Goal: Task Accomplishment & Management: Use online tool/utility

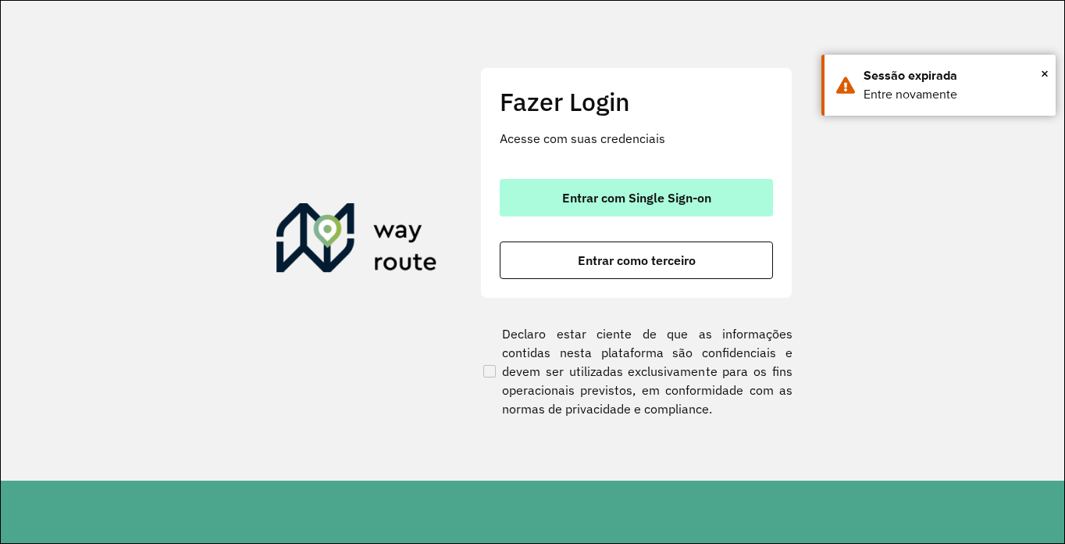
click at [586, 197] on span "Entrar com Single Sign-on" at bounding box center [636, 197] width 149 height 12
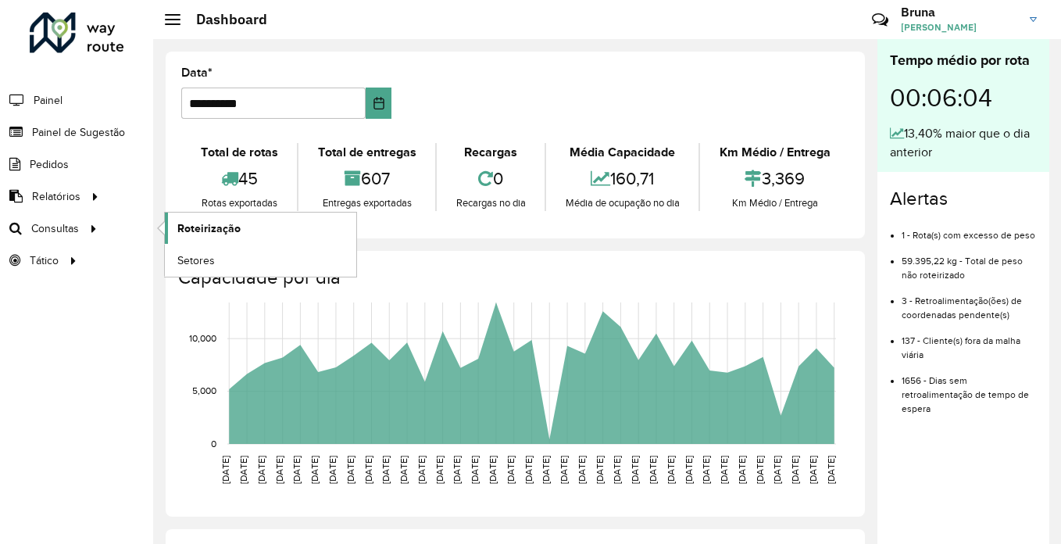
click at [219, 224] on span "Roteirização" at bounding box center [208, 228] width 63 height 16
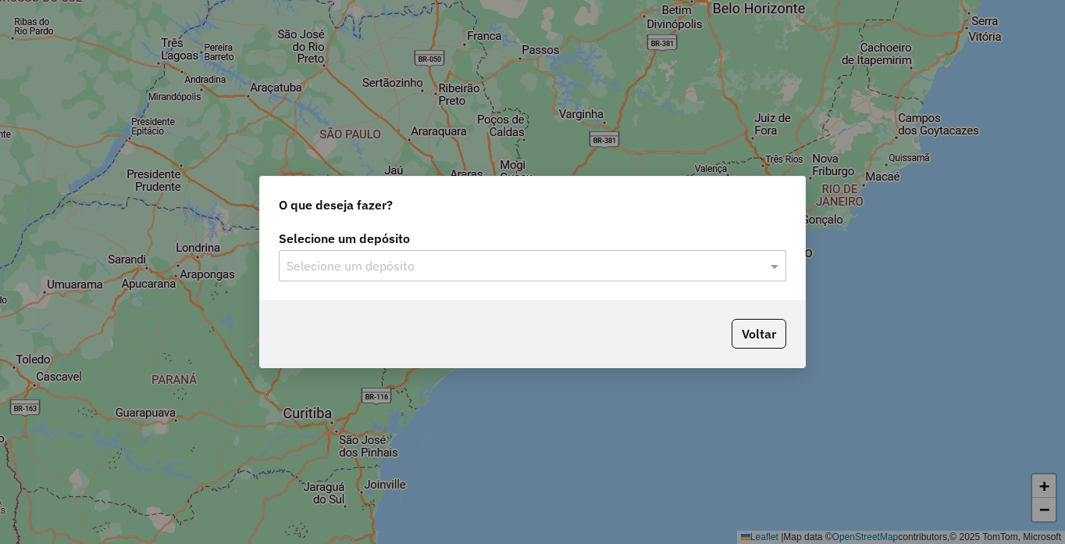
click at [520, 266] on input "text" at bounding box center [517, 266] width 461 height 19
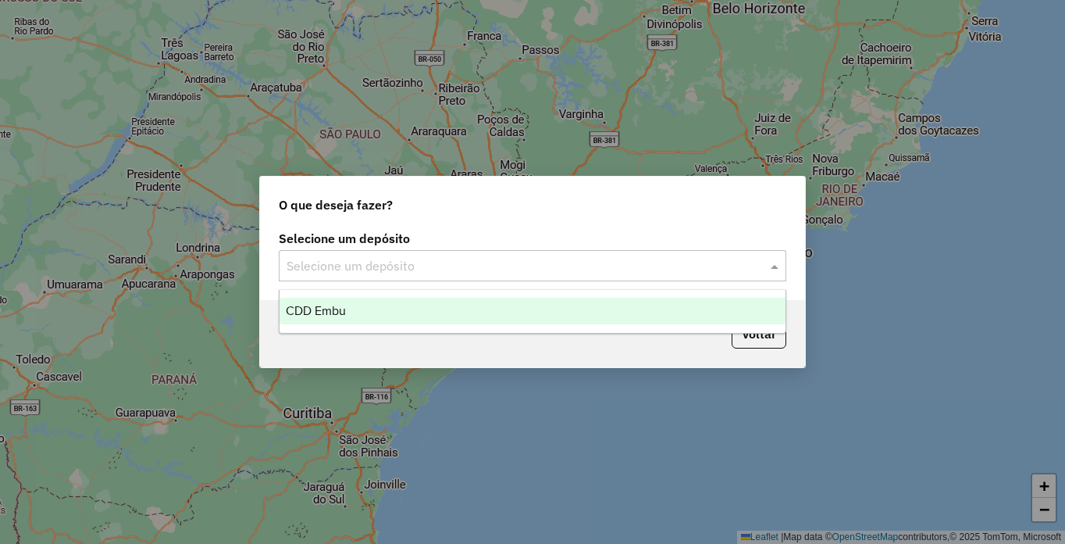
click at [434, 322] on div "CDD Embu" at bounding box center [533, 311] width 506 height 27
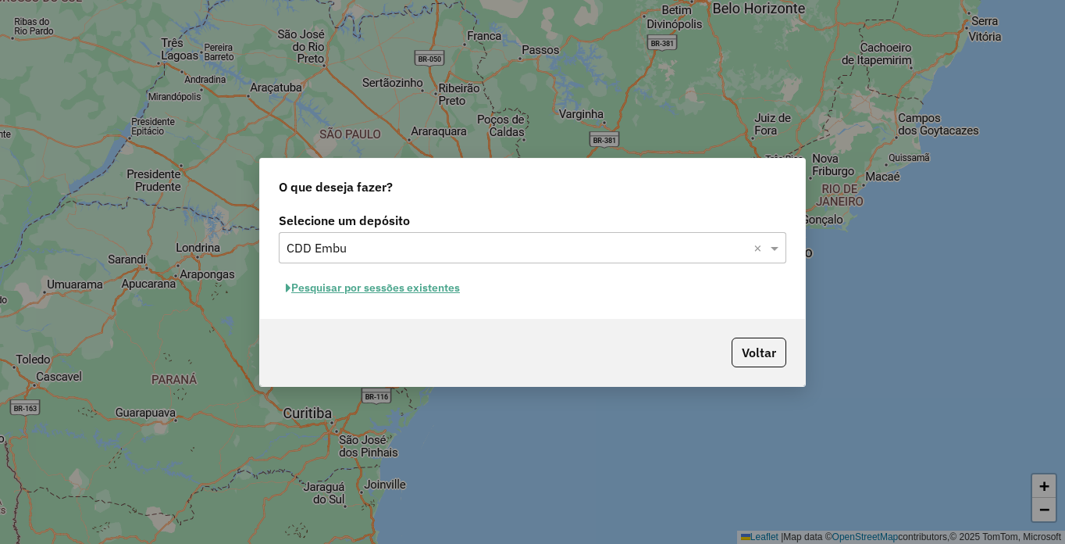
click at [368, 286] on button "Pesquisar por sessões existentes" at bounding box center [373, 288] width 188 height 24
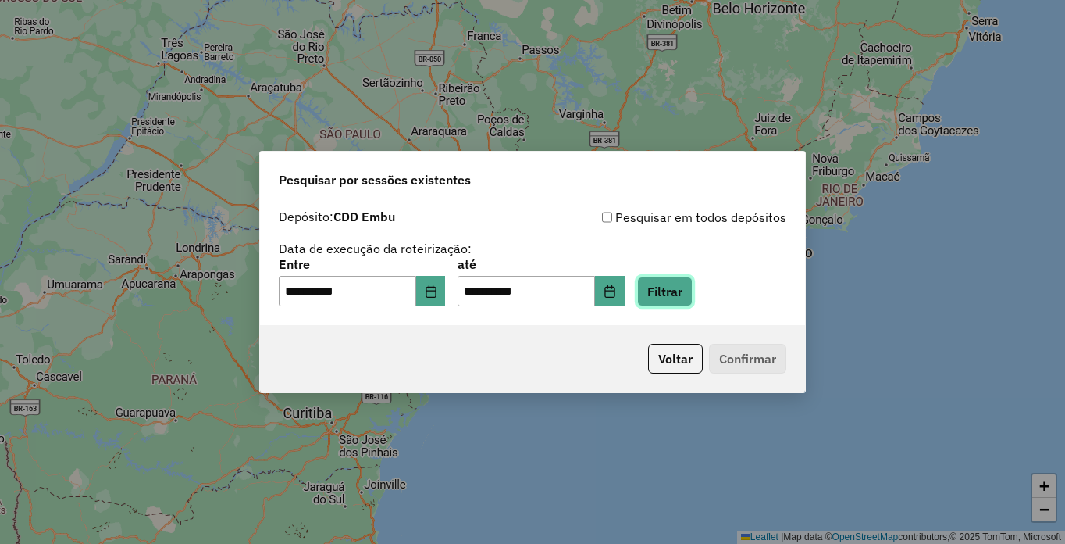
click at [693, 287] on button "Filtrar" at bounding box center [664, 291] width 55 height 30
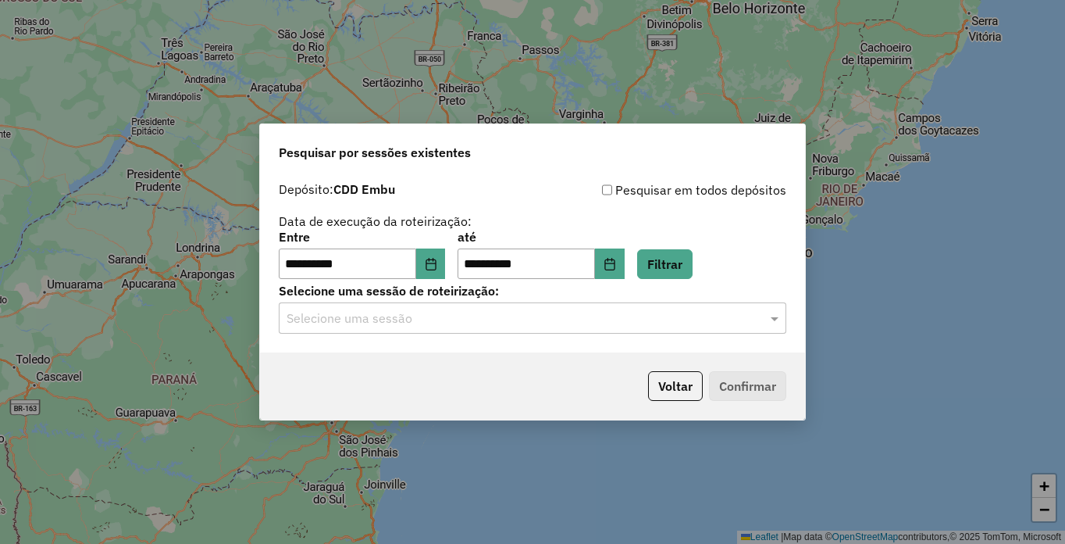
click at [392, 315] on input "text" at bounding box center [517, 318] width 461 height 19
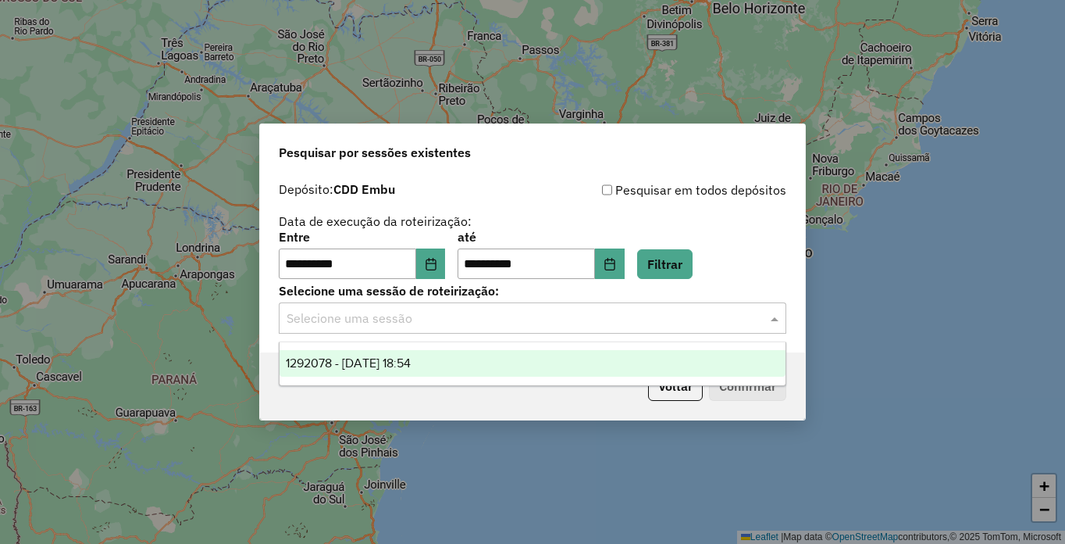
click at [352, 360] on span "1292078 - 10/10/2025 18:54" at bounding box center [348, 362] width 125 height 13
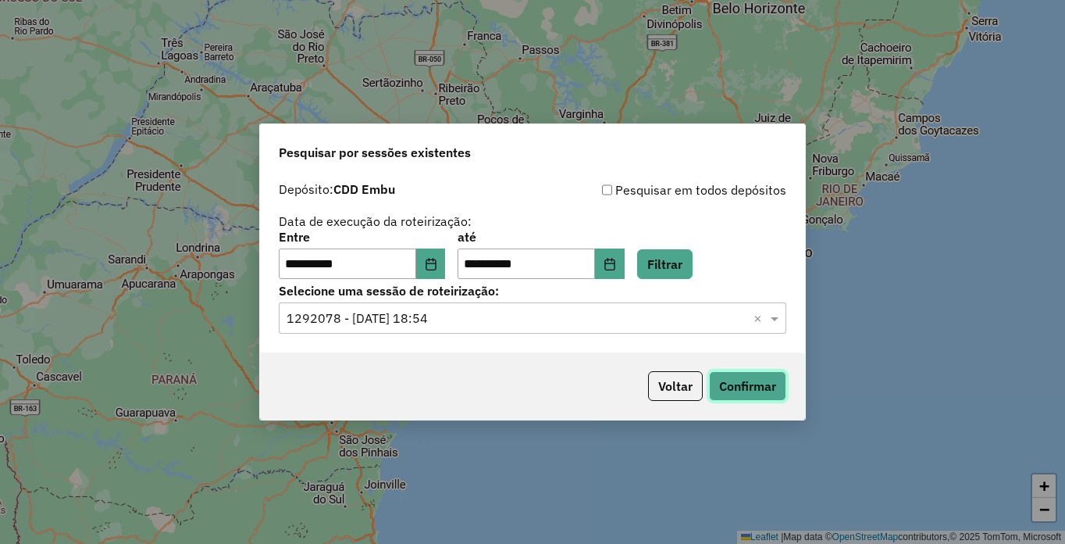
click at [746, 394] on button "Confirmar" at bounding box center [747, 386] width 77 height 30
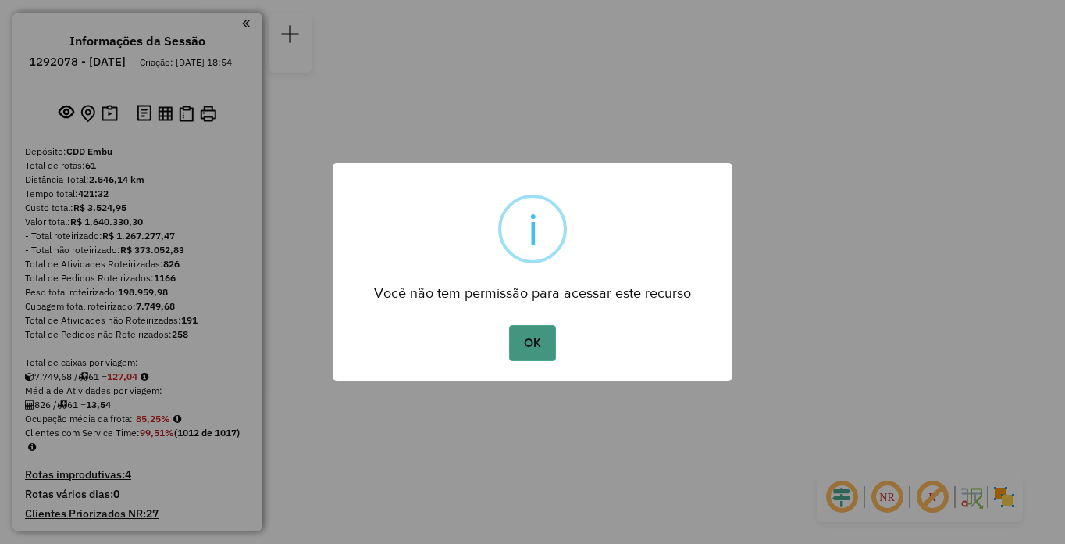
click at [526, 344] on button "OK" at bounding box center [532, 343] width 46 height 36
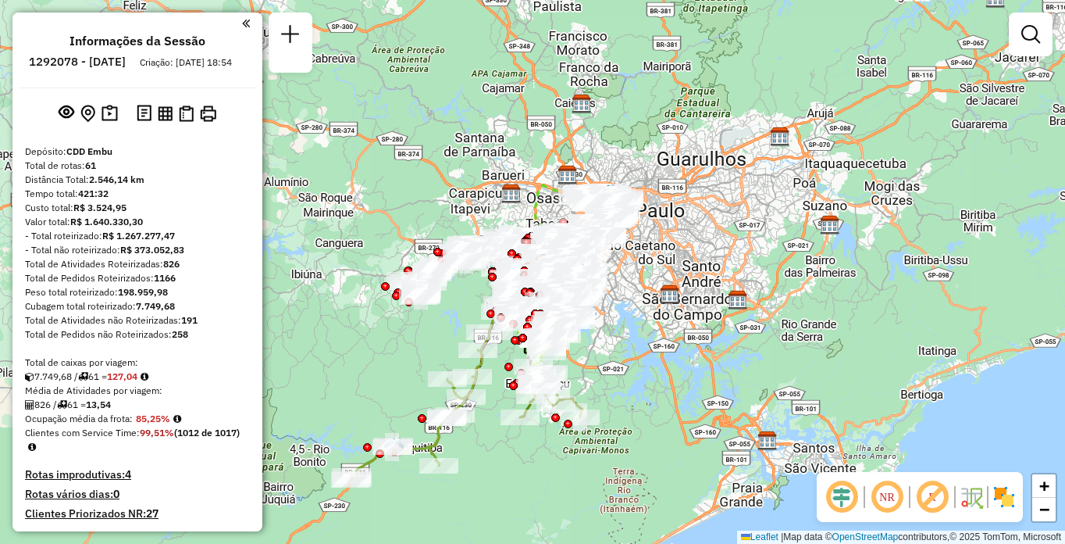
click at [886, 506] on em at bounding box center [887, 496] width 37 height 37
click at [944, 502] on em at bounding box center [932, 496] width 37 height 37
click at [1009, 498] on img at bounding box center [1004, 496] width 25 height 25
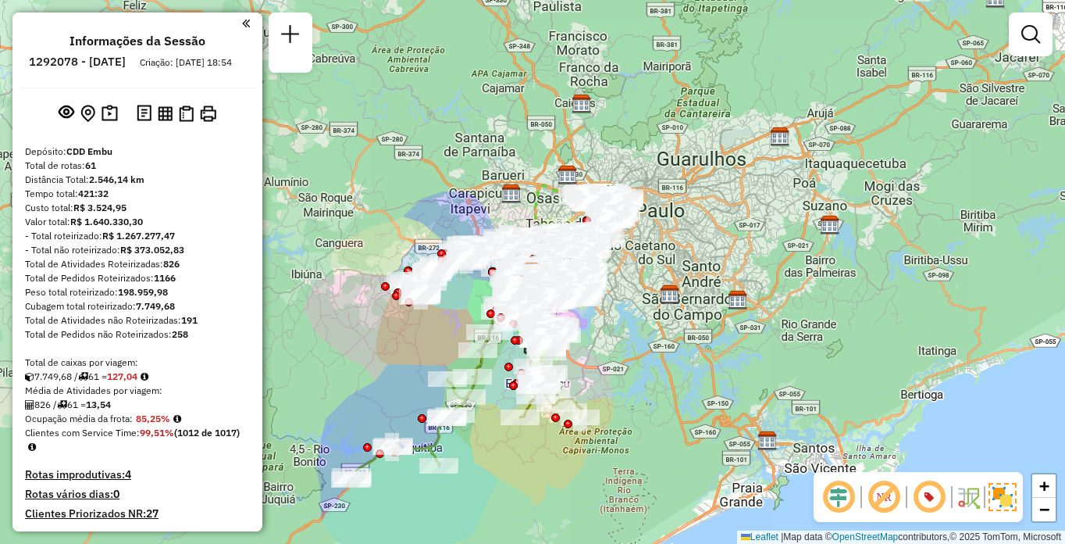
scroll to position [3113, 0]
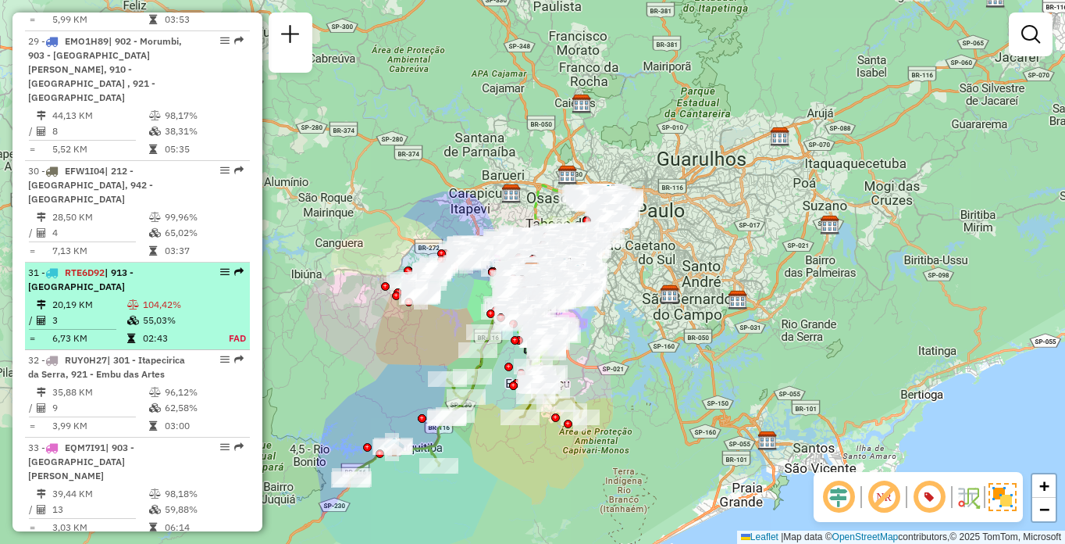
click at [121, 308] on td "20,19 KM" at bounding box center [89, 305] width 75 height 16
select select "**********"
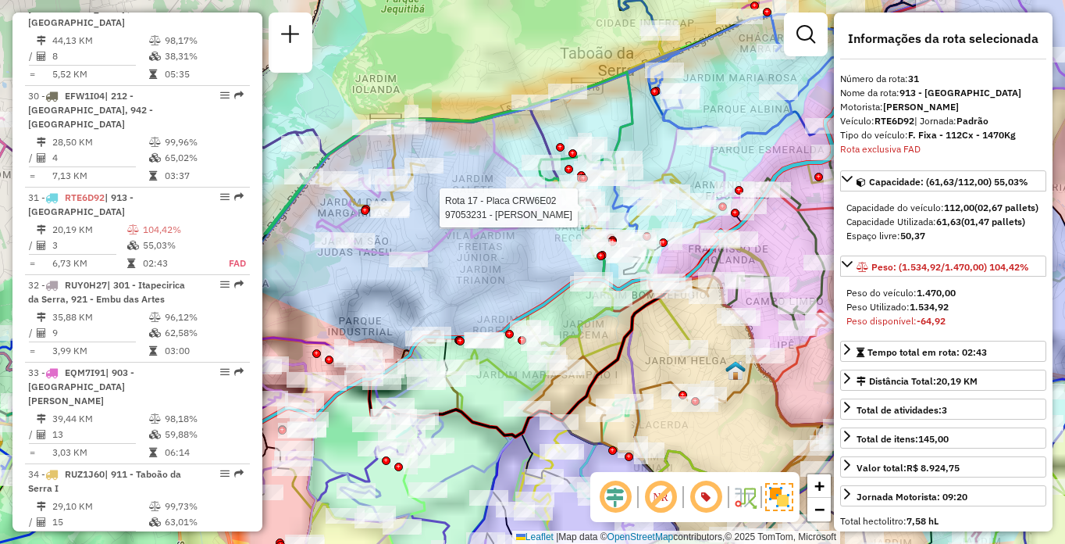
scroll to position [3363, 0]
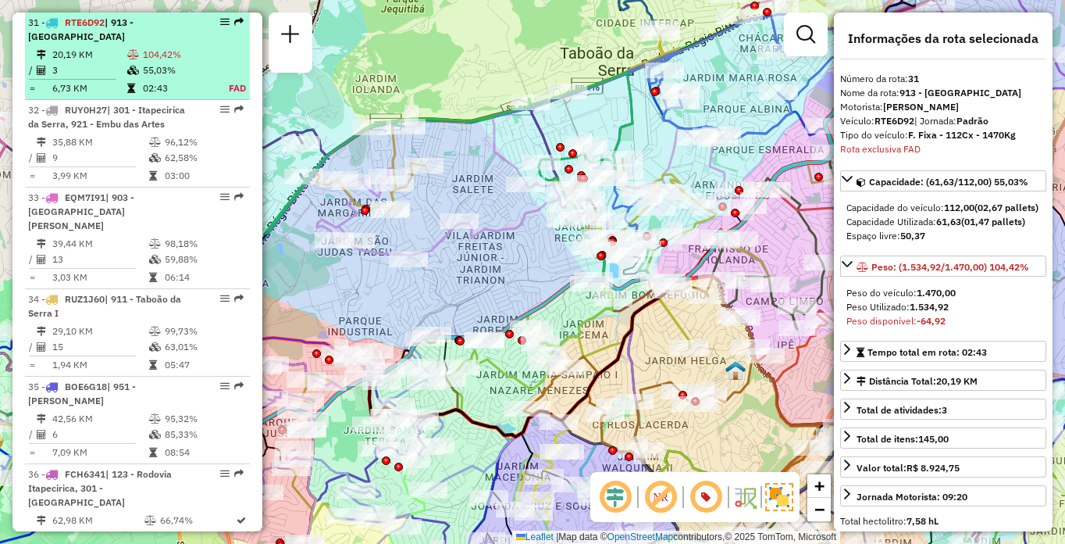
drag, startPoint x: 229, startPoint y: 25, endPoint x: 219, endPoint y: 21, distance: 10.9
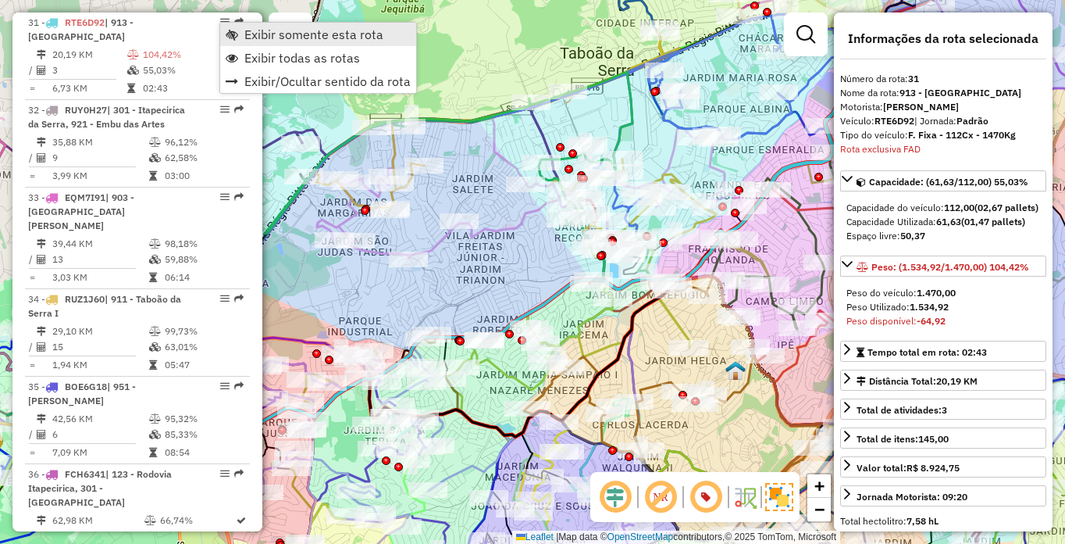
click at [252, 37] on span "Exibir somente esta rota" at bounding box center [313, 34] width 139 height 12
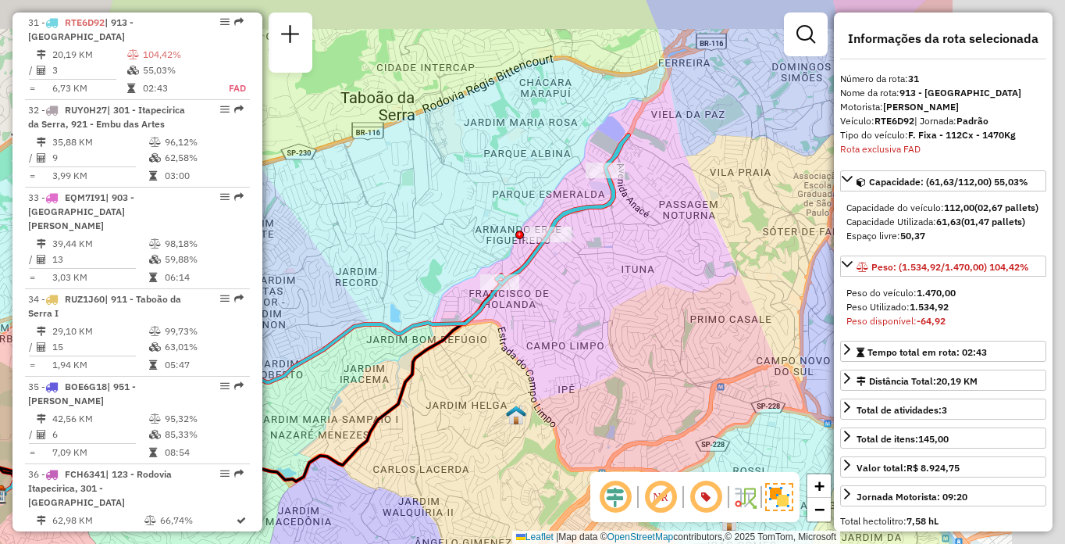
drag, startPoint x: 670, startPoint y: 336, endPoint x: 519, endPoint y: 362, distance: 153.8
click at [519, 362] on div "Janela de atendimento Grade de atendimento Capacidade Transportadoras Veículos …" at bounding box center [532, 272] width 1065 height 544
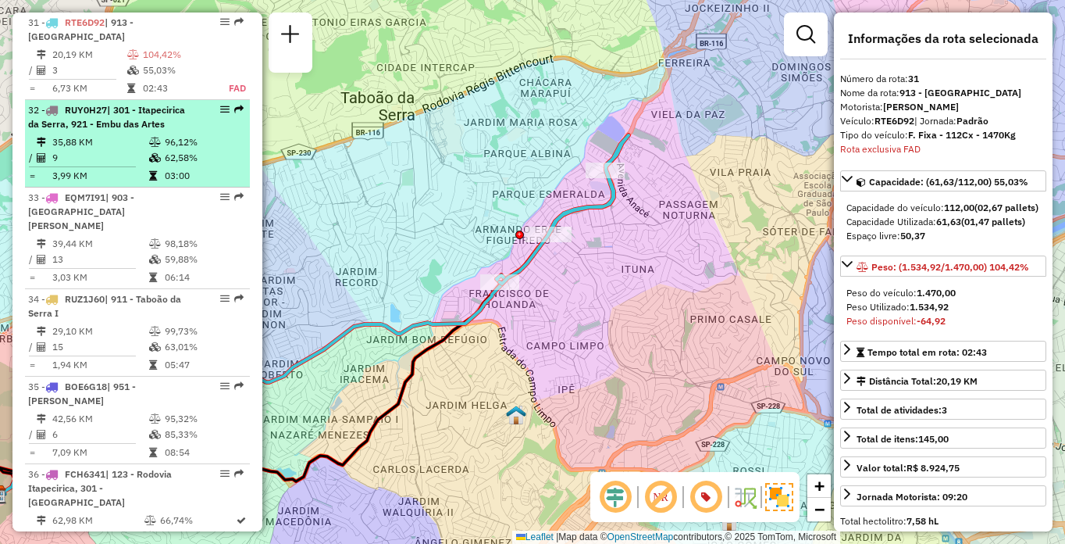
click at [64, 129] on span "| 301 - Itapecirica da Serra, 921 - Embu das Artes" at bounding box center [106, 117] width 157 height 26
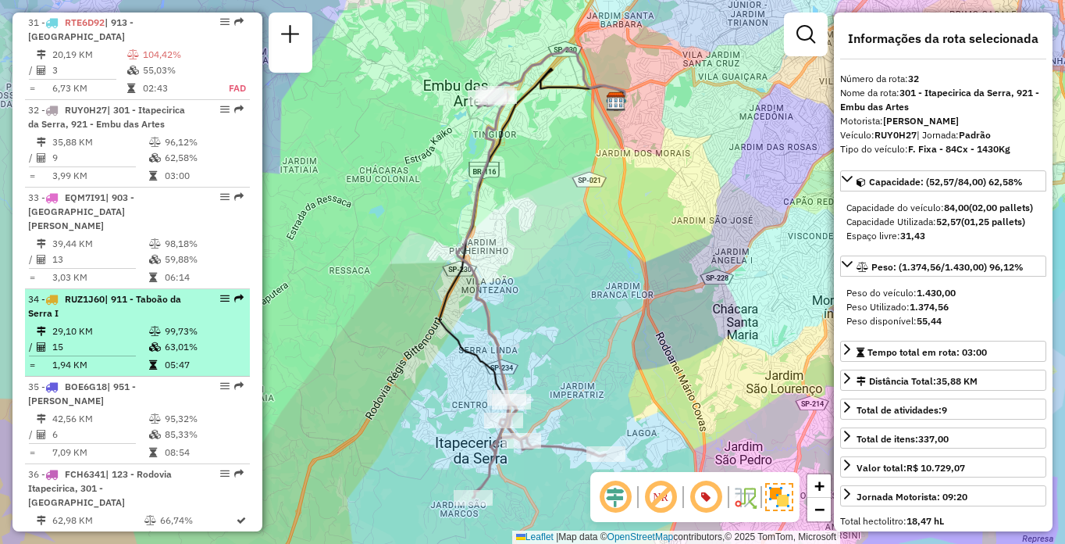
click at [122, 334] on td "29,10 KM" at bounding box center [100, 331] width 97 height 16
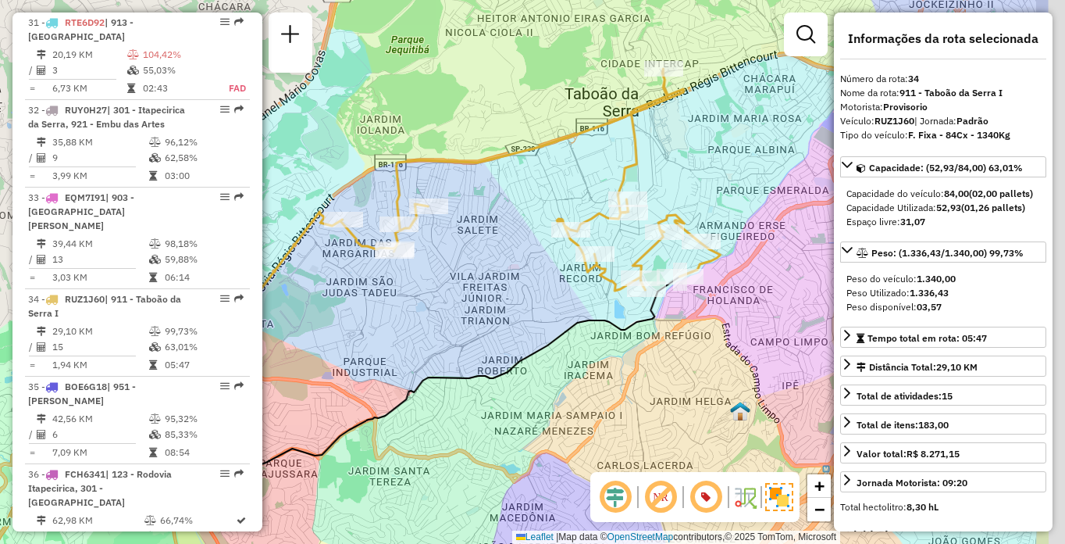
drag, startPoint x: 709, startPoint y: 303, endPoint x: 571, endPoint y: 318, distance: 139.0
click at [571, 318] on icon at bounding box center [450, 384] width 458 height 216
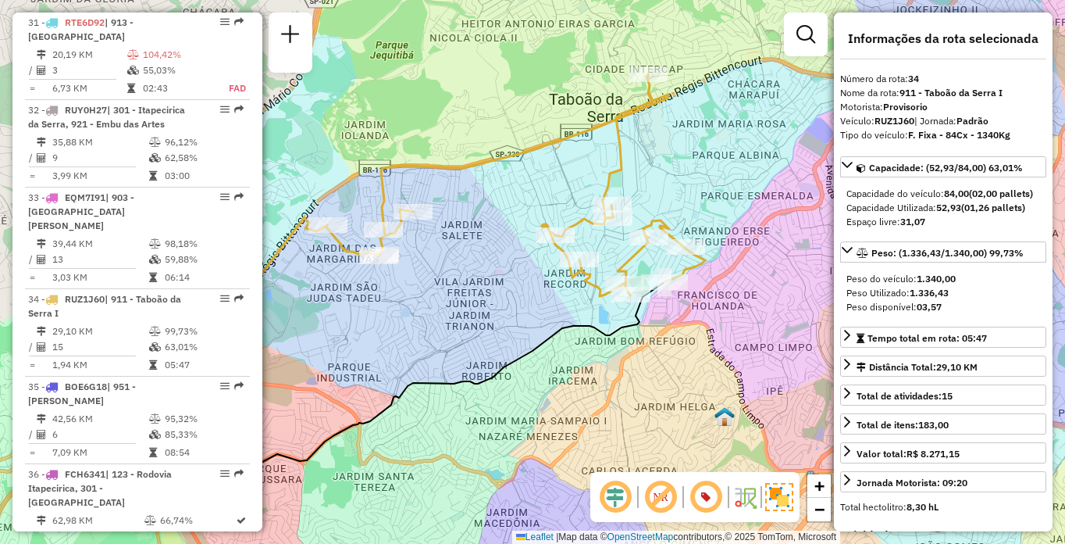
scroll to position [2707, 0]
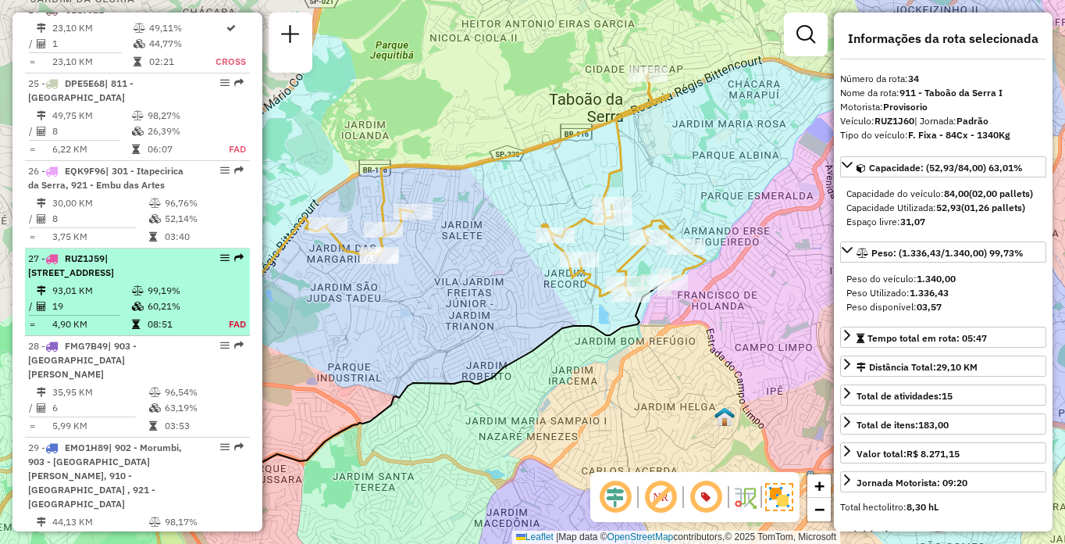
click at [138, 295] on icon at bounding box center [138, 290] width 12 height 9
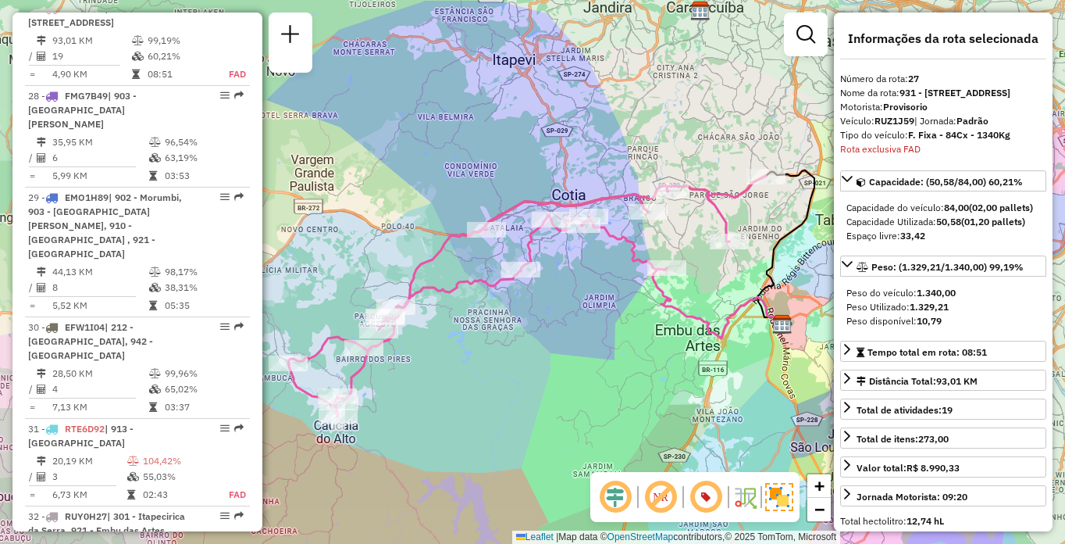
scroll to position [3985, 0]
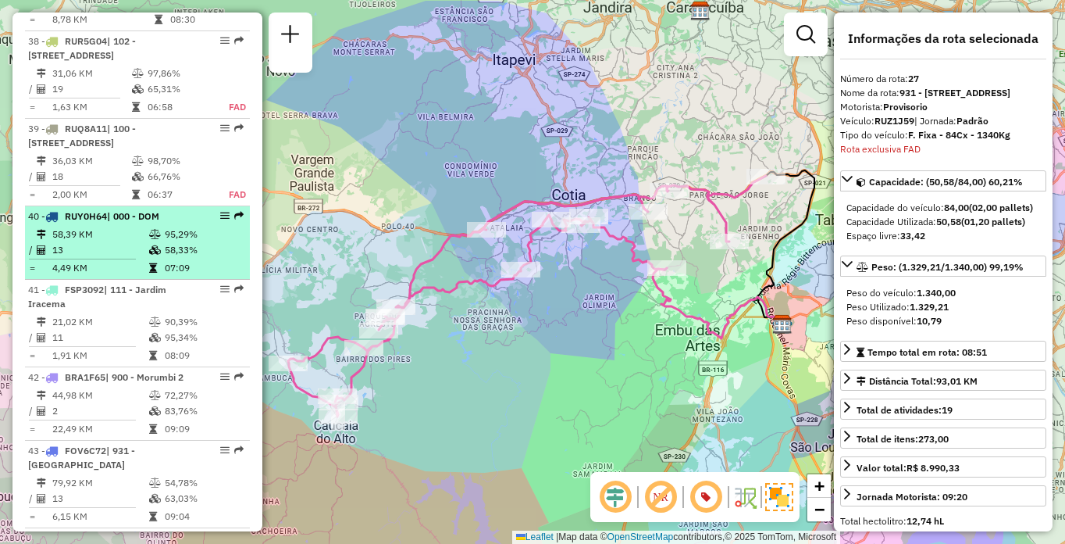
click at [116, 259] on hr at bounding box center [82, 259] width 107 height 1
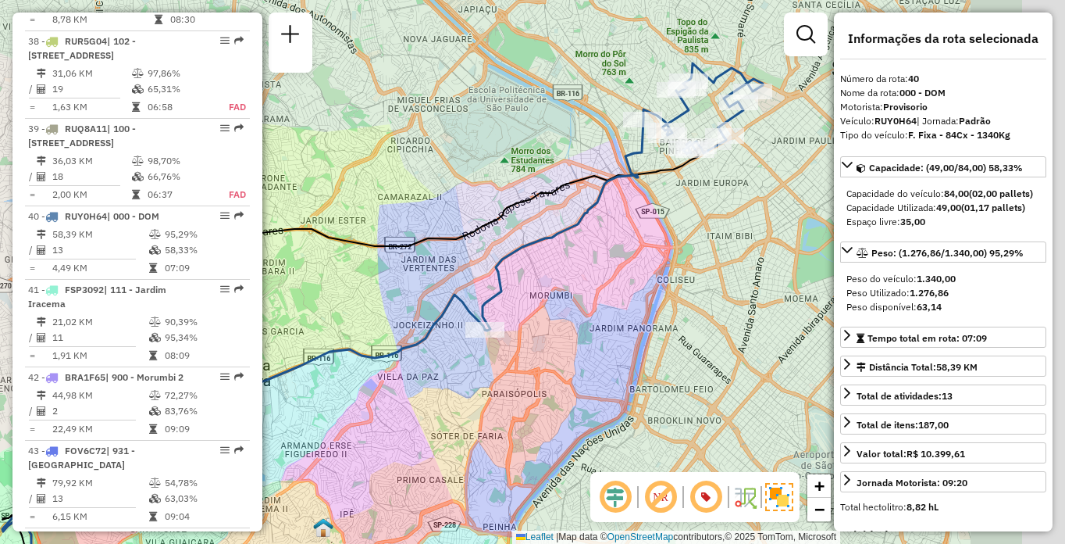
drag, startPoint x: 757, startPoint y: 290, endPoint x: 605, endPoint y: 334, distance: 158.7
click at [605, 334] on div "Janela de atendimento Grade de atendimento Capacidade Transportadoras Veículos …" at bounding box center [532, 272] width 1065 height 544
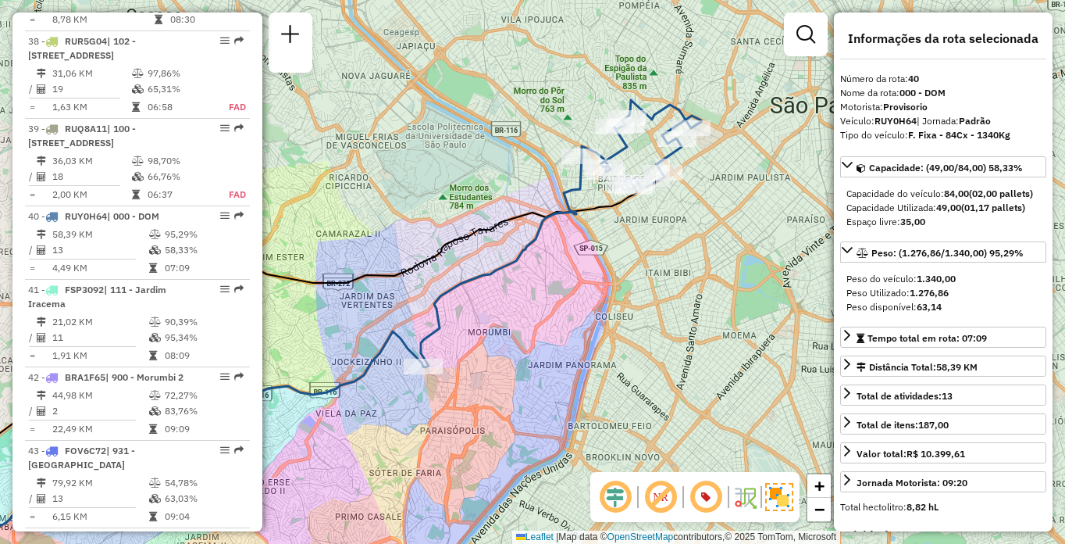
drag, startPoint x: 701, startPoint y: 282, endPoint x: 640, endPoint y: 321, distance: 71.7
click at [640, 321] on div "Janela de atendimento Grade de atendimento Capacidade Transportadoras Veículos …" at bounding box center [532, 272] width 1065 height 544
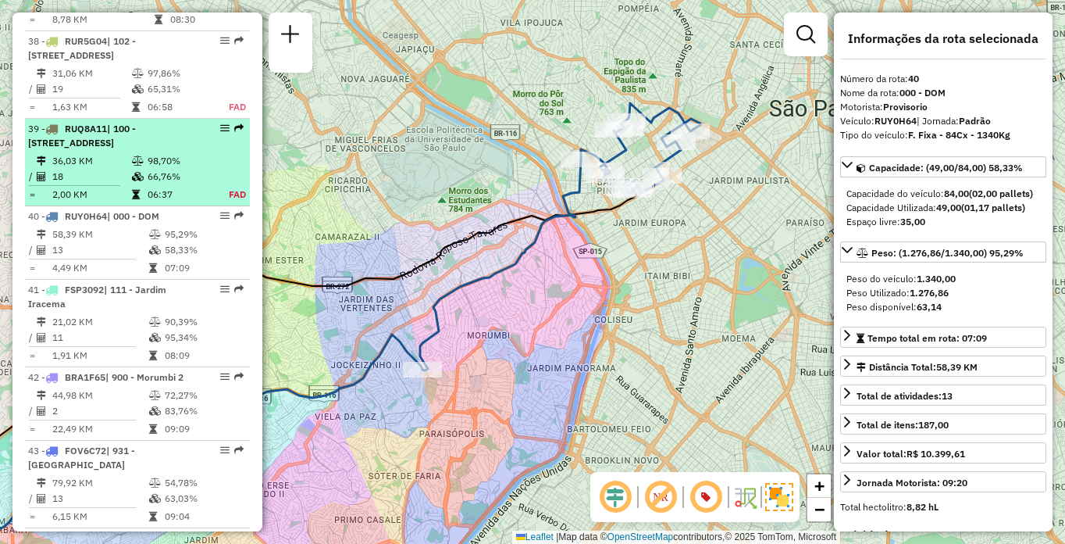
click at [80, 148] on span "| 100 - [STREET_ADDRESS]" at bounding box center [82, 136] width 108 height 26
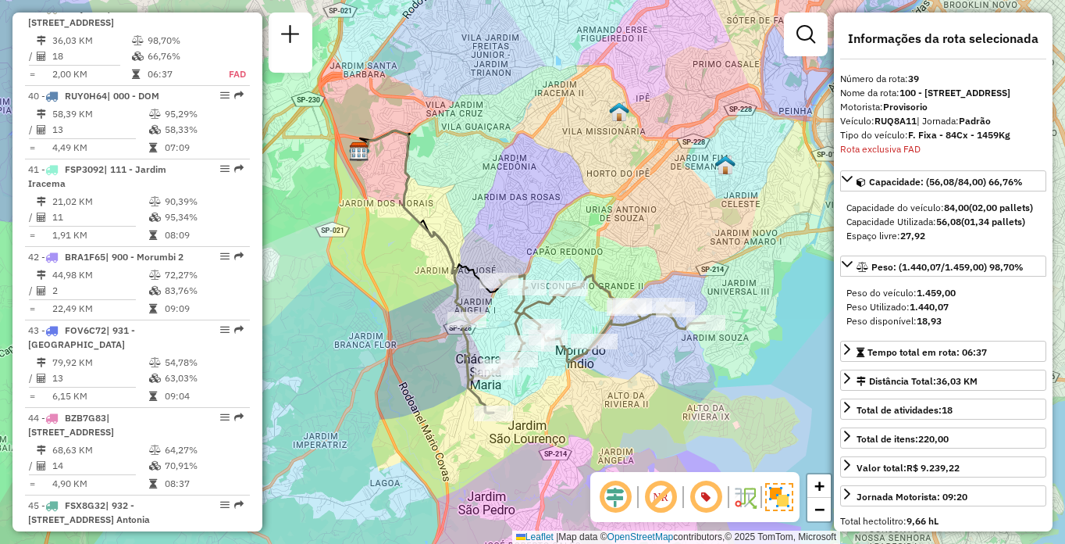
scroll to position [3754, 0]
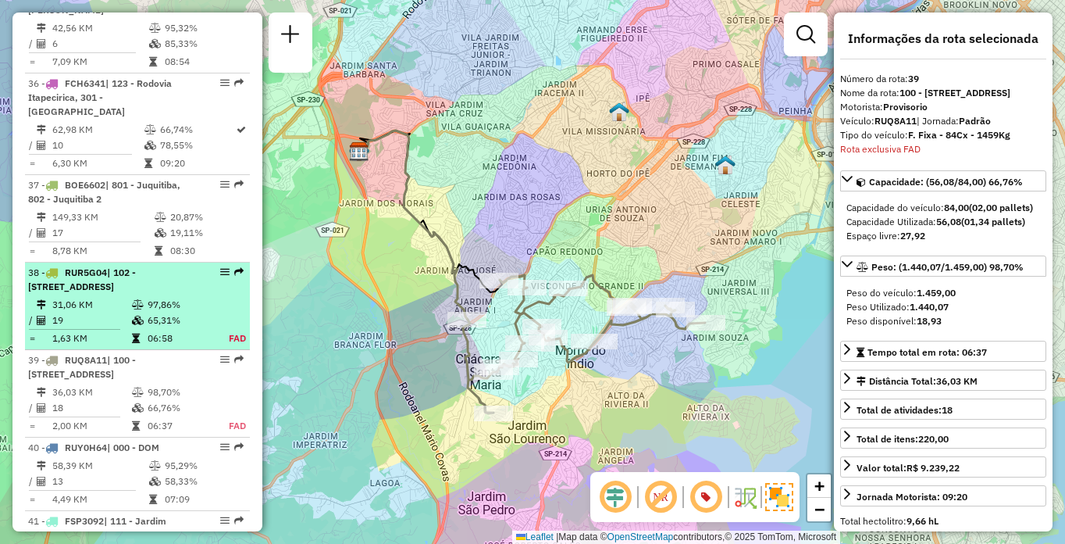
click at [134, 294] on div "38 - RUR5G04 | 102 - [STREET_ADDRESS]" at bounding box center [111, 280] width 166 height 28
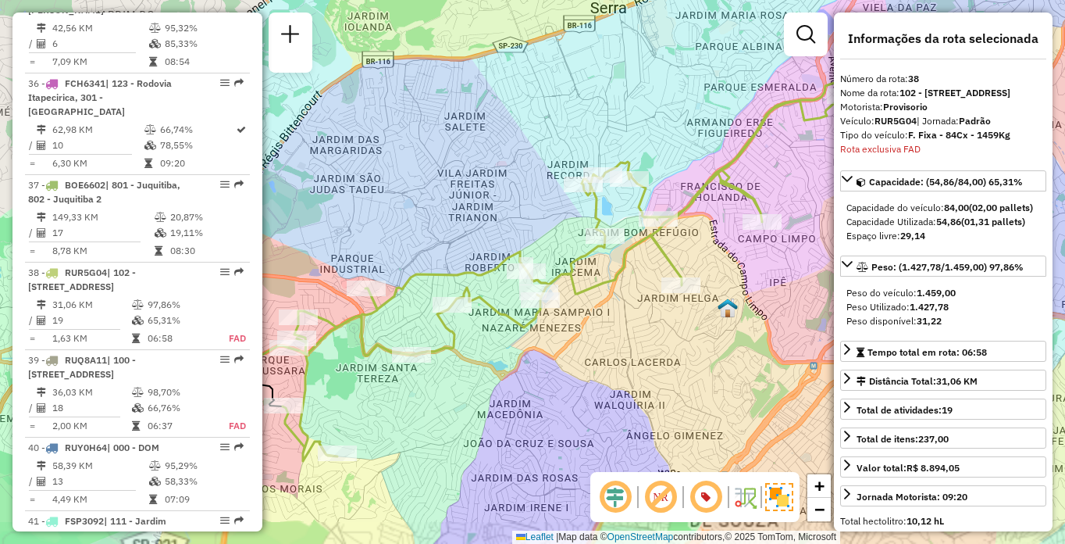
scroll to position [4004, 0]
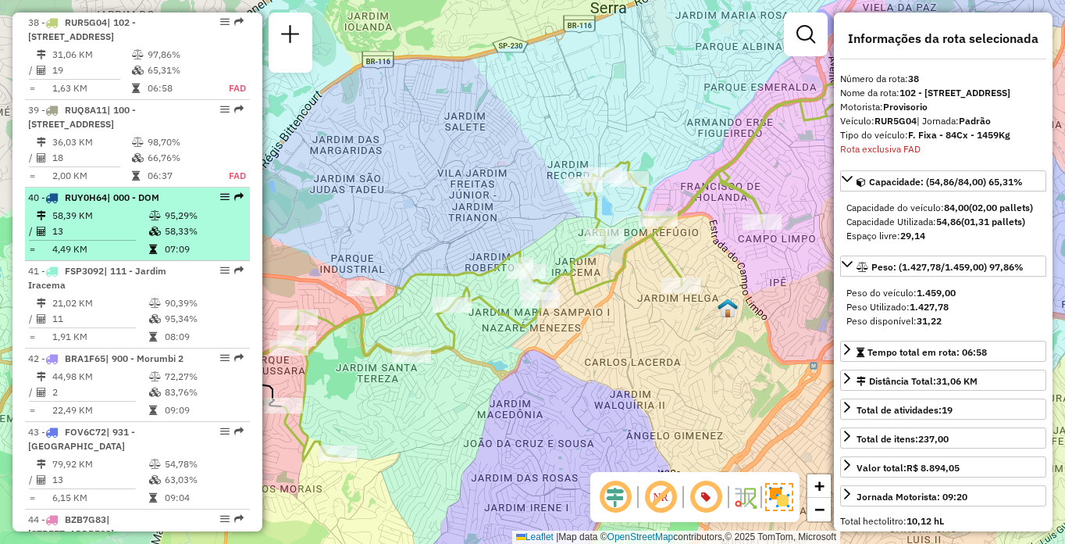
click at [149, 220] on icon at bounding box center [155, 215] width 12 height 9
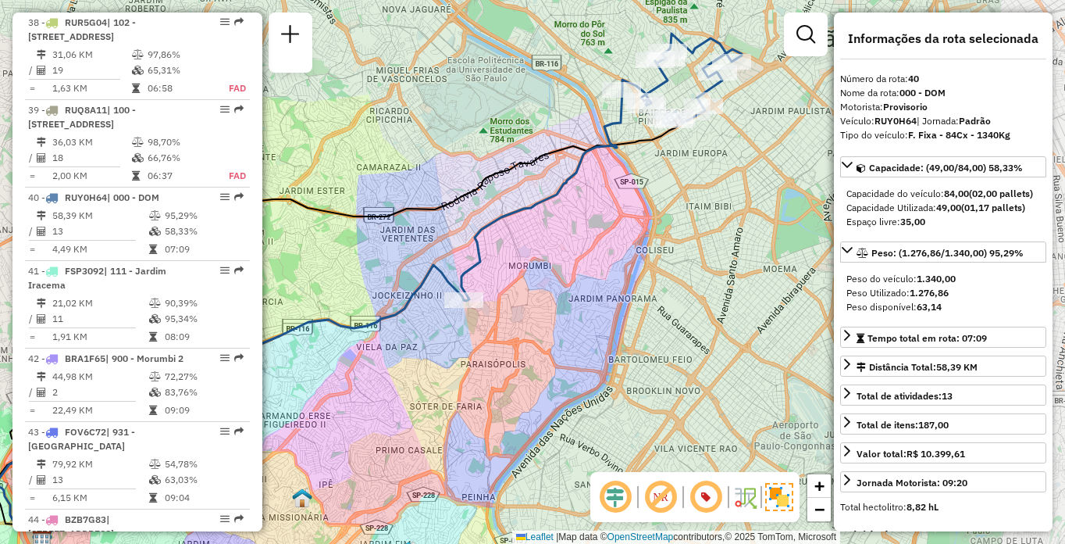
drag, startPoint x: 717, startPoint y: 357, endPoint x: 541, endPoint y: 373, distance: 176.4
click at [541, 373] on div "Janela de atendimento Grade de atendimento Capacidade Transportadoras Veículos …" at bounding box center [532, 272] width 1065 height 544
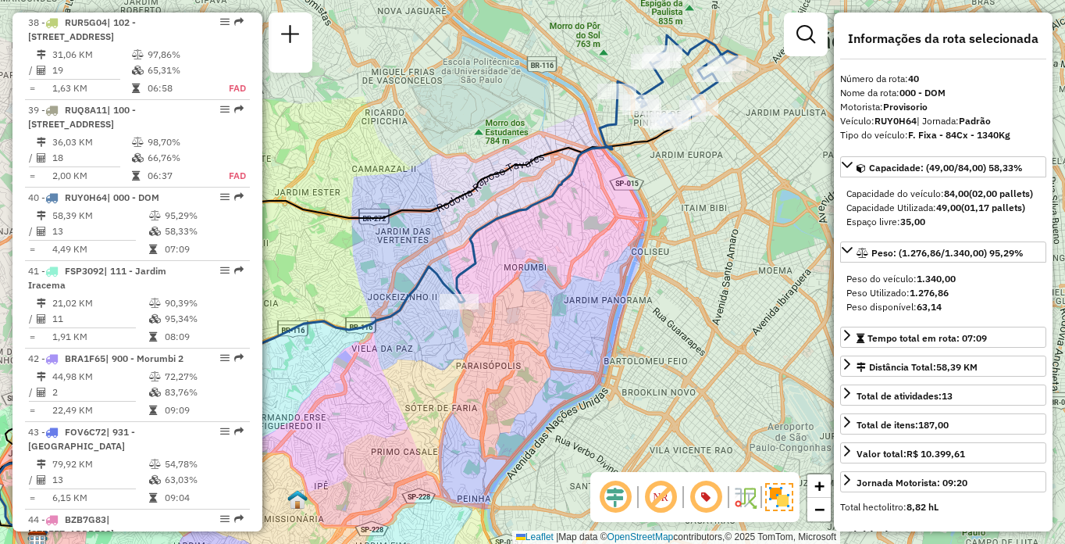
scroll to position [3201, 0]
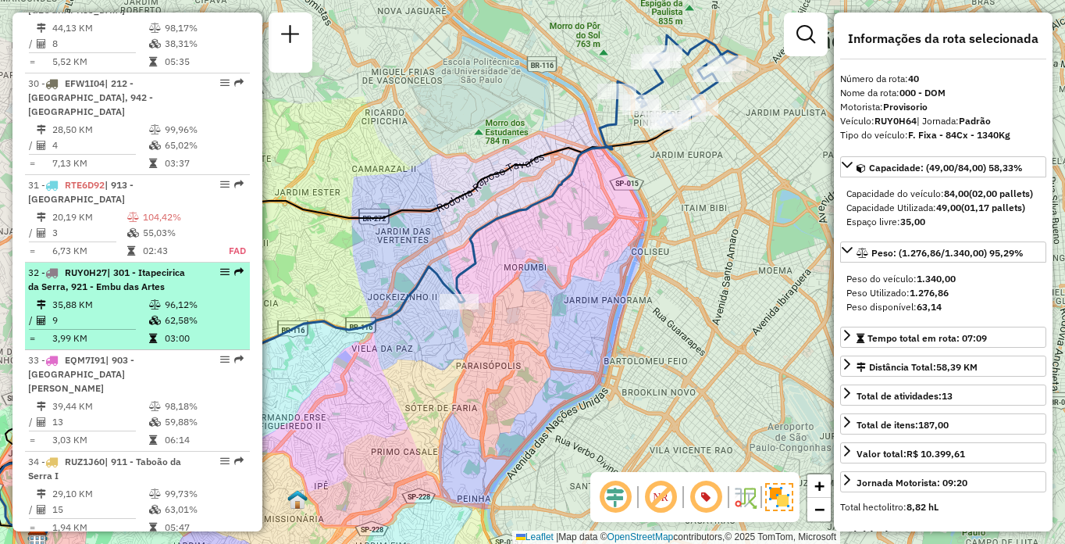
click at [160, 279] on div "32 - RUY0H27 | 301 - [GEOGRAPHIC_DATA], 921 - [GEOGRAPHIC_DATA]" at bounding box center [111, 280] width 166 height 28
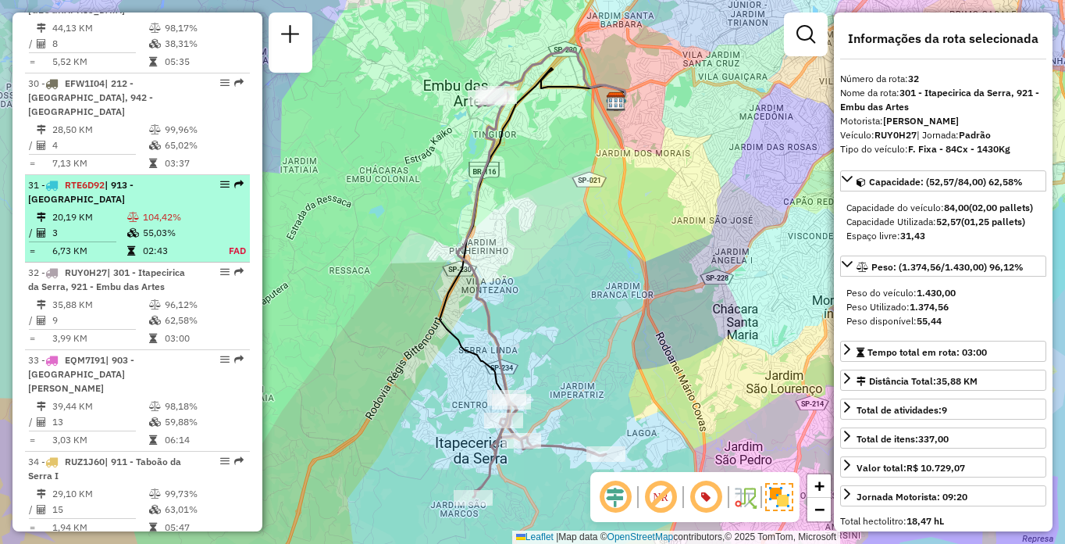
click at [204, 210] on td "104,42%" at bounding box center [177, 217] width 71 height 16
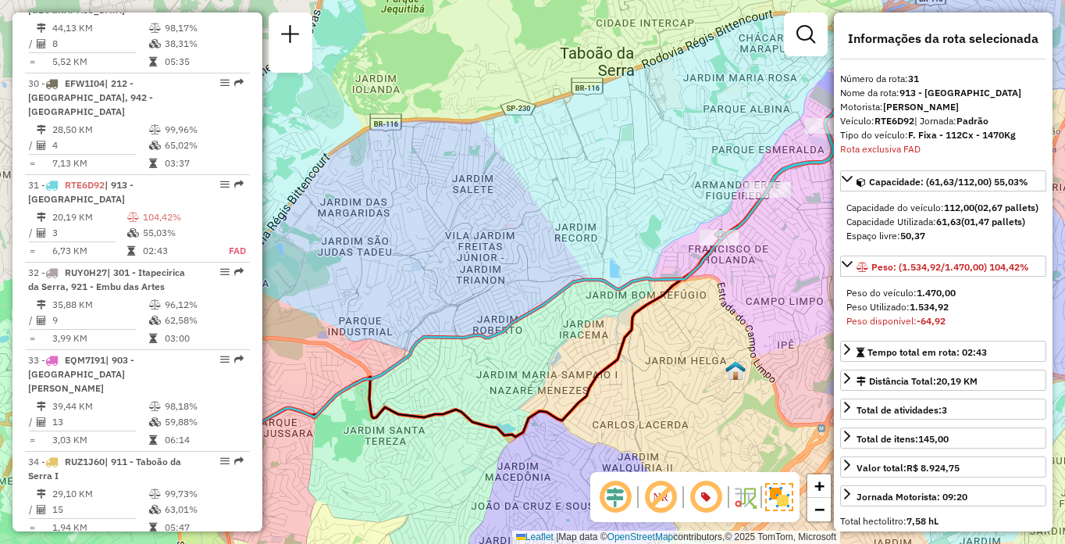
scroll to position [3363, 0]
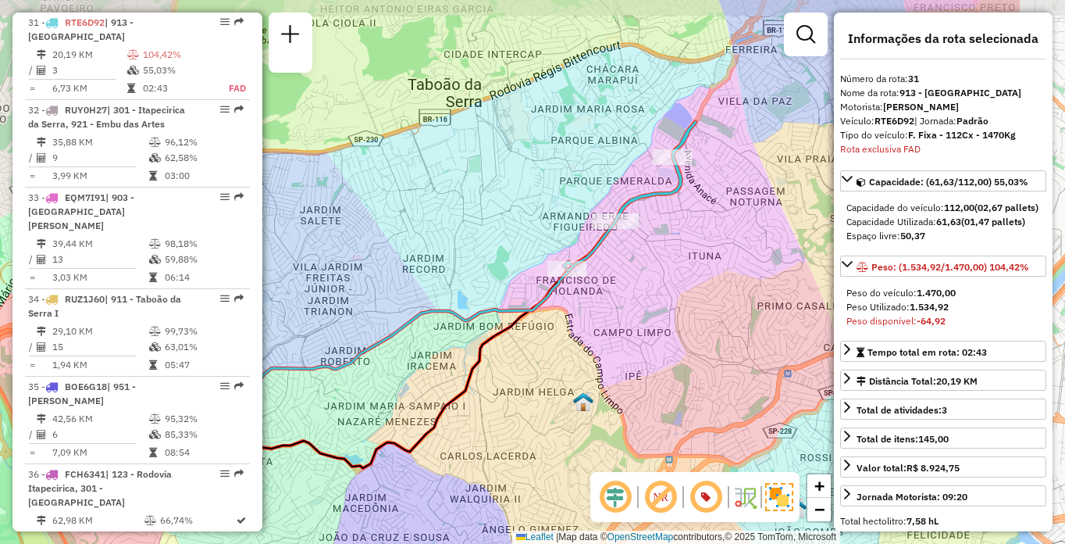
drag, startPoint x: 751, startPoint y: 298, endPoint x: 566, endPoint y: 301, distance: 184.4
click at [571, 337] on div "Janela de atendimento Grade de atendimento Capacidade Transportadoras Veículos …" at bounding box center [532, 272] width 1065 height 544
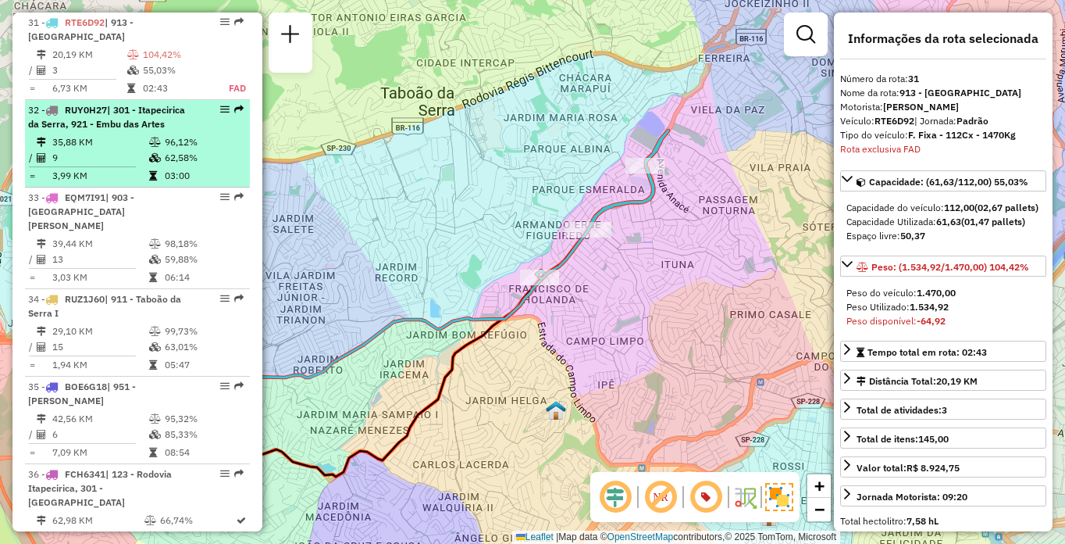
click at [198, 150] on td "96,12%" at bounding box center [203, 142] width 79 height 16
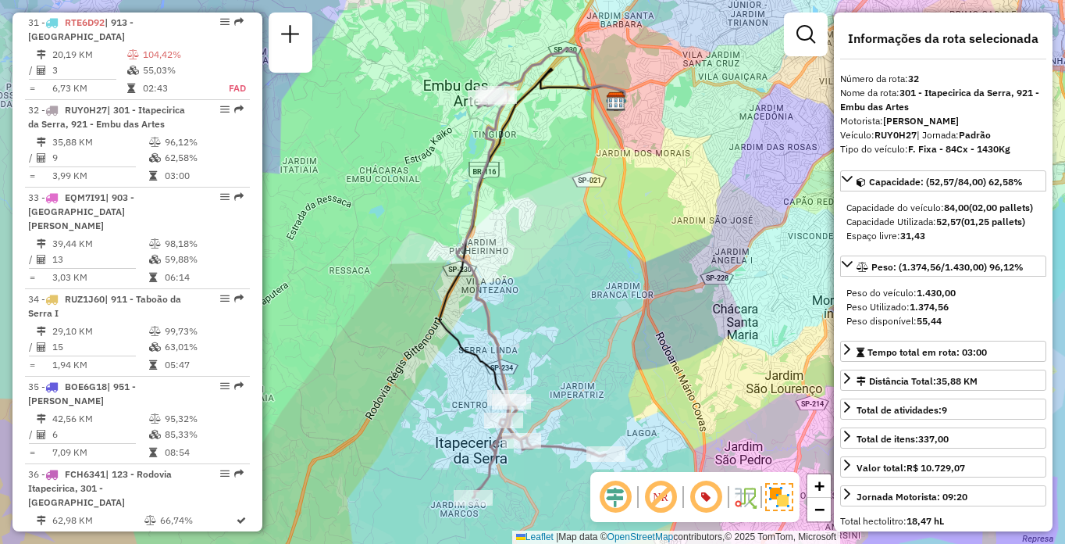
scroll to position [4058, 0]
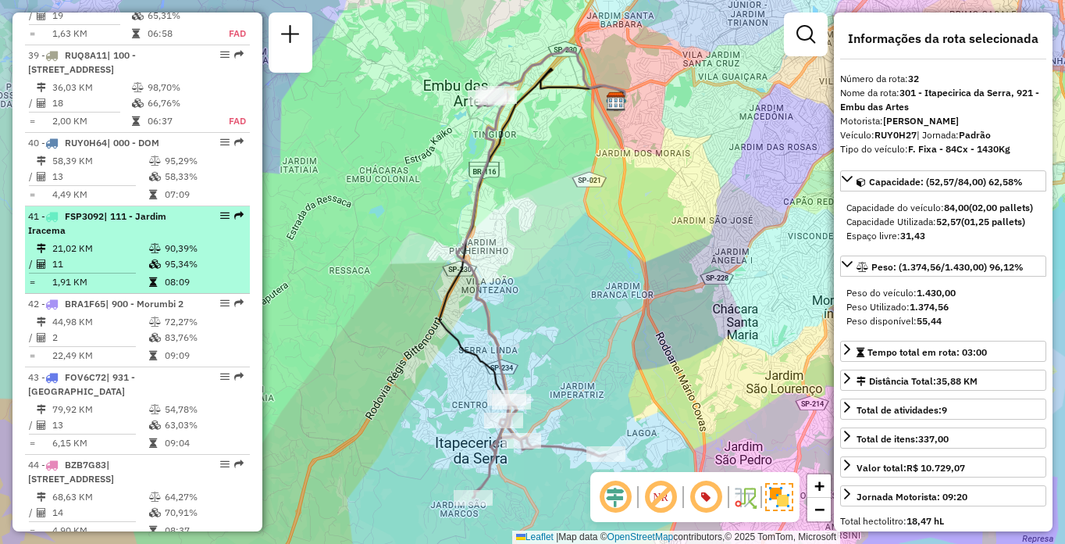
click at [72, 256] on td "21,02 KM" at bounding box center [100, 249] width 97 height 16
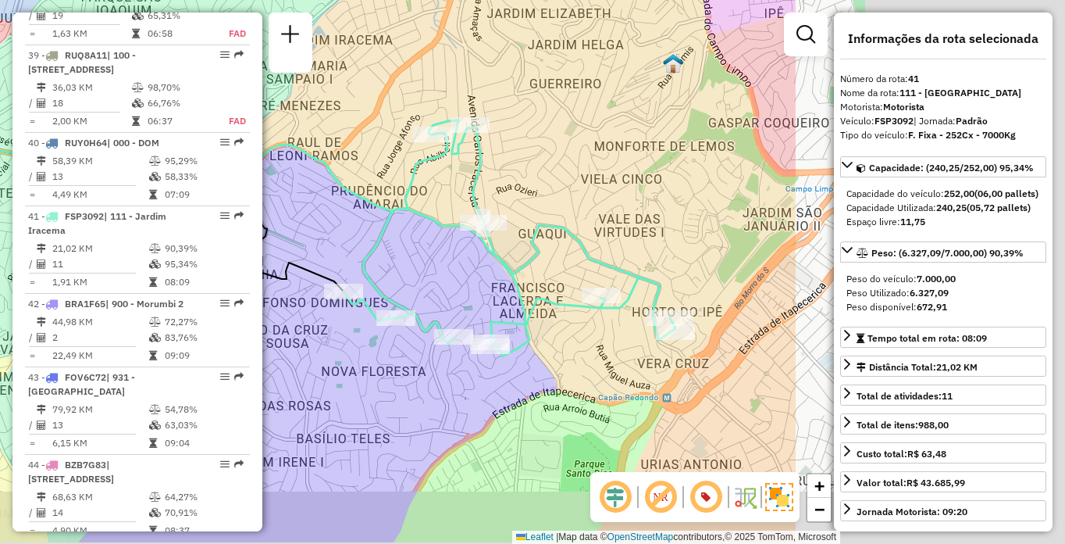
drag, startPoint x: 654, startPoint y: 355, endPoint x: 369, endPoint y: 315, distance: 287.8
click at [369, 315] on icon at bounding box center [510, 233] width 332 height 226
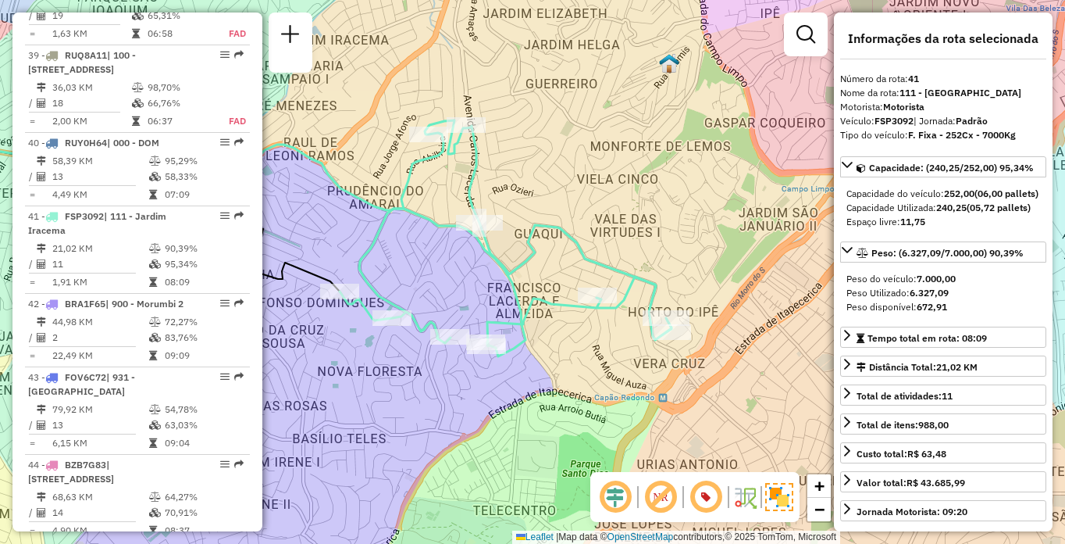
scroll to position [3565, 0]
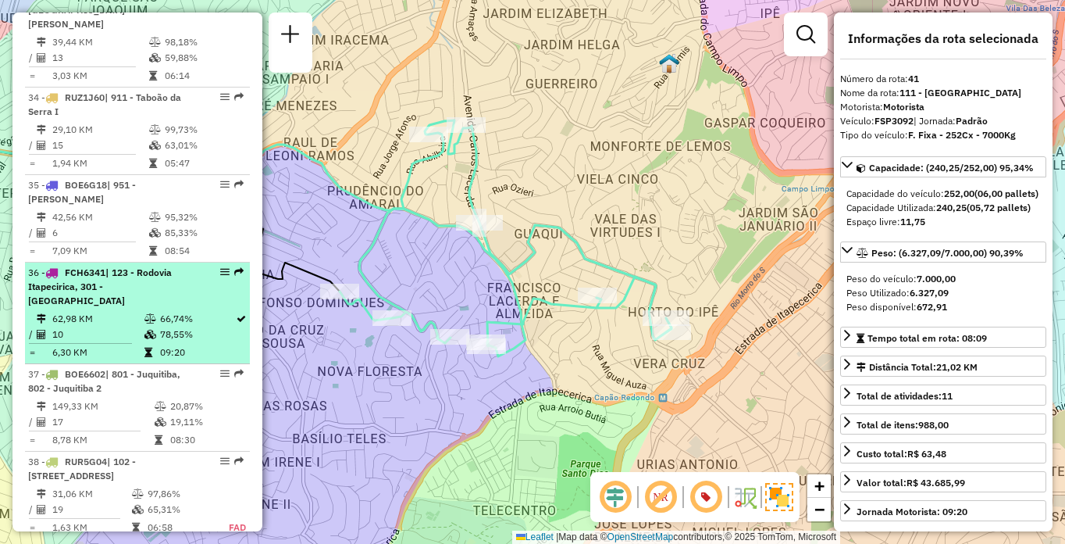
click at [198, 296] on div "36 - FCH6341 | 123 - Rodovia Itapecirica, 301 - Itapecirica da Serra" at bounding box center [137, 287] width 219 height 42
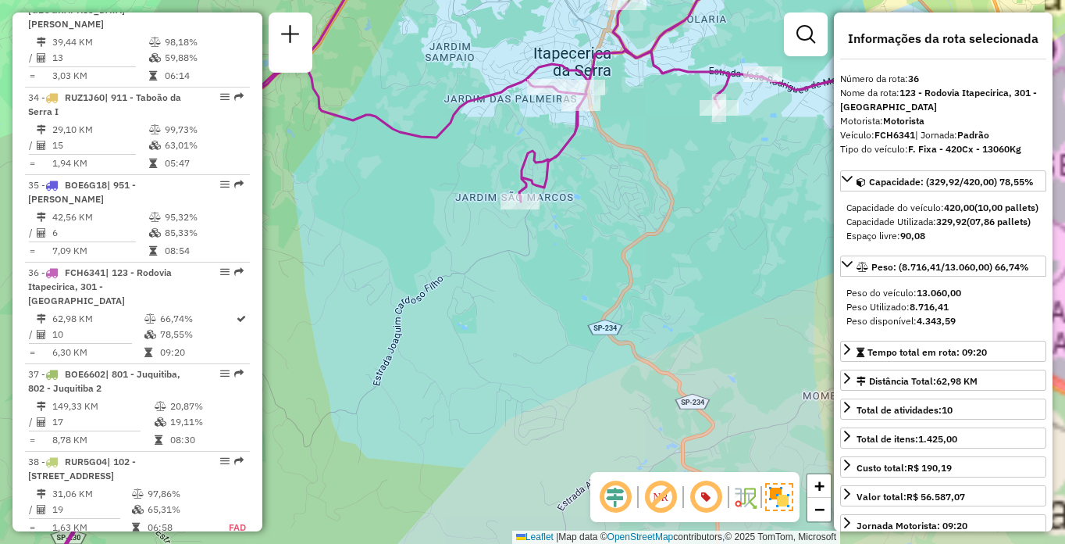
drag, startPoint x: 651, startPoint y: 228, endPoint x: 551, endPoint y: 375, distance: 178.1
click at [551, 375] on div "Janela de atendimento Grade de atendimento Capacidade Transportadoras Veículos …" at bounding box center [532, 272] width 1065 height 544
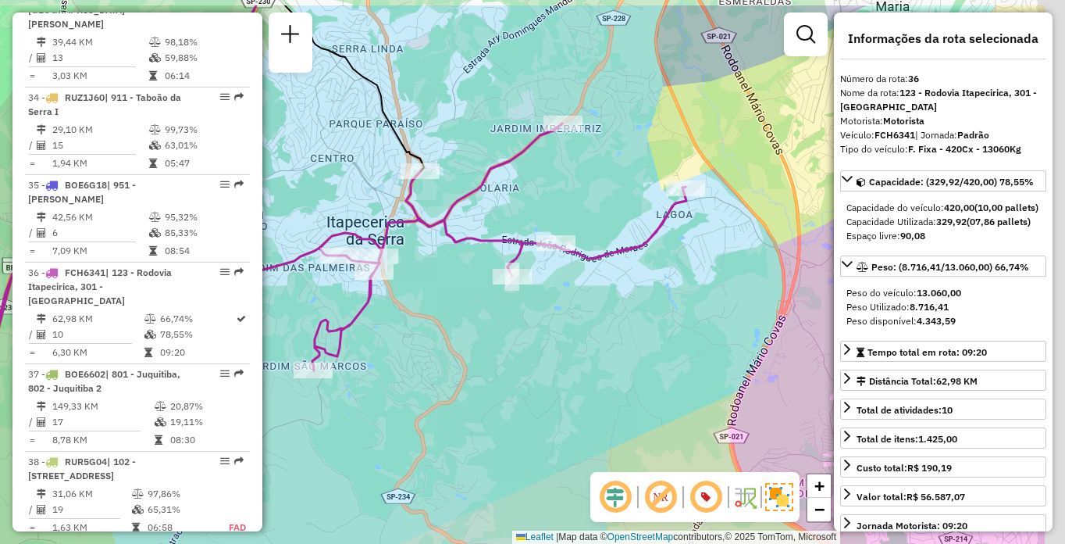
drag, startPoint x: 656, startPoint y: 305, endPoint x: 603, endPoint y: 333, distance: 60.1
click at [603, 333] on div "Janela de atendimento Grade de atendimento Capacidade Transportadoras Veículos …" at bounding box center [532, 272] width 1065 height 544
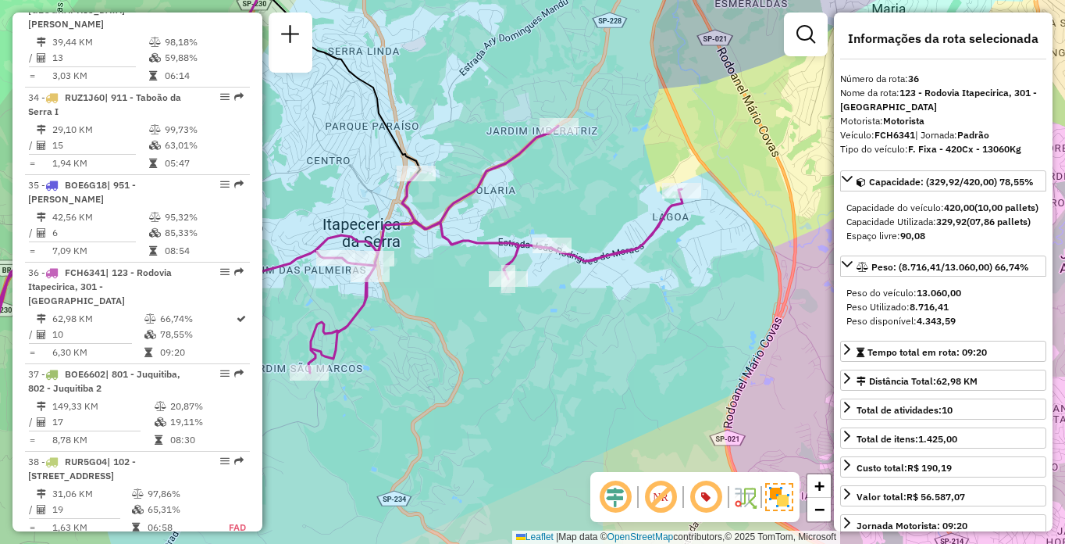
scroll to position [4496, 0]
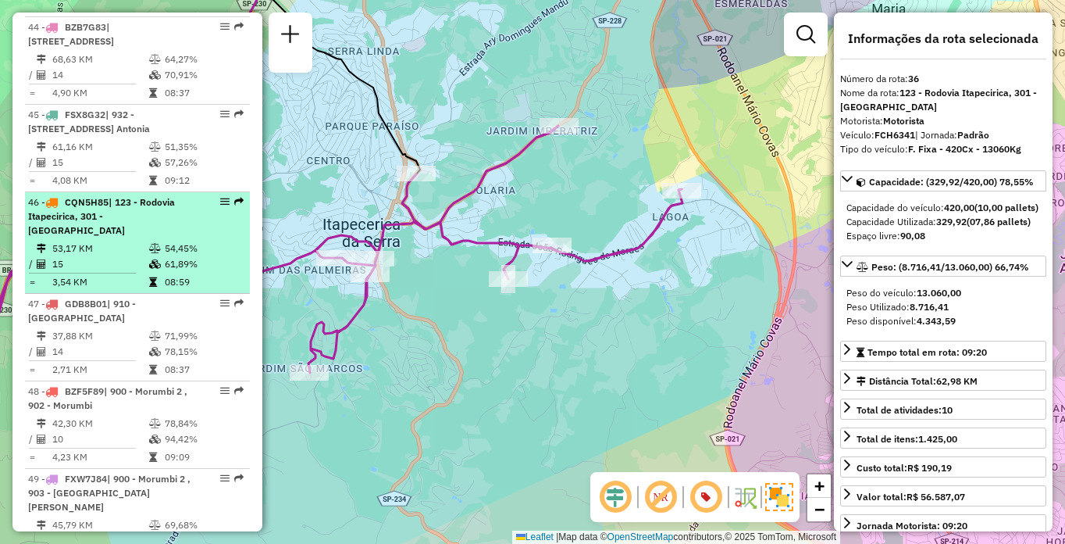
click at [157, 237] on div "46 - CQN5H85 | 123 - Rodovia Itapecirica, 301 - [GEOGRAPHIC_DATA]" at bounding box center [111, 216] width 166 height 42
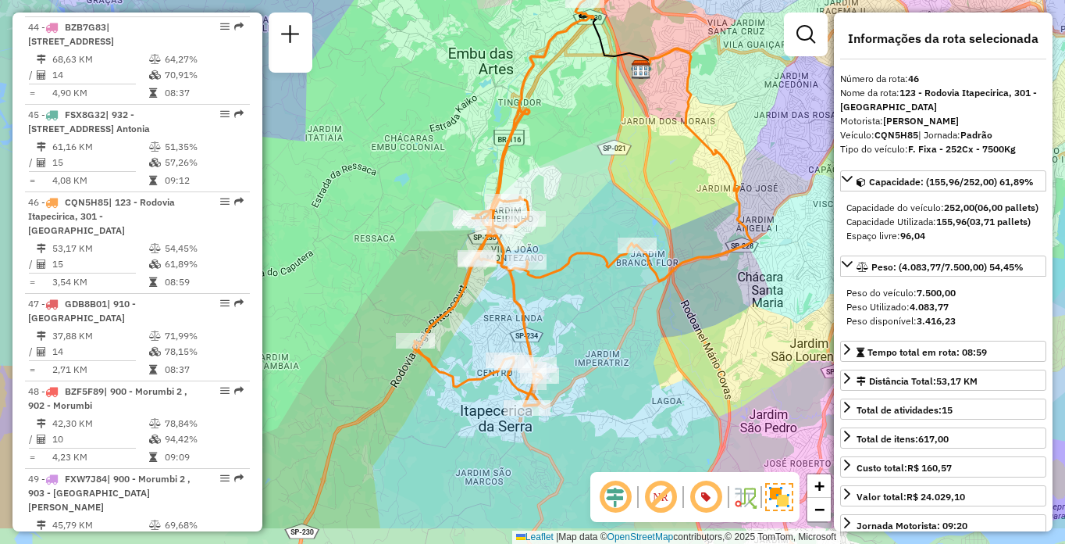
drag, startPoint x: 550, startPoint y: 419, endPoint x: 605, endPoint y: 345, distance: 91.5
click at [605, 345] on div "Janela de atendimento Grade de atendimento Capacidade Transportadoras Veículos …" at bounding box center [532, 272] width 1065 height 544
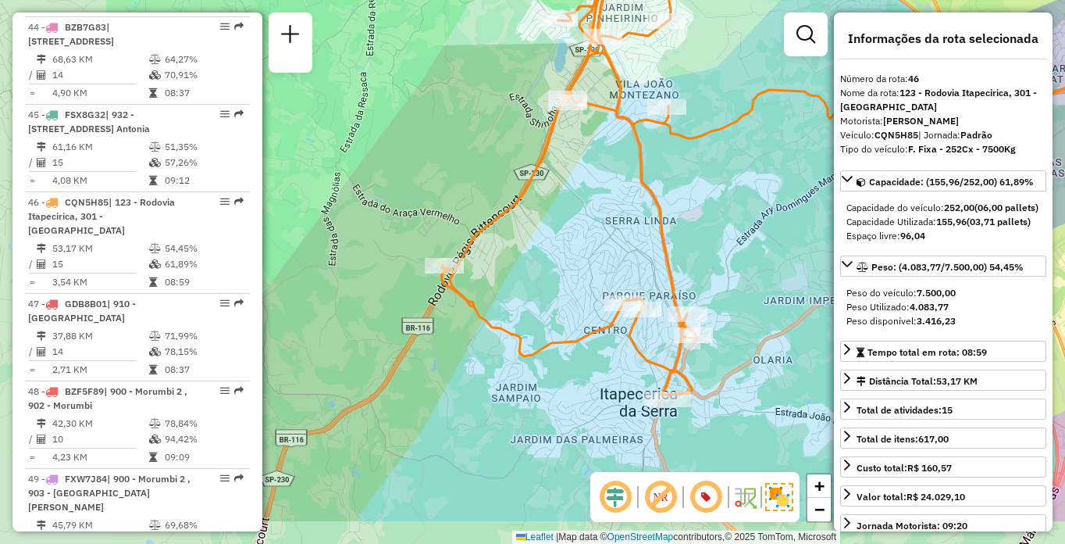
drag, startPoint x: 509, startPoint y: 181, endPoint x: 706, endPoint y: 98, distance: 213.8
click at [706, 98] on div "Janela de atendimento Grade de atendimento Capacidade Transportadoras Veículos …" at bounding box center [532, 272] width 1065 height 544
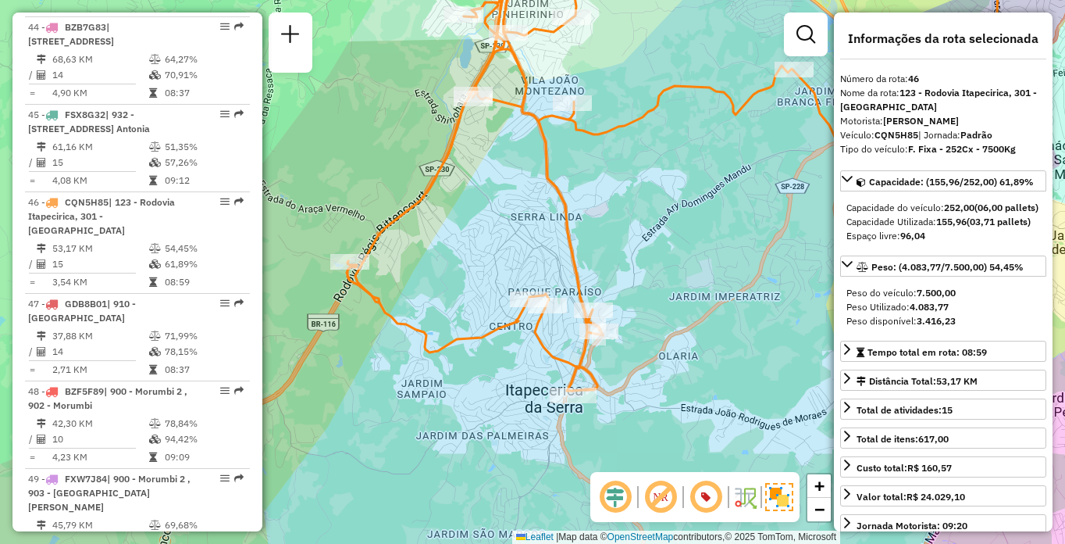
drag, startPoint x: 707, startPoint y: 243, endPoint x: 674, endPoint y: 252, distance: 34.1
click at [674, 252] on div "Janela de atendimento Grade de atendimento Capacidade Transportadoras Veículos …" at bounding box center [532, 272] width 1065 height 544
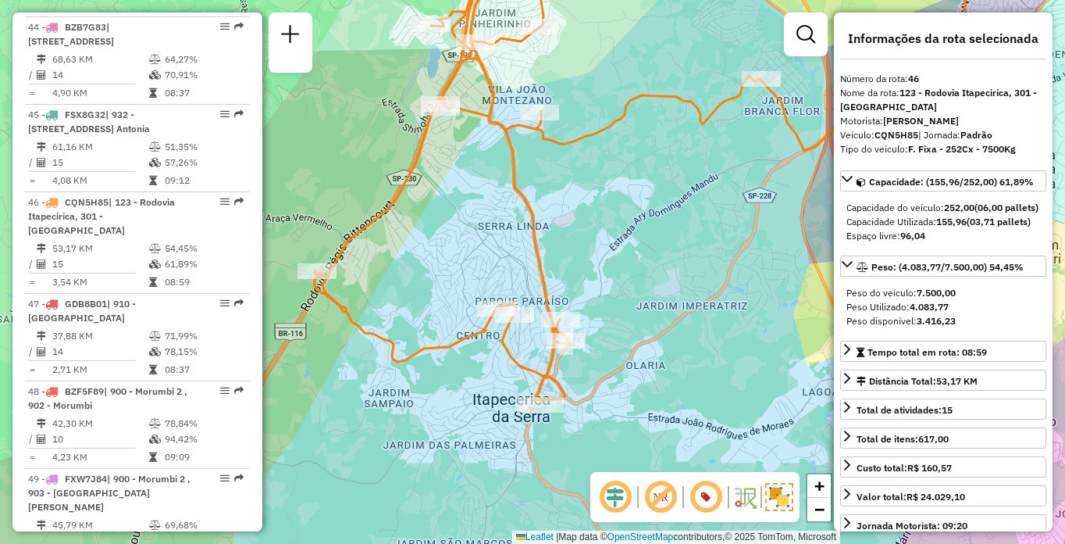
scroll to position [3565, 0]
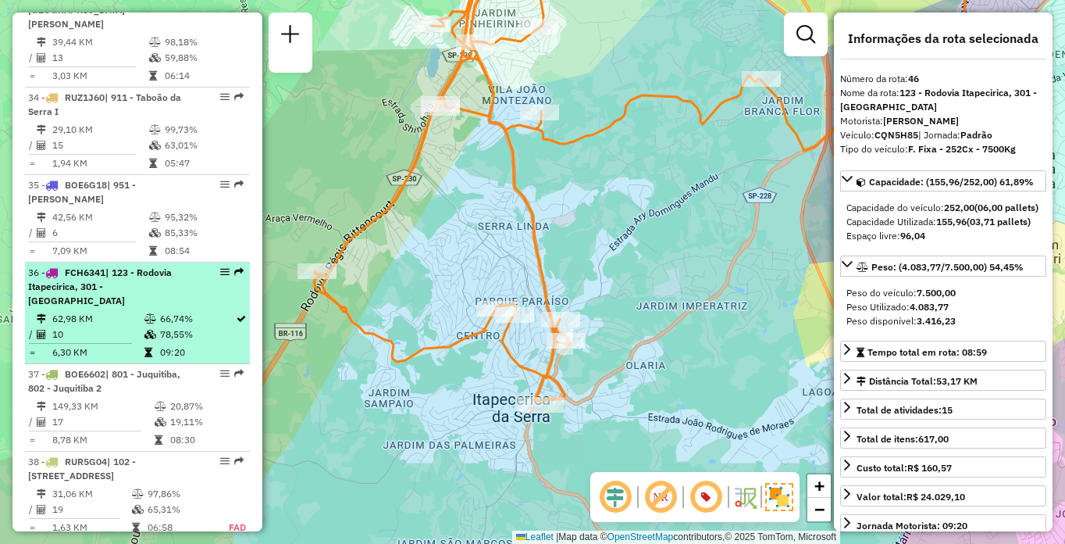
click at [98, 285] on span "| 123 - Rodovia Itapecirica, 301 - [GEOGRAPHIC_DATA]" at bounding box center [100, 286] width 144 height 40
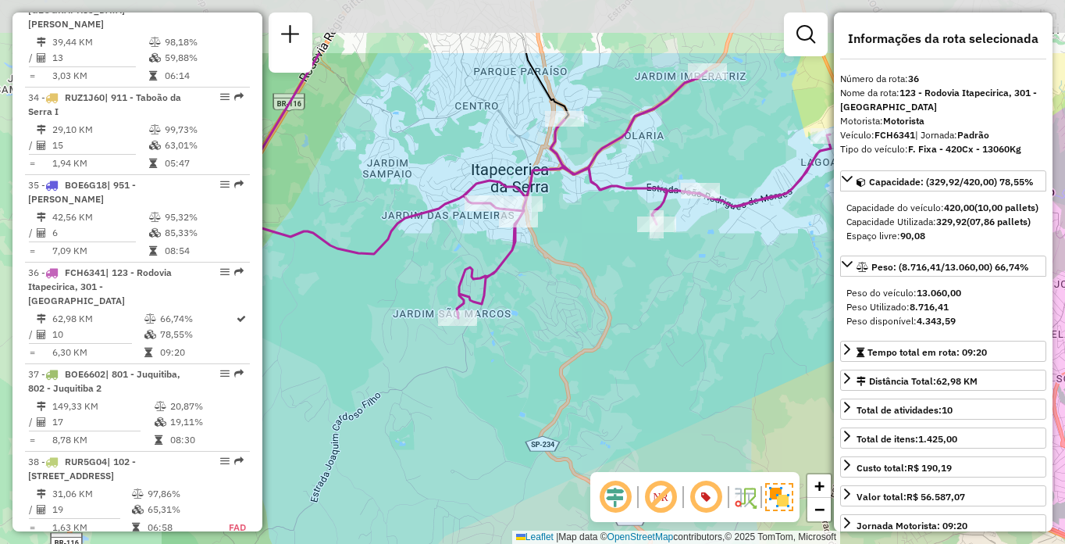
drag, startPoint x: 456, startPoint y: 233, endPoint x: 754, endPoint y: 353, distance: 321.7
click at [754, 353] on div "Janela de atendimento Grade de atendimento Capacidade Transportadoras Veículos …" at bounding box center [532, 272] width 1065 height 544
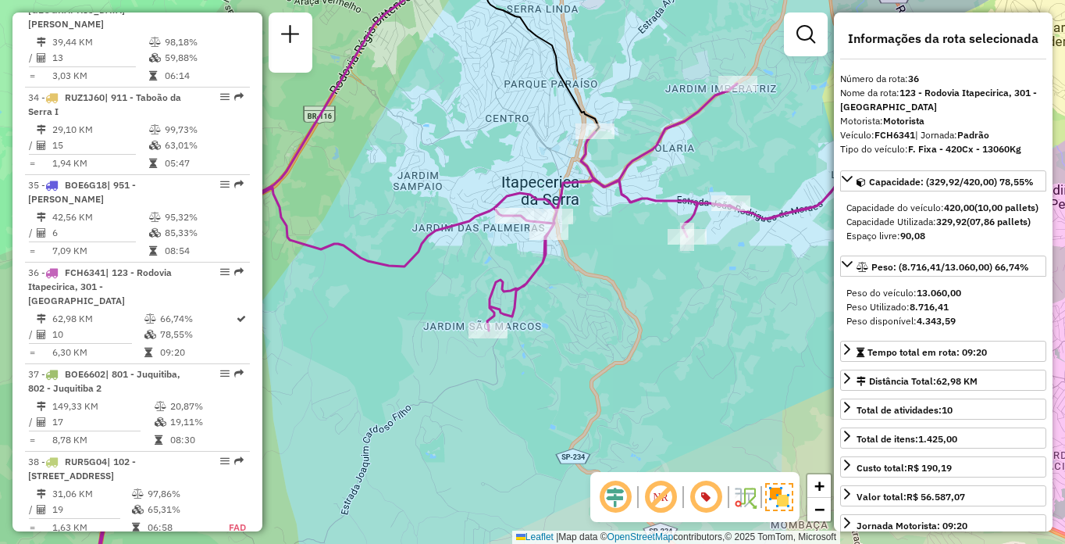
scroll to position [4219, 0]
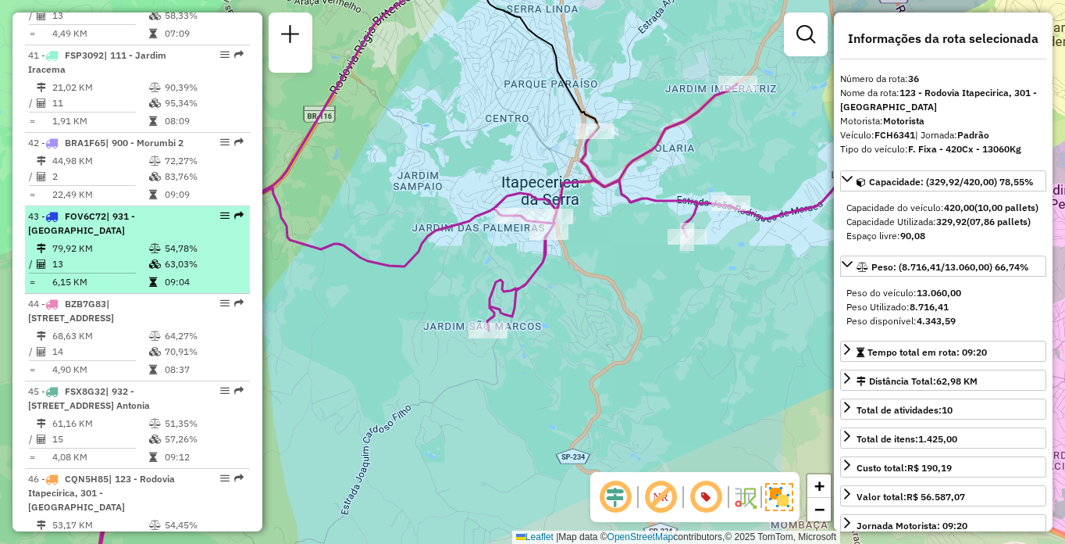
click at [135, 236] on span "| 931 - [GEOGRAPHIC_DATA]" at bounding box center [81, 223] width 107 height 26
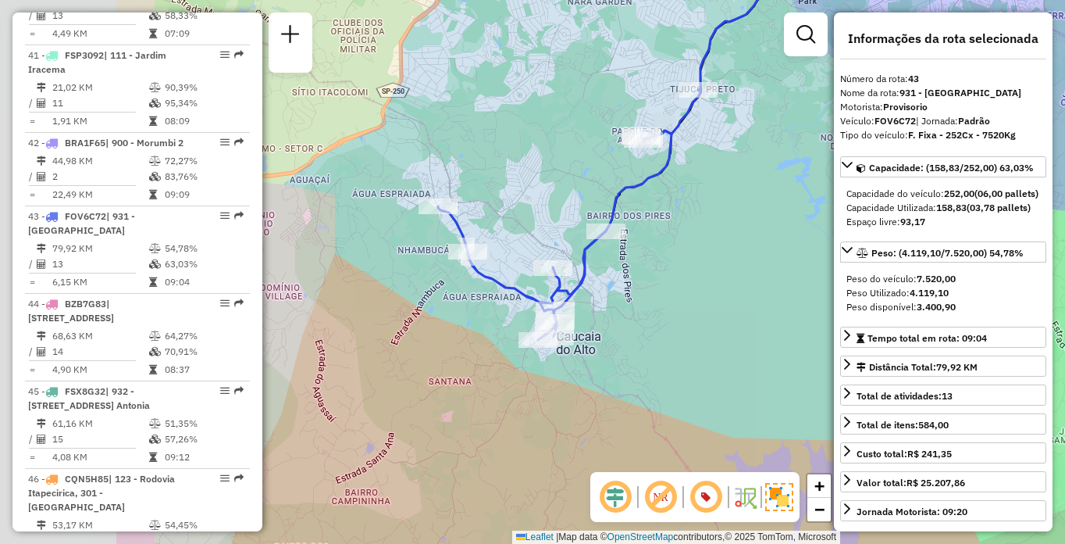
drag, startPoint x: 423, startPoint y: 374, endPoint x: 691, endPoint y: 353, distance: 269.5
click at [691, 353] on div "Janela de atendimento Grade de atendimento Capacidade Transportadoras Veículos …" at bounding box center [532, 272] width 1065 height 544
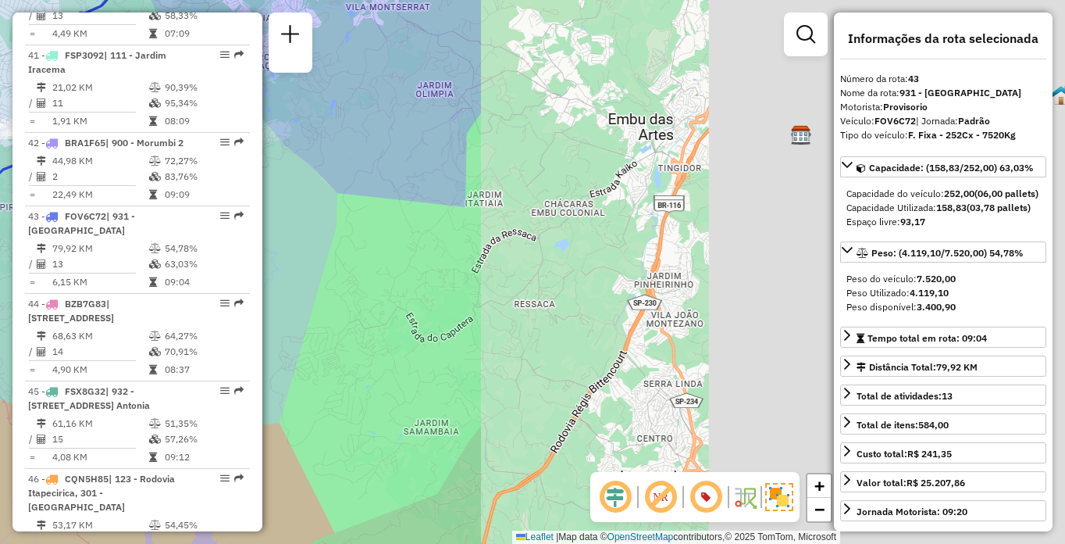
scroll to position [0, 0]
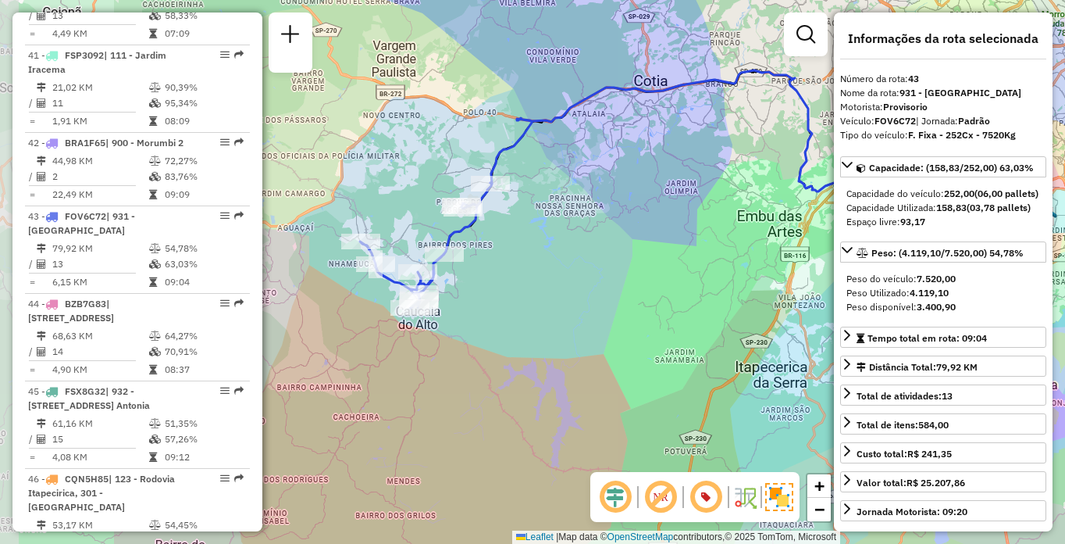
drag, startPoint x: 648, startPoint y: 281, endPoint x: 748, endPoint y: 274, distance: 100.2
click at [747, 276] on div "Janela de atendimento Grade de atendimento Capacidade Transportadoras Veículos …" at bounding box center [532, 272] width 1065 height 544
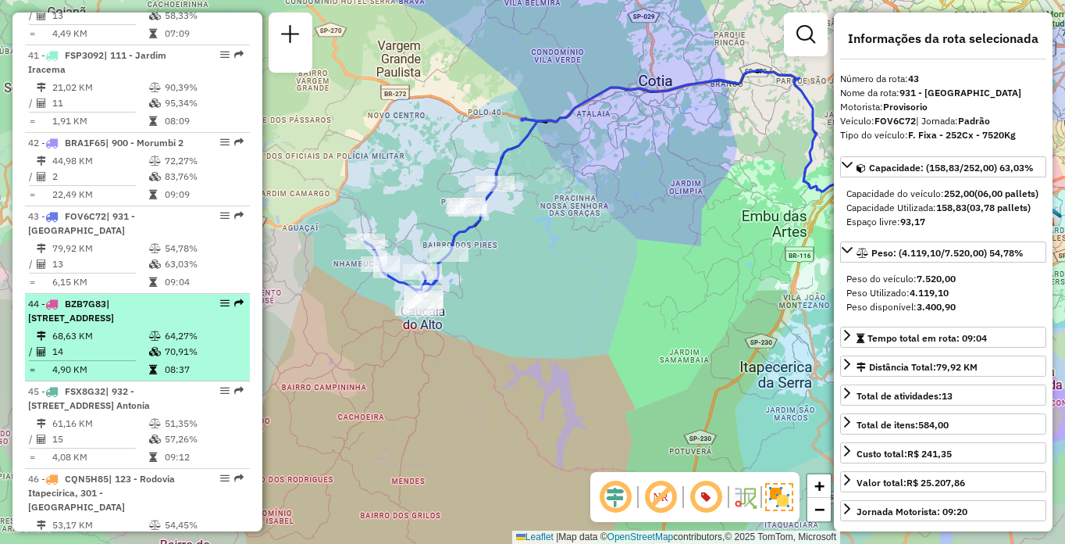
click at [114, 323] on span "| [STREET_ADDRESS]" at bounding box center [71, 311] width 86 height 26
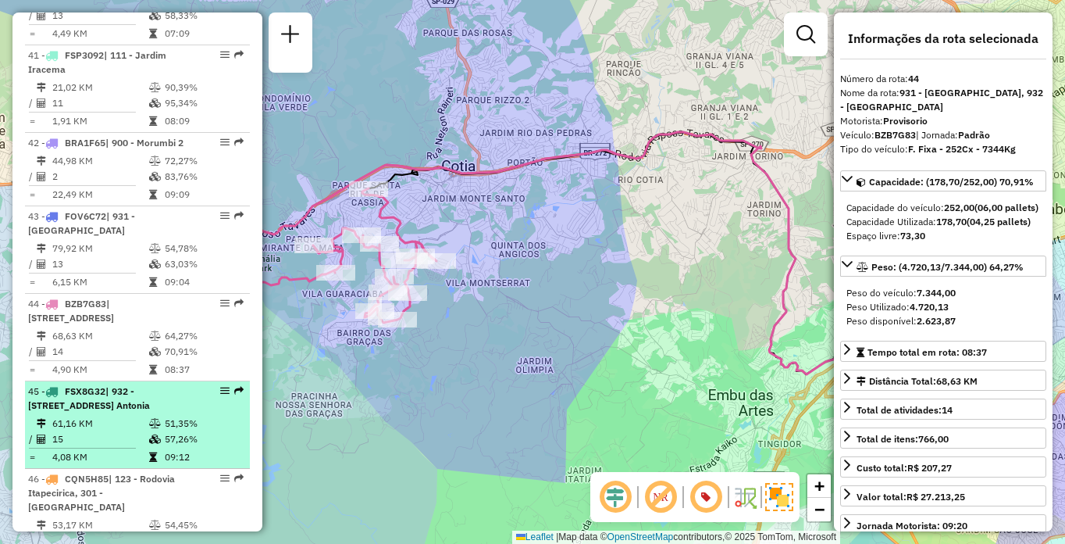
click at [97, 412] on div "45 - FSX8G32 | 932 - Jardim [STREET_ADDRESS] Antonia" at bounding box center [111, 398] width 166 height 28
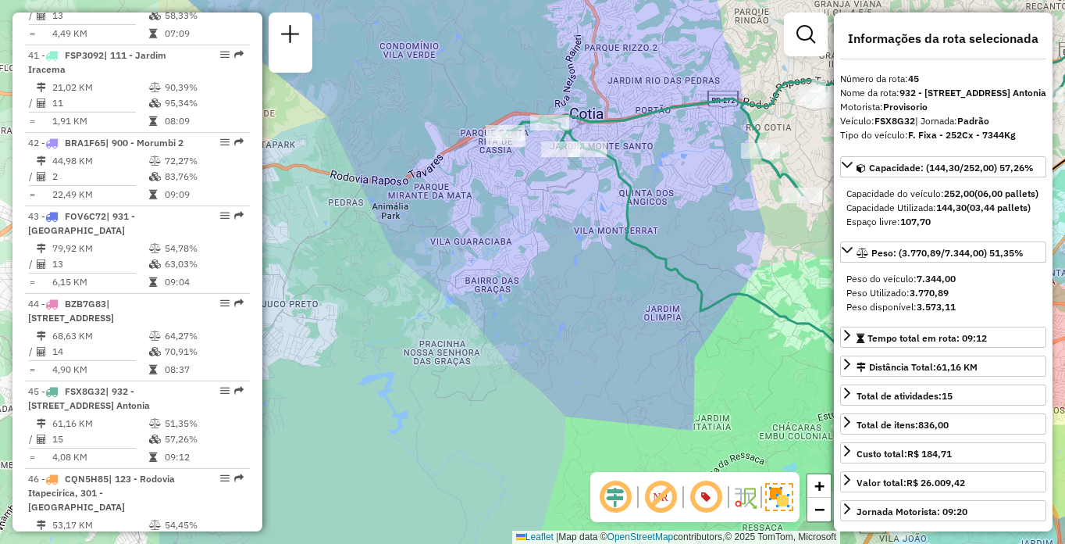
drag, startPoint x: 432, startPoint y: 334, endPoint x: 708, endPoint y: 280, distance: 281.8
click at [708, 280] on icon at bounding box center [812, 267] width 451 height 237
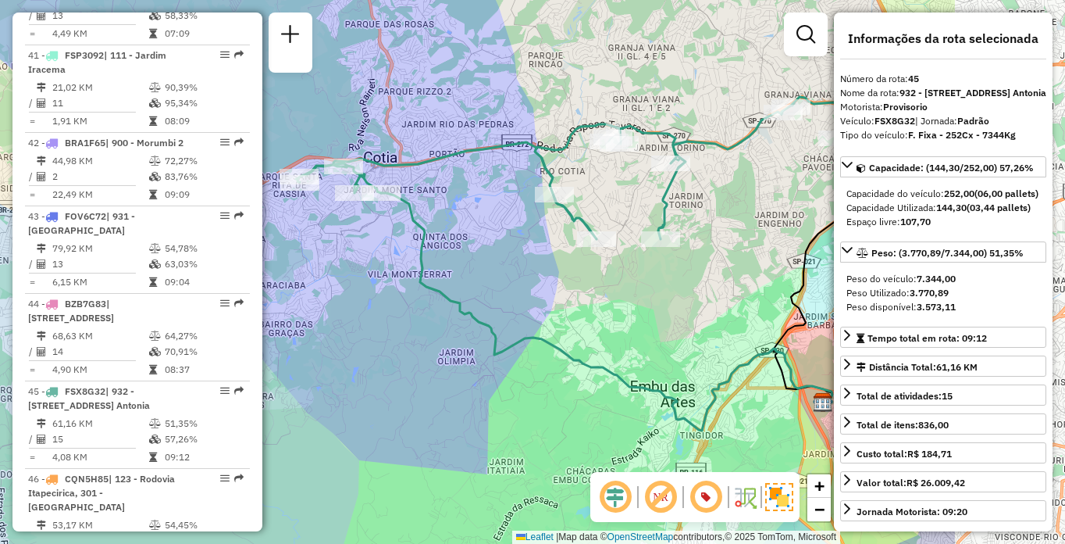
drag, startPoint x: 728, startPoint y: 312, endPoint x: 511, endPoint y: 358, distance: 222.0
click at [511, 358] on icon at bounding box center [606, 311] width 451 height 237
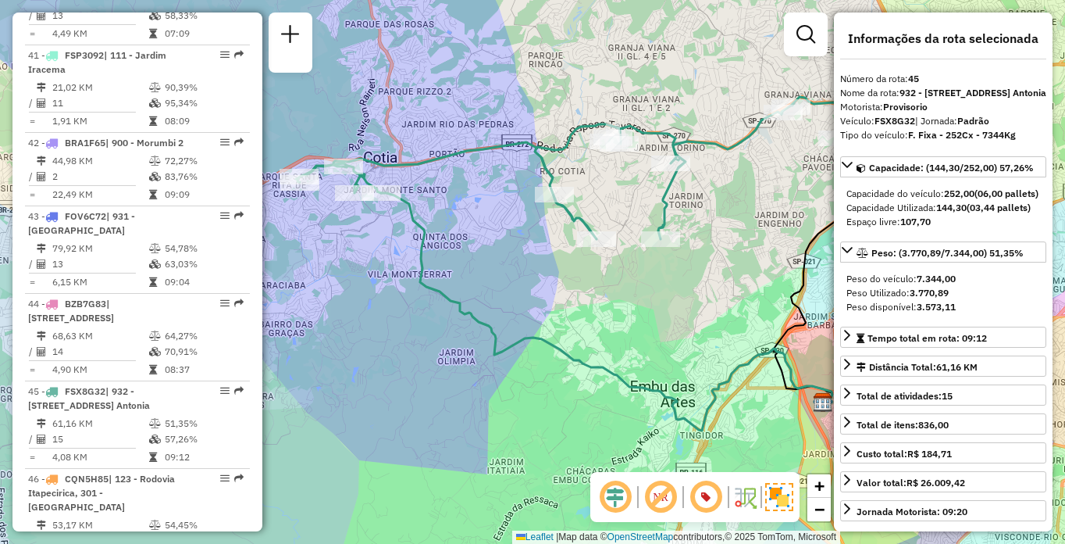
scroll to position [391, 0]
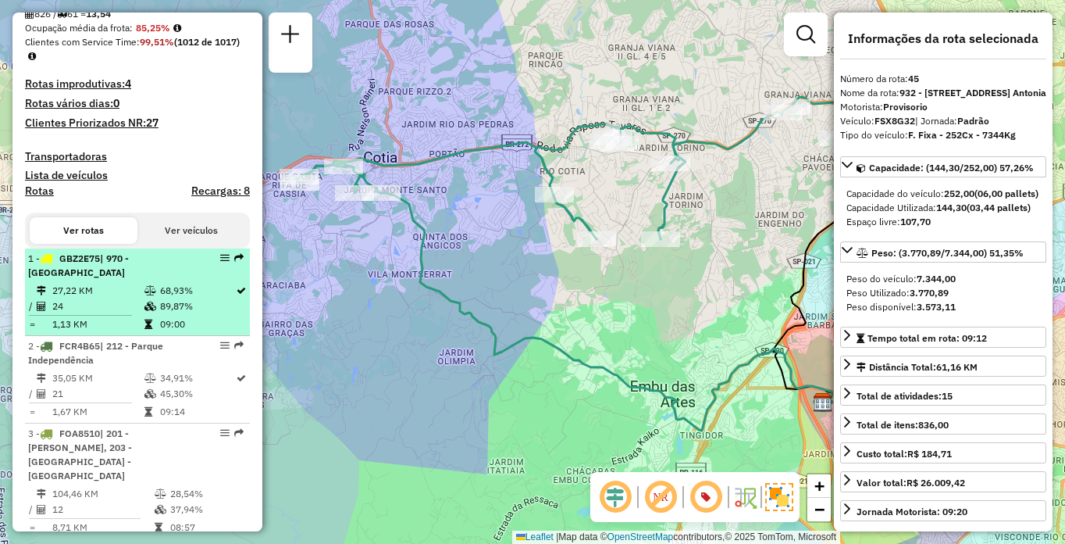
click at [98, 298] on td "27,22 KM" at bounding box center [98, 291] width 92 height 16
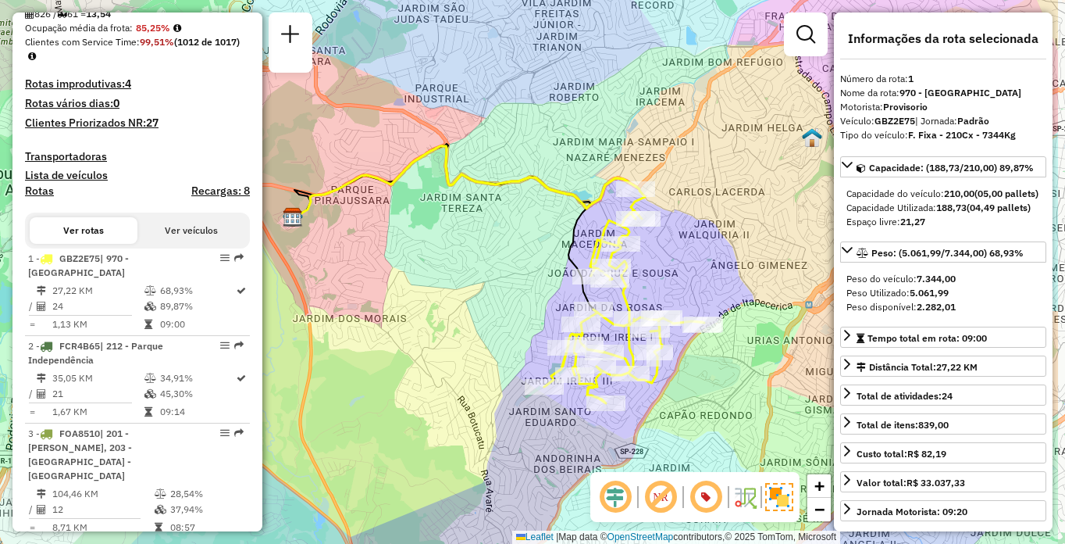
drag, startPoint x: 625, startPoint y: 352, endPoint x: 500, endPoint y: 309, distance: 132.4
click at [500, 309] on div "Janela de atendimento Grade de atendimento Capacidade Transportadoras Veículos …" at bounding box center [532, 272] width 1065 height 544
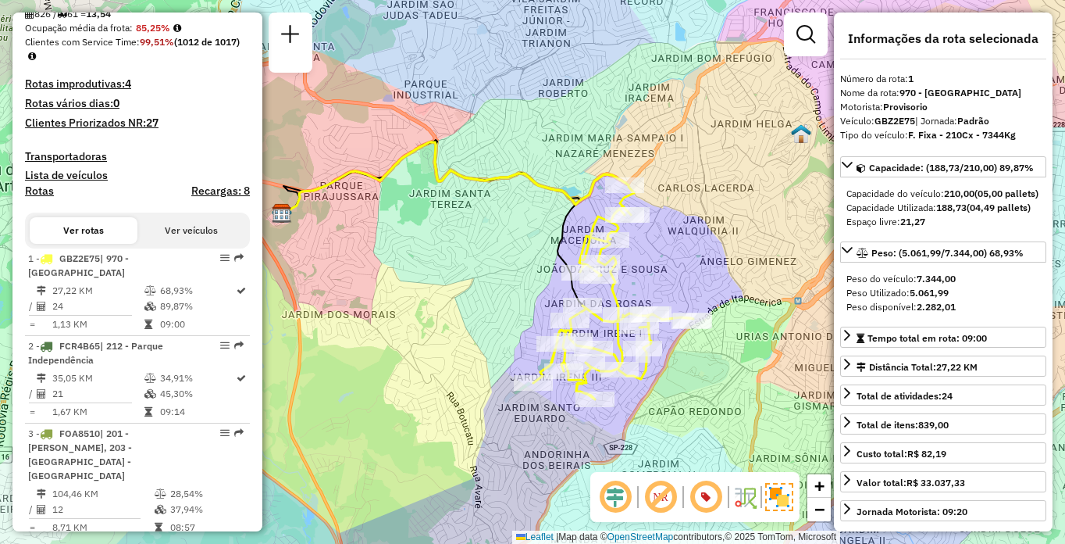
scroll to position [740, 0]
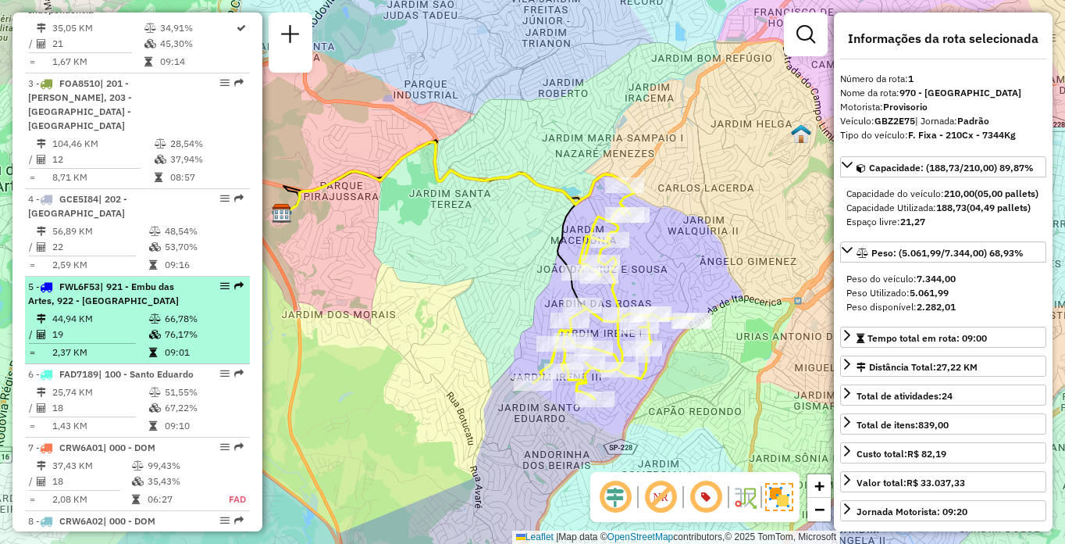
click at [83, 311] on td "44,94 KM" at bounding box center [100, 319] width 97 height 16
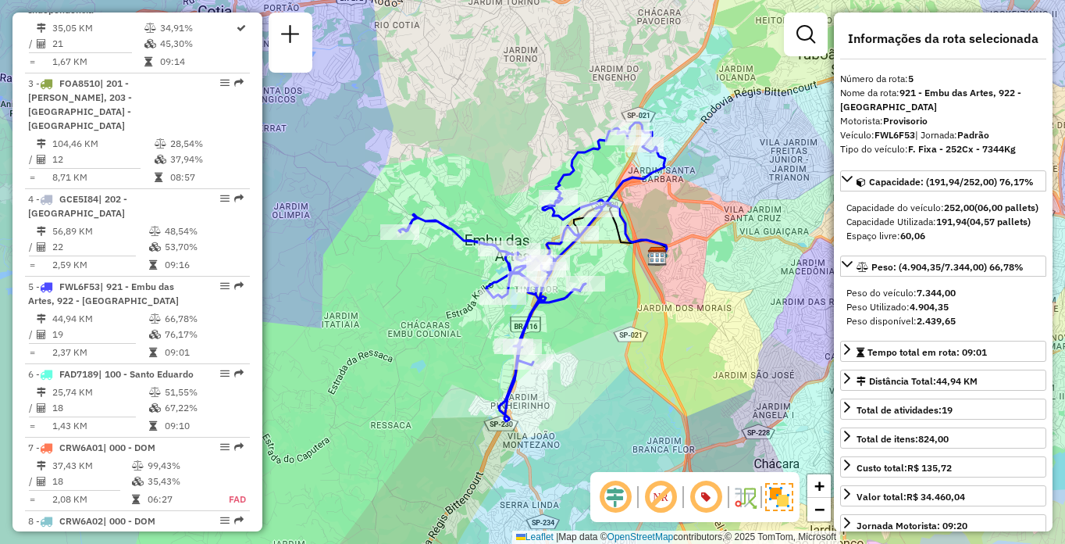
scroll to position [4685, 0]
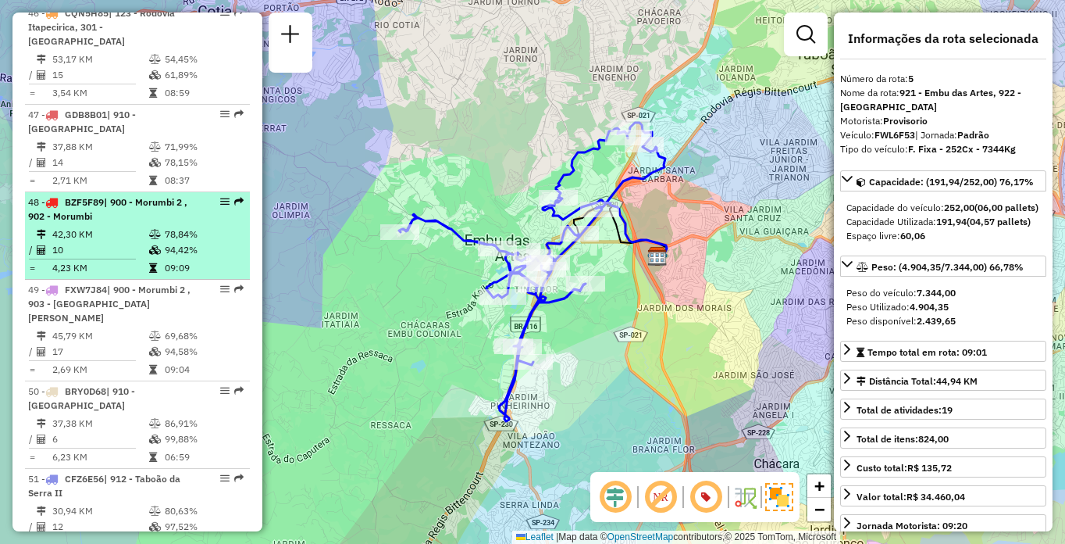
click at [44, 276] on td at bounding box center [44, 268] width 16 height 16
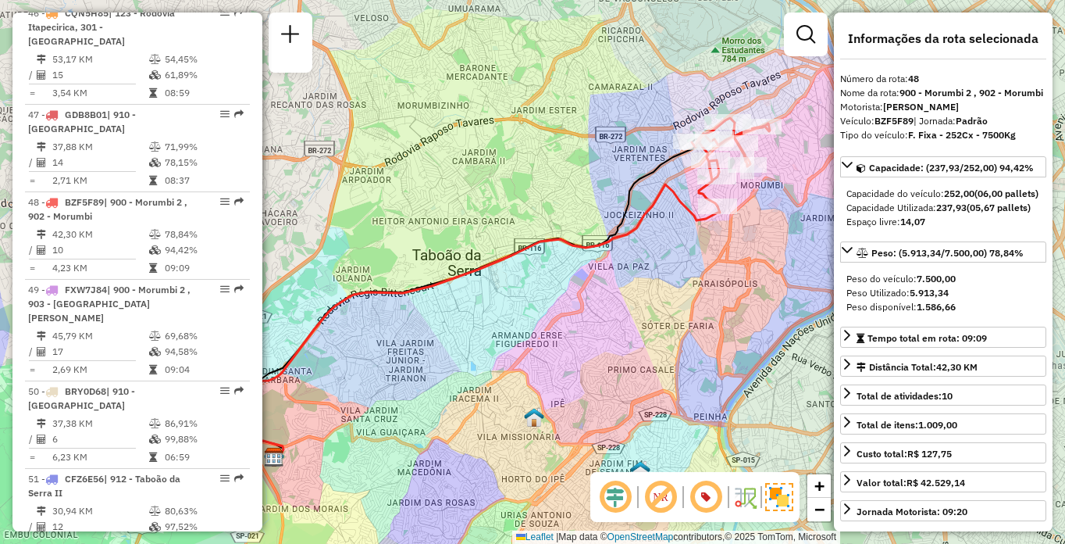
drag, startPoint x: 628, startPoint y: 315, endPoint x: 522, endPoint y: 348, distance: 111.2
click at [522, 348] on div "Janela de atendimento Grade de atendimento Capacidade Transportadoras Veículos …" at bounding box center [532, 272] width 1065 height 544
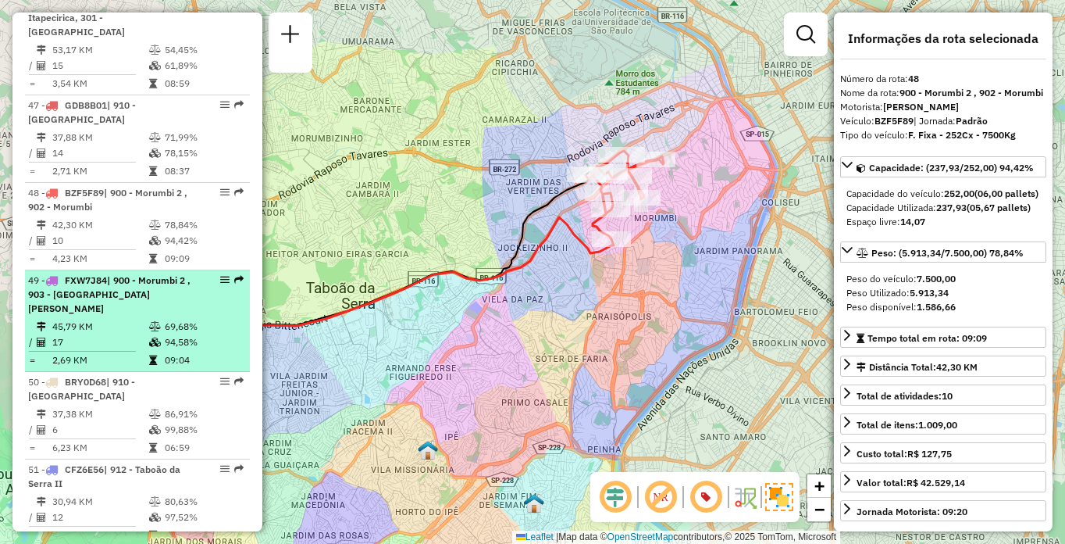
scroll to position [4850, 0]
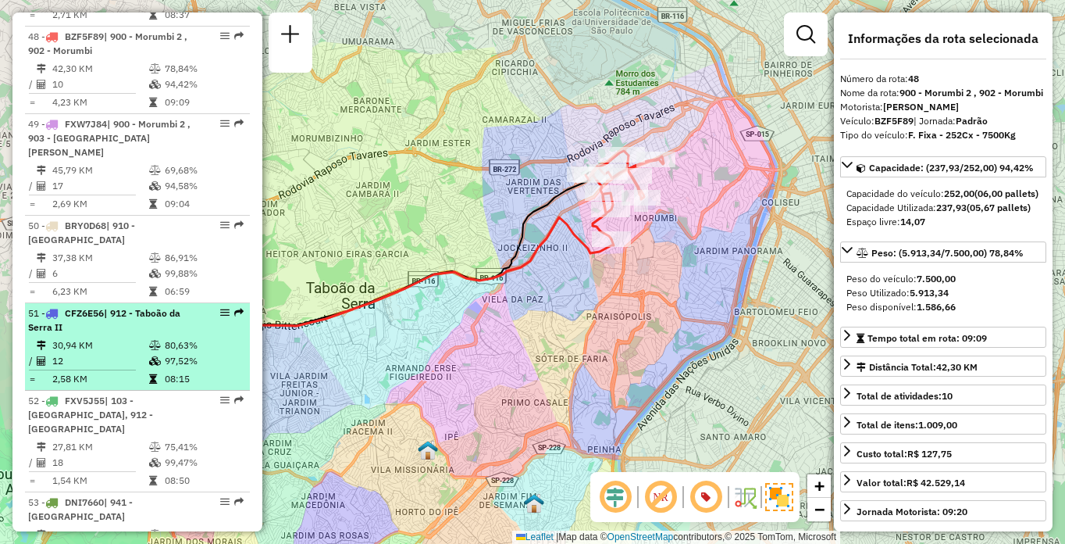
click at [102, 353] on td "30,94 KM" at bounding box center [100, 345] width 97 height 16
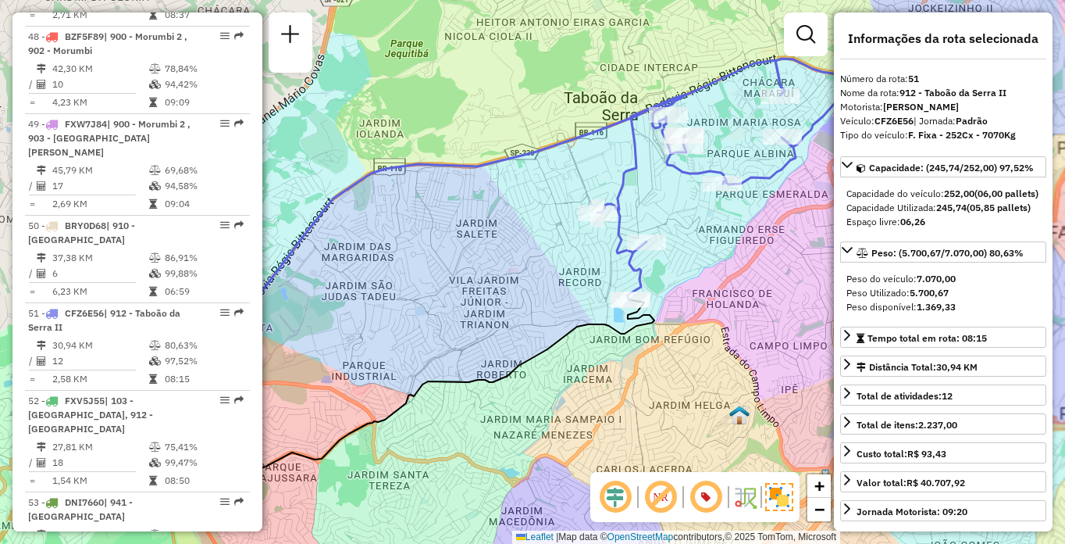
drag, startPoint x: 734, startPoint y: 224, endPoint x: 610, endPoint y: 259, distance: 129.1
click at [610, 259] on div "Janela de atendimento Grade de atendimento Capacidade Transportadoras Veículos …" at bounding box center [532, 272] width 1065 height 544
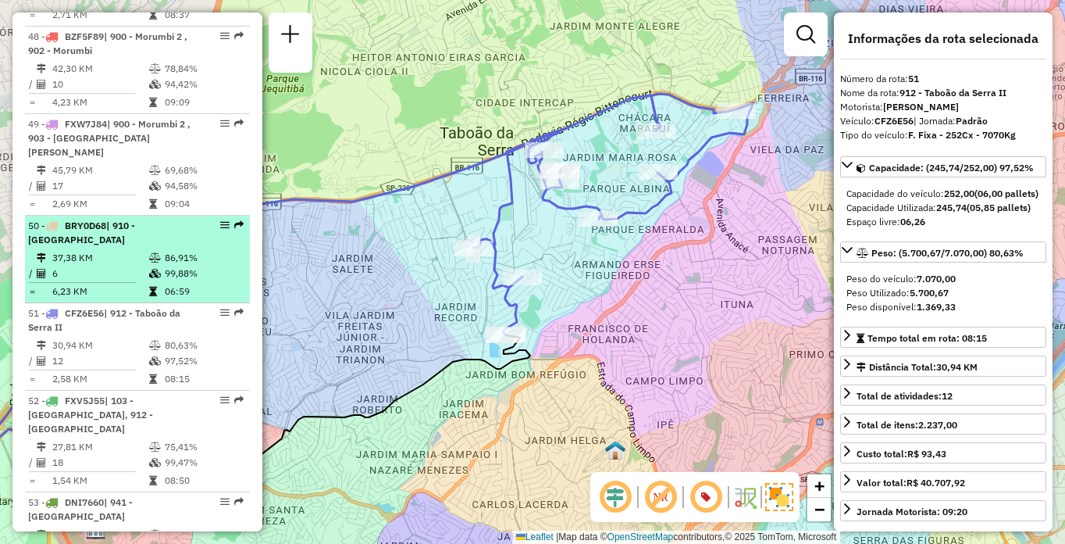
click at [142, 247] on div "50 - BRY0D68 | 910 - [GEOGRAPHIC_DATA]" at bounding box center [111, 233] width 166 height 28
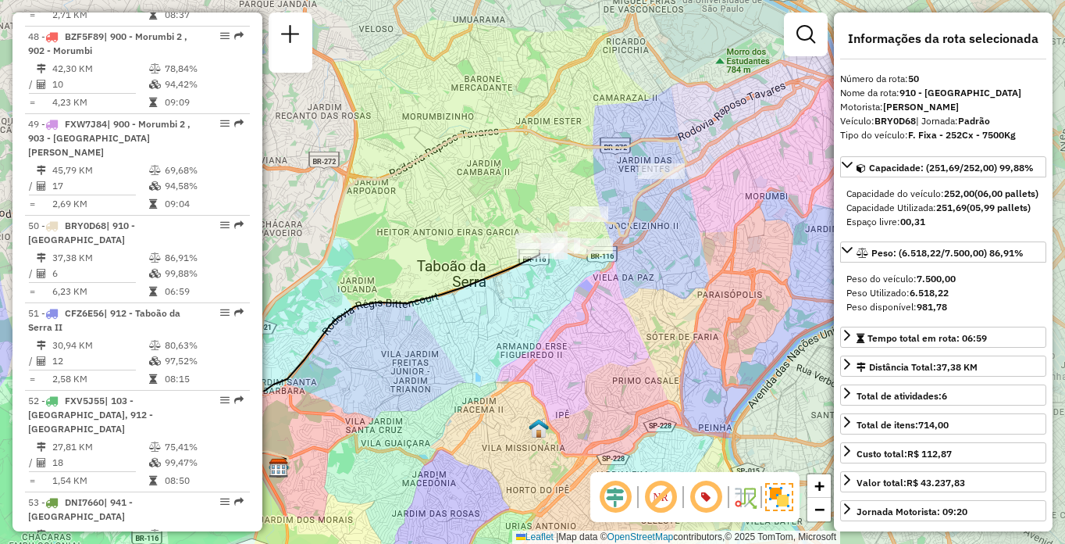
drag, startPoint x: 737, startPoint y: 299, endPoint x: 656, endPoint y: 326, distance: 85.0
click at [656, 326] on div "Janela de atendimento Grade de atendimento Capacidade Transportadoras Veículos …" at bounding box center [532, 272] width 1065 height 544
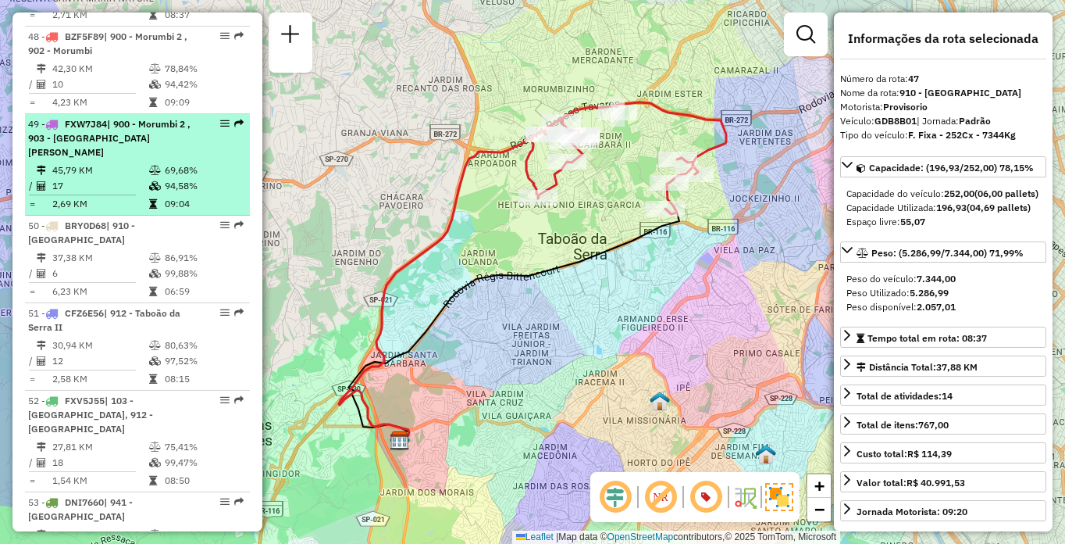
click at [109, 158] on span "| 900 - Morumbi 2 , 903 - [GEOGRAPHIC_DATA][PERSON_NAME]" at bounding box center [109, 138] width 162 height 40
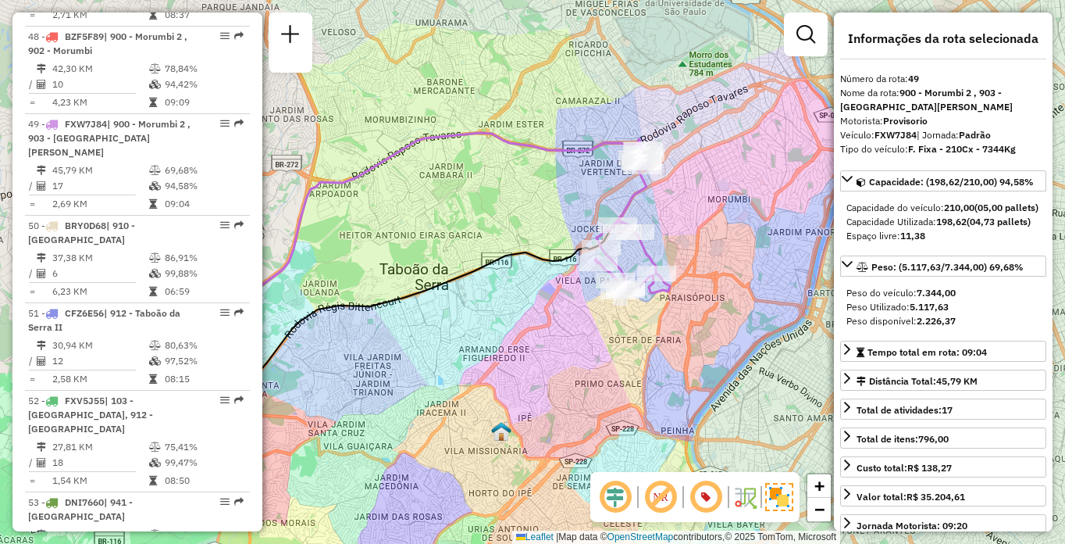
drag, startPoint x: 715, startPoint y: 331, endPoint x: 608, endPoint y: 362, distance: 111.3
click at [608, 362] on div "Janela de atendimento Grade de atendimento Capacidade Transportadoras Veículos …" at bounding box center [532, 272] width 1065 height 544
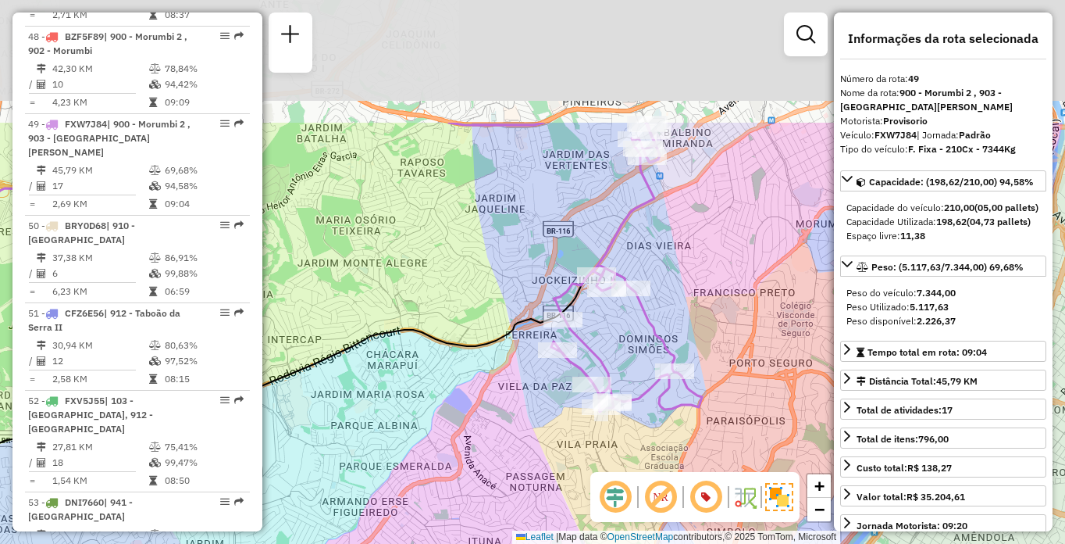
drag, startPoint x: 692, startPoint y: 139, endPoint x: 734, endPoint y: 323, distance: 188.3
click at [734, 323] on div "Janela de atendimento Grade de atendimento Capacidade Transportadoras Veículos …" at bounding box center [532, 272] width 1065 height 544
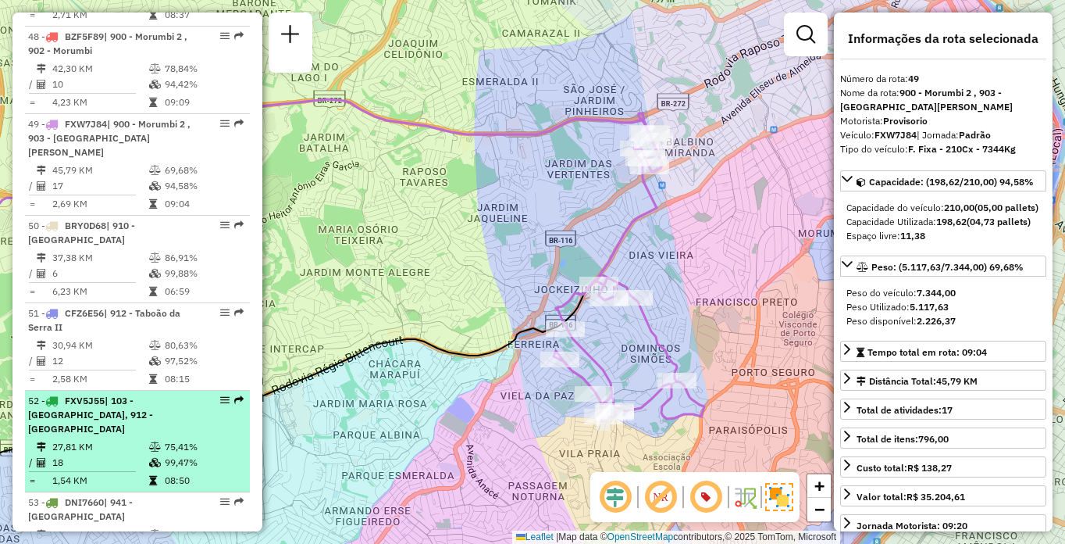
click at [169, 436] on div "52 - FXV5J55 | 103 - [GEOGRAPHIC_DATA], 912 - [GEOGRAPHIC_DATA]" at bounding box center [111, 415] width 166 height 42
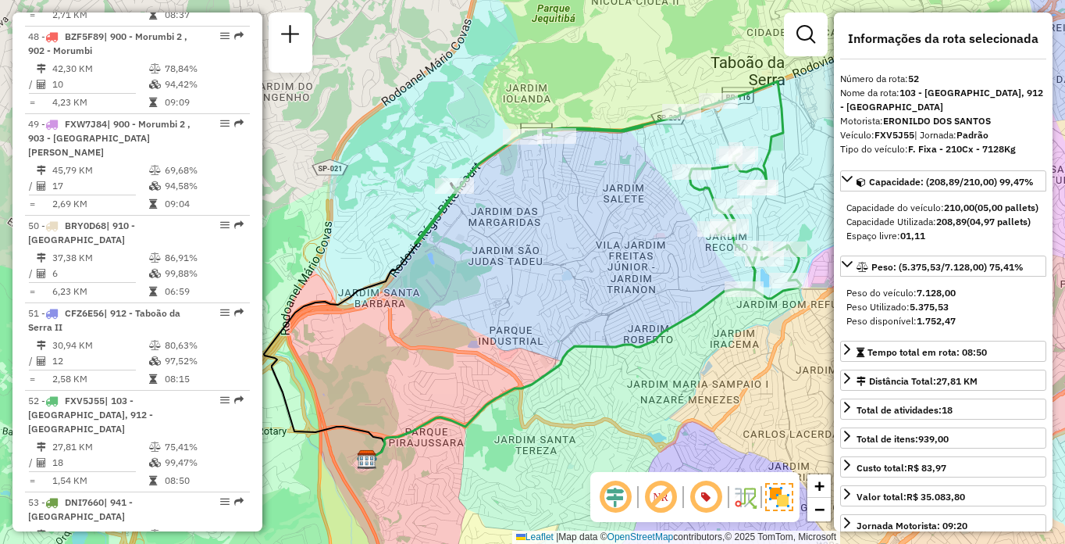
scroll to position [5297, 0]
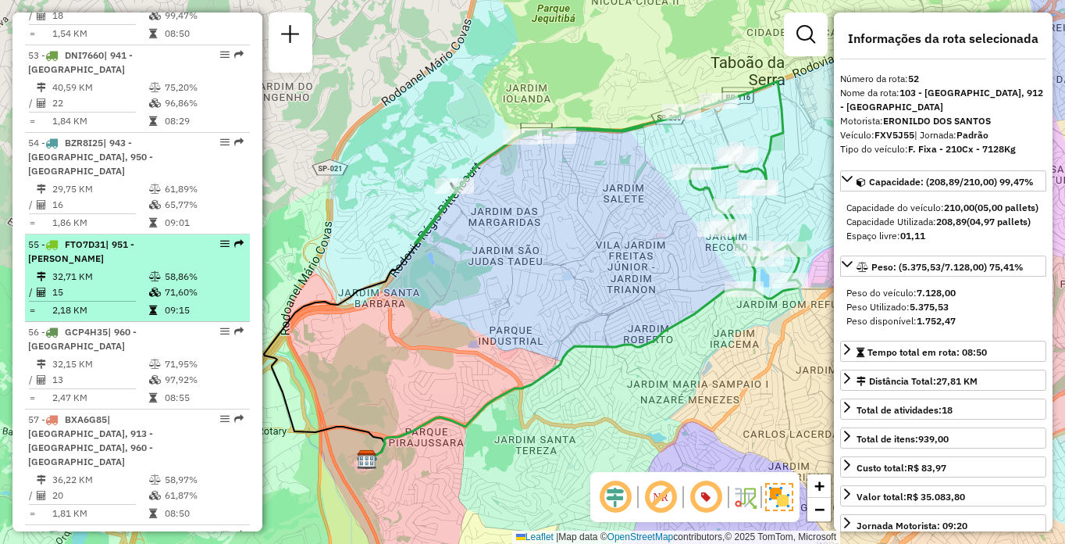
click at [175, 266] on div "55 - FTO7D31 | 951 - [PERSON_NAME]" at bounding box center [111, 251] width 166 height 28
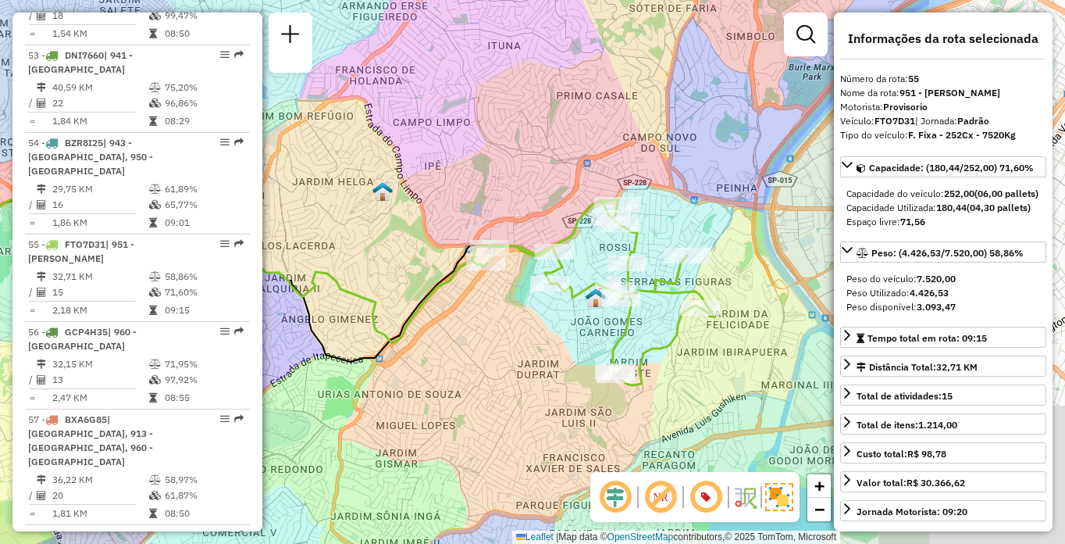
drag, startPoint x: 737, startPoint y: 359, endPoint x: 491, endPoint y: 379, distance: 246.8
click at [491, 379] on div "Janela de atendimento Grade de atendimento Capacidade Transportadoras Veículos …" at bounding box center [532, 272] width 1065 height 544
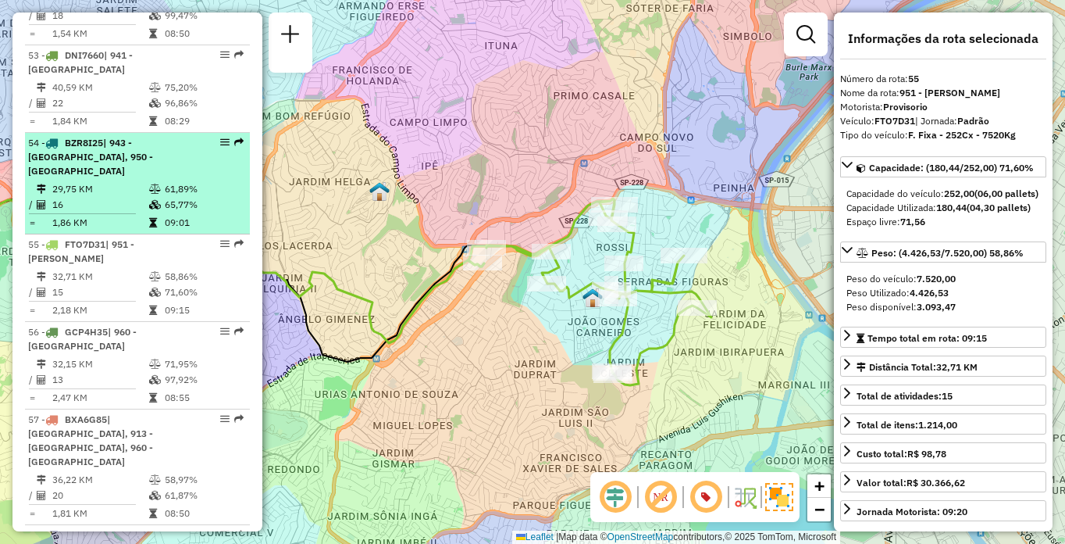
click at [144, 177] on span "| 943 - [GEOGRAPHIC_DATA], 950 - [GEOGRAPHIC_DATA]" at bounding box center [90, 157] width 125 height 40
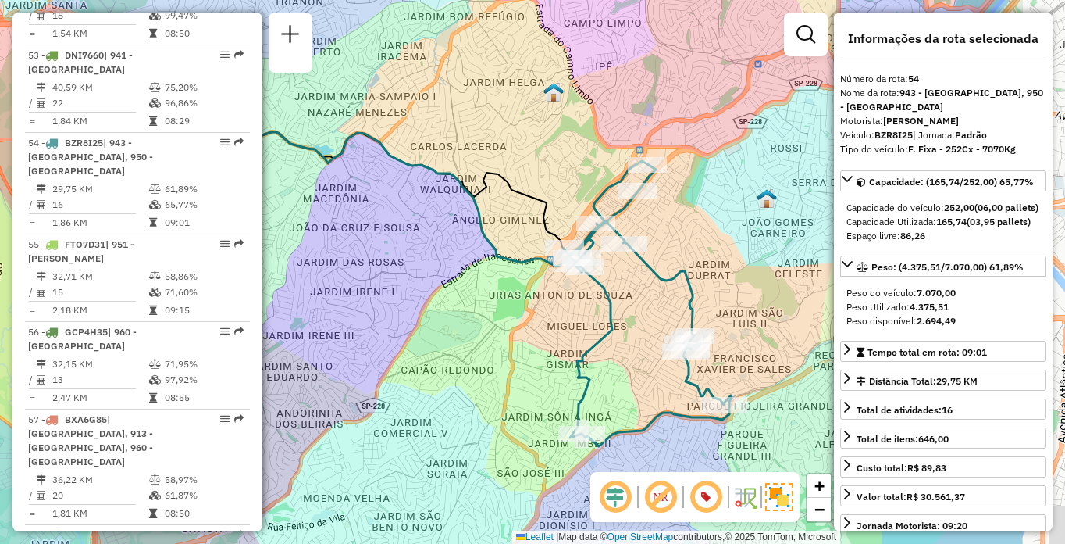
drag, startPoint x: 732, startPoint y: 304, endPoint x: 583, endPoint y: 305, distance: 149.2
click at [583, 305] on div "Janela de atendimento Grade de atendimento Capacidade Transportadoras Veículos …" at bounding box center [532, 272] width 1065 height 544
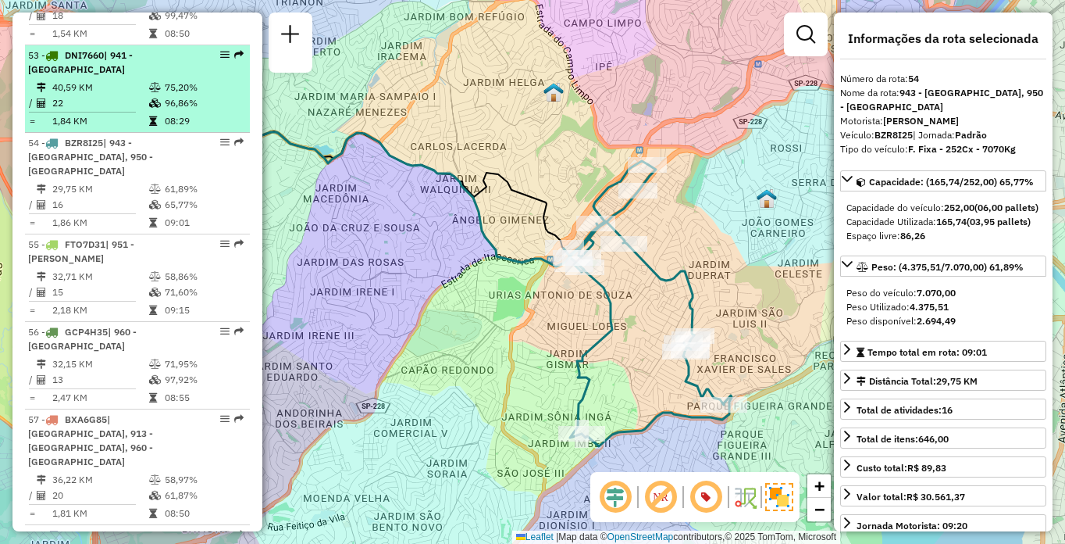
click at [125, 77] on div "53 - DNI7660 | 941 - [GEOGRAPHIC_DATA]" at bounding box center [111, 62] width 166 height 28
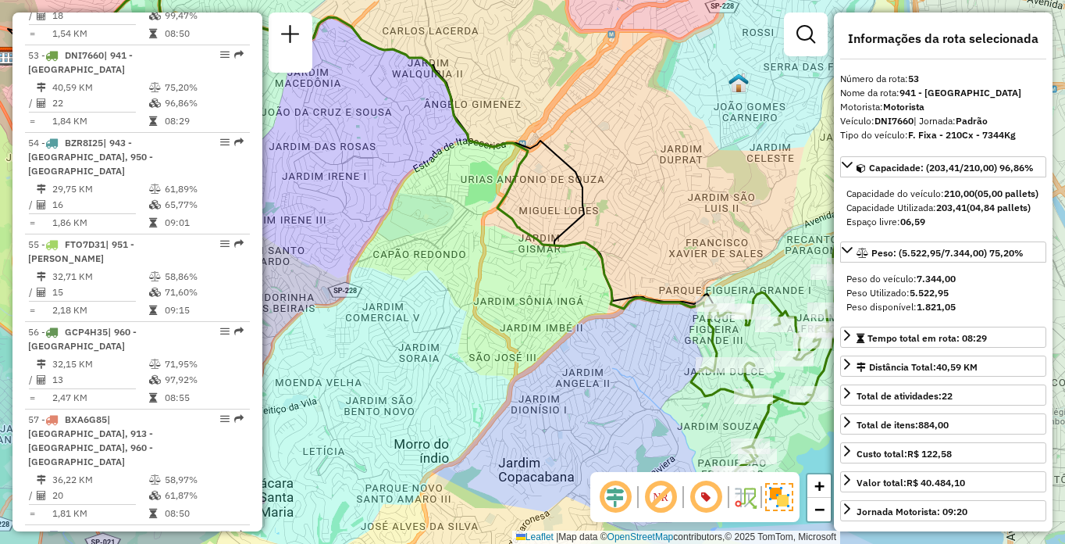
drag, startPoint x: 598, startPoint y: 328, endPoint x: 518, endPoint y: 291, distance: 88.4
click at [518, 291] on div "Janela de atendimento Grade de atendimento Capacidade Transportadoras Veículos …" at bounding box center [532, 272] width 1065 height 544
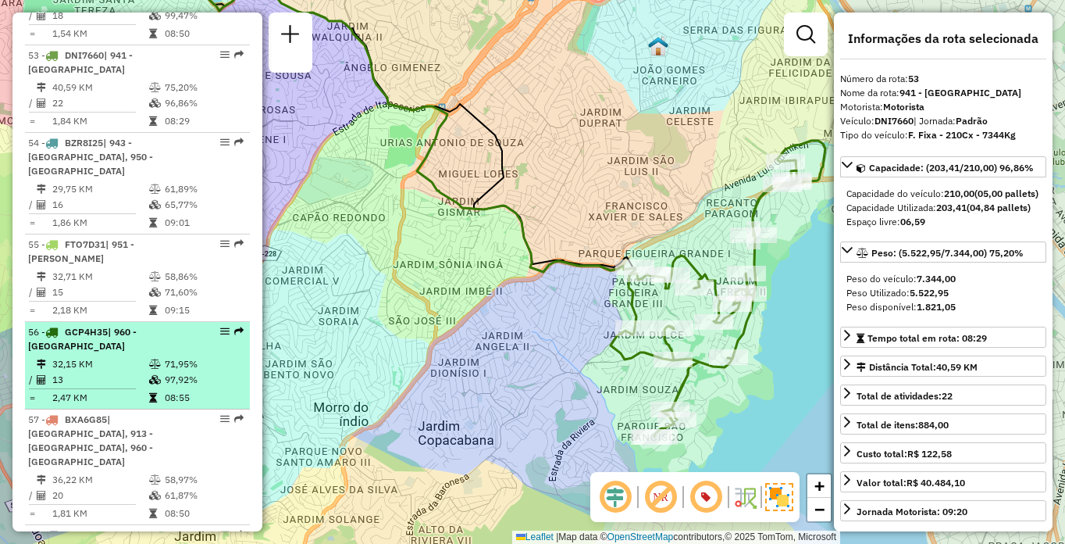
click at [155, 372] on td at bounding box center [156, 364] width 16 height 16
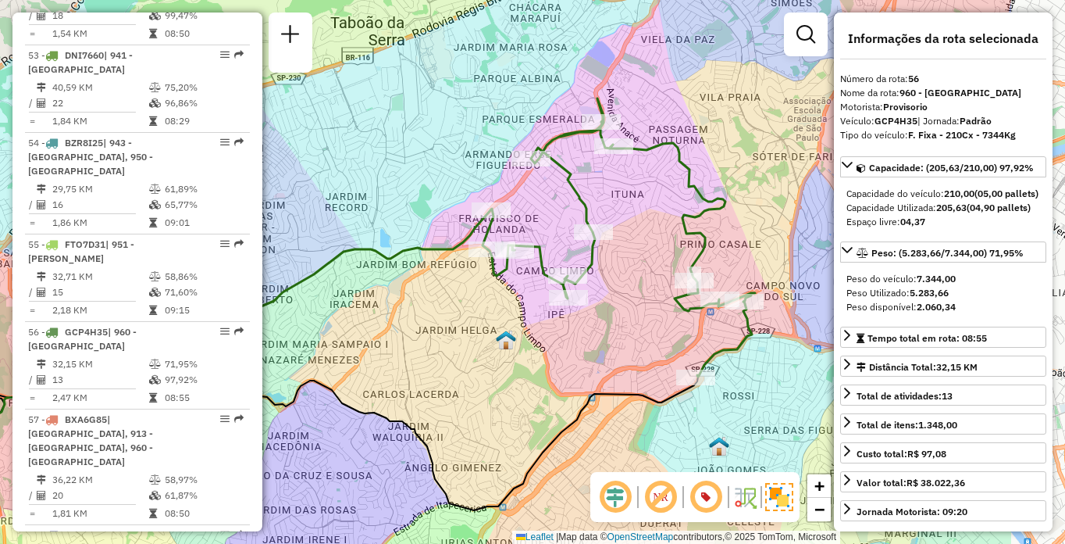
drag, startPoint x: 721, startPoint y: 306, endPoint x: 569, endPoint y: 328, distance: 153.9
click at [569, 328] on div "Janela de atendimento Grade de atendimento Capacidade Transportadoras Veículos …" at bounding box center [532, 272] width 1065 height 544
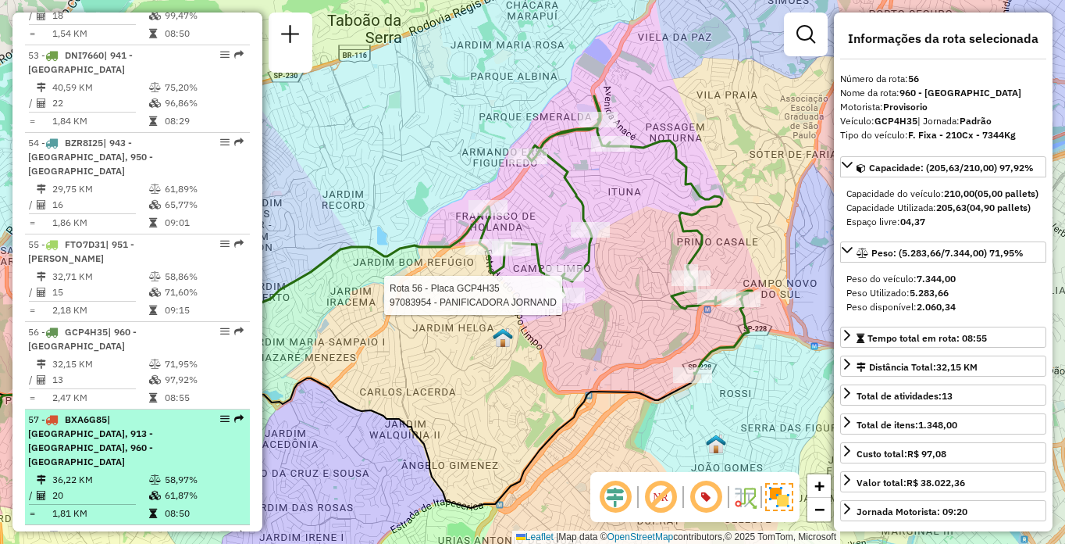
click at [122, 469] on div "57 - BXA6G85 | 901 - [GEOGRAPHIC_DATA], 913 - [GEOGRAPHIC_DATA], 960 - [GEOGRAP…" at bounding box center [111, 440] width 166 height 56
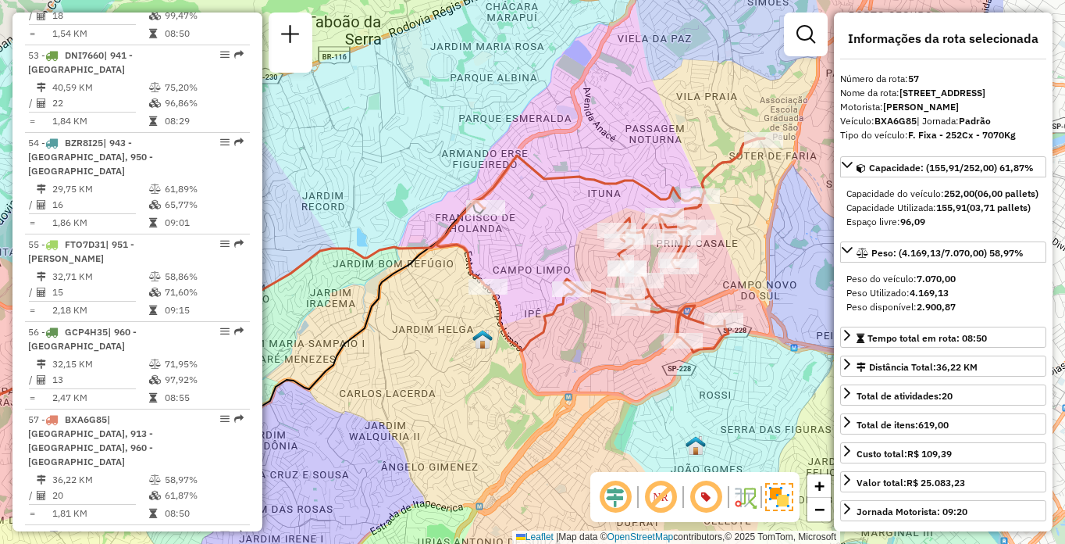
drag, startPoint x: 661, startPoint y: 327, endPoint x: 546, endPoint y: 328, distance: 114.8
click at [546, 328] on icon at bounding box center [600, 245] width 327 height 214
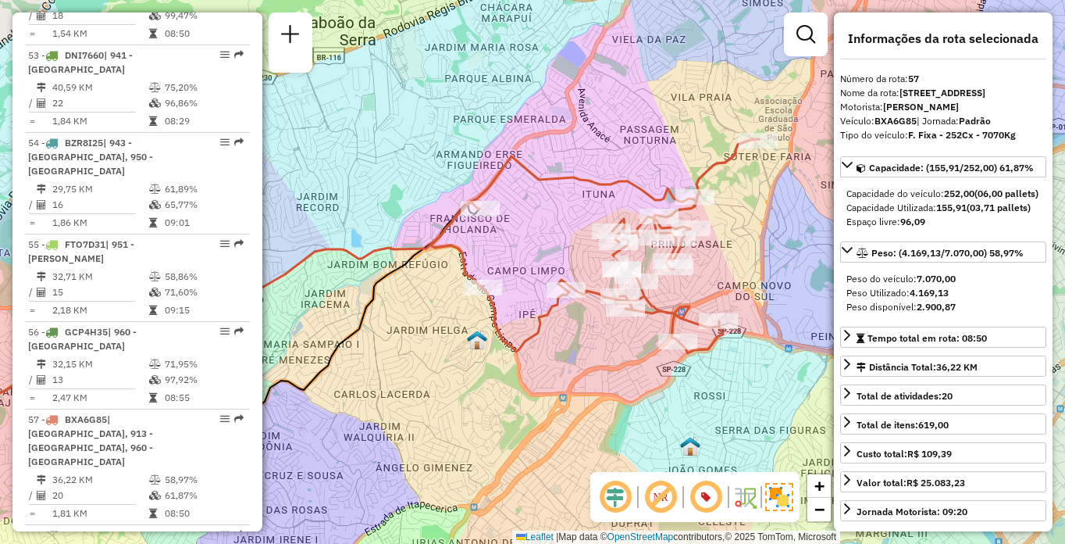
scroll to position [565, 0]
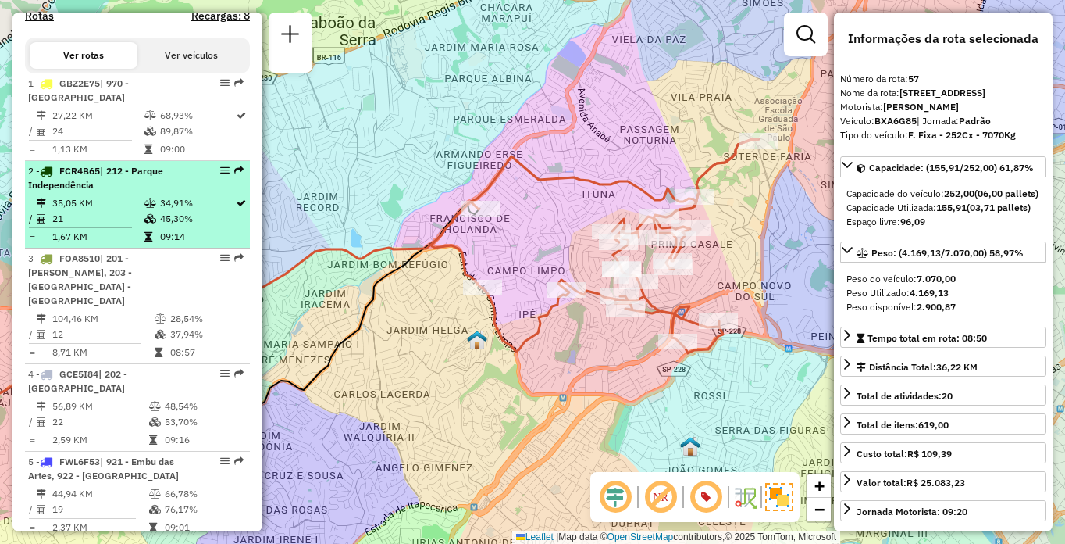
click at [162, 248] on li "2 - FCR4B65 | 212 - Parque Independência 35,05 KM 34,91% / 21 45,30% = 1,67 KM …" at bounding box center [137, 204] width 225 height 87
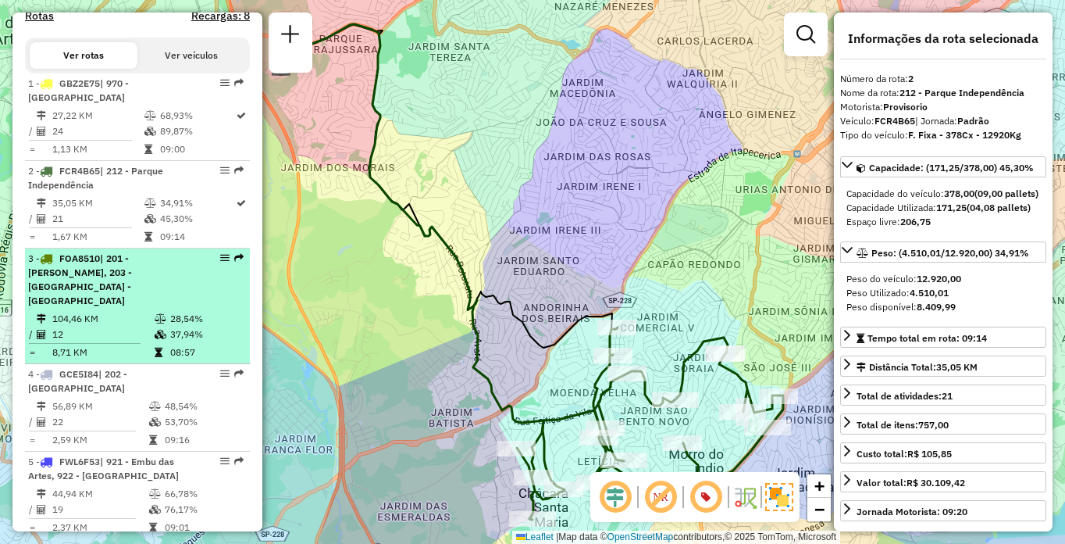
click at [149, 311] on td "104,46 KM" at bounding box center [103, 319] width 102 height 16
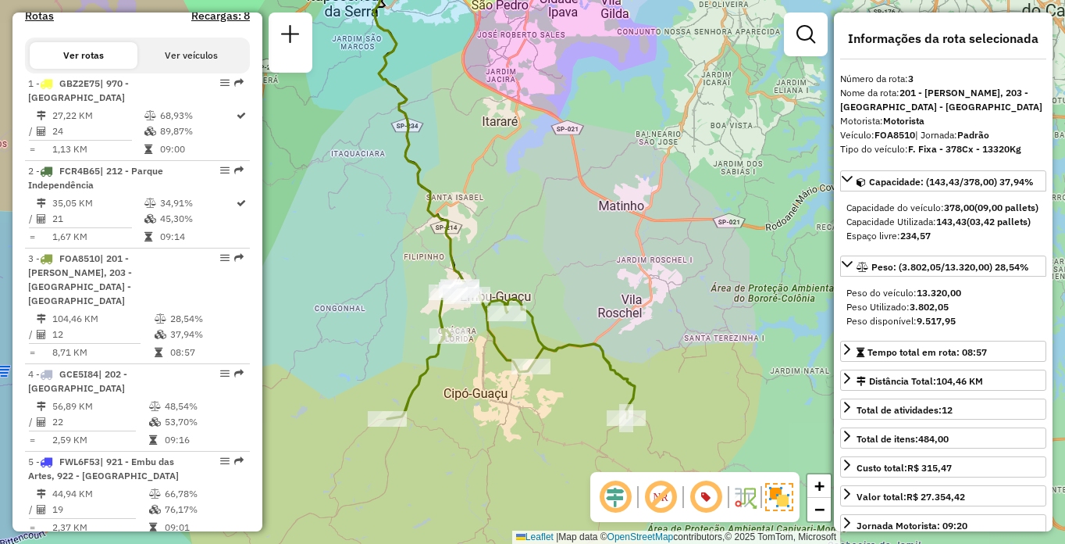
scroll to position [5573, 0]
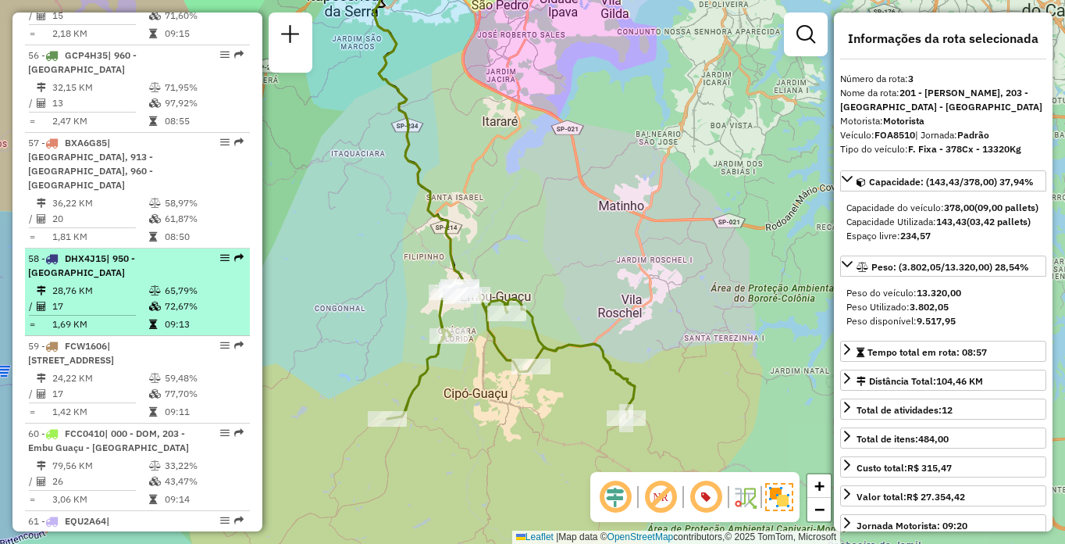
click at [86, 298] on td "28,76 KM" at bounding box center [100, 291] width 97 height 16
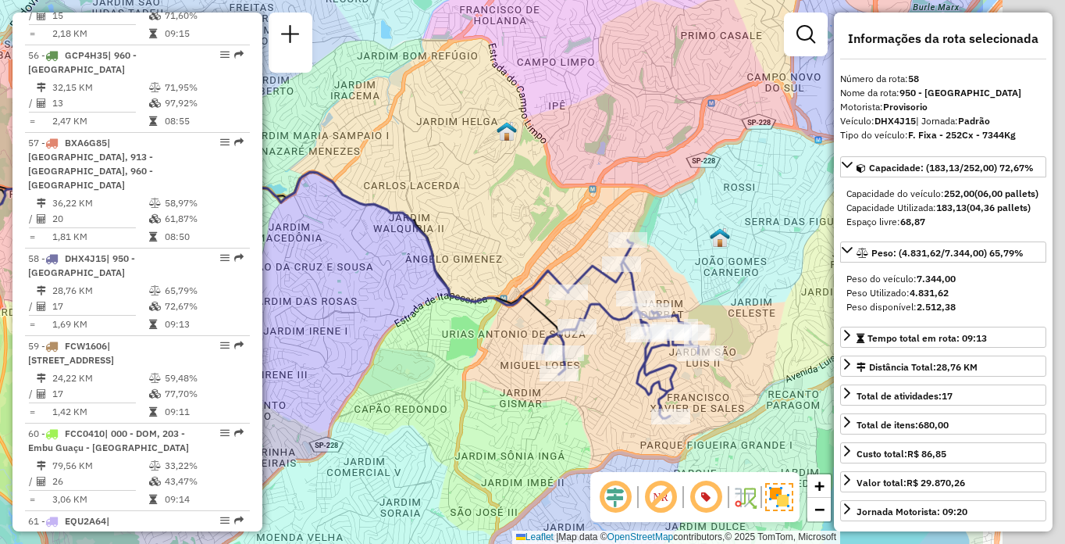
drag, startPoint x: 705, startPoint y: 376, endPoint x: 498, endPoint y: 381, distance: 207.8
click at [498, 381] on div "Janela de atendimento Grade de atendimento Capacidade Transportadoras Veículos …" at bounding box center [532, 272] width 1065 height 544
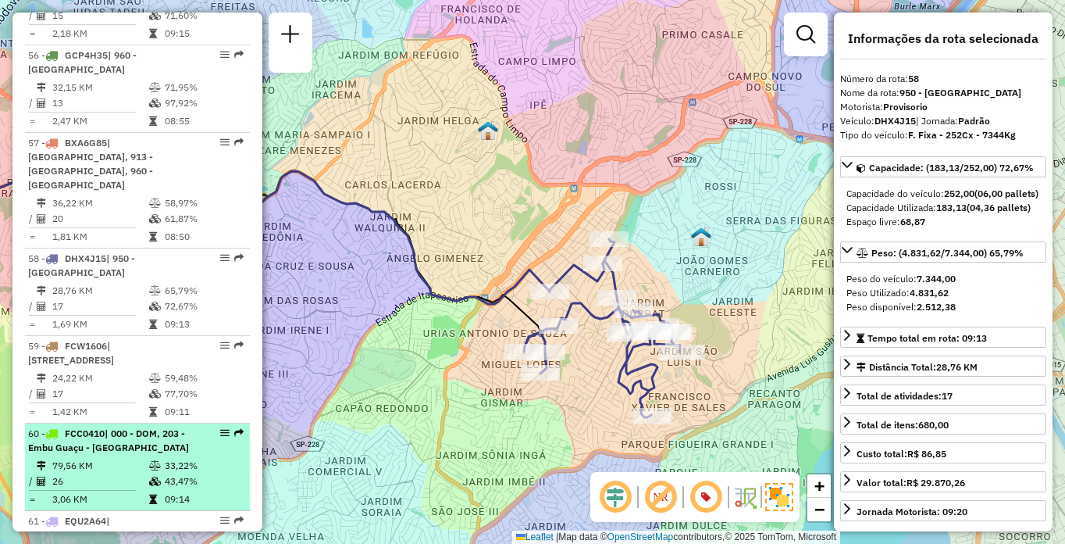
click at [81, 469] on li "60 - FCC0410 | 000 - DOM, 203 - [GEOGRAPHIC_DATA] - [GEOGRAPHIC_DATA] 79,56 KM …" at bounding box center [137, 466] width 225 height 87
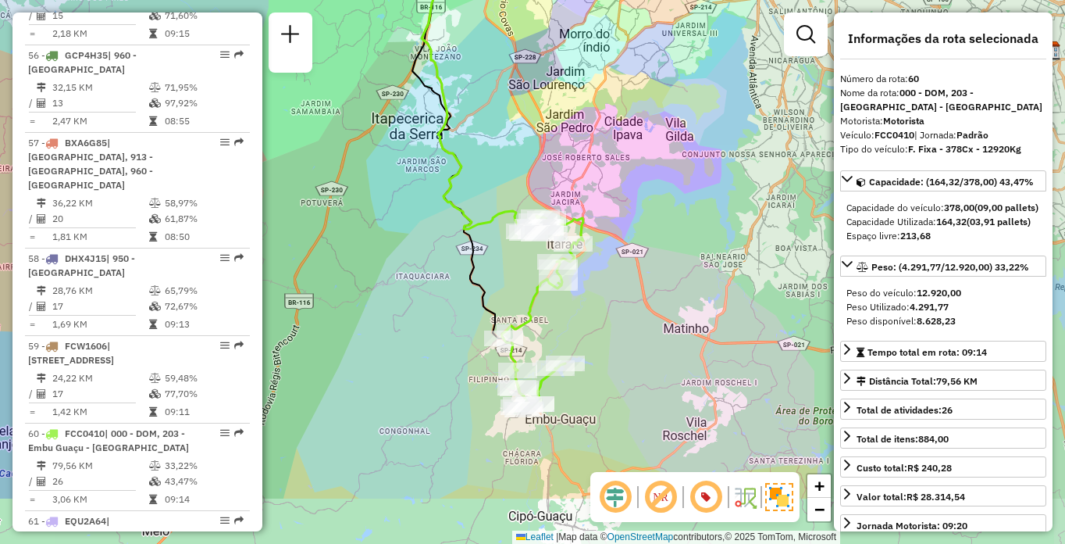
drag, startPoint x: 662, startPoint y: 384, endPoint x: 627, endPoint y: 281, distance: 108.9
click at [627, 281] on div "Janela de atendimento Grade de atendimento Capacidade Transportadoras Veículos …" at bounding box center [532, 272] width 1065 height 544
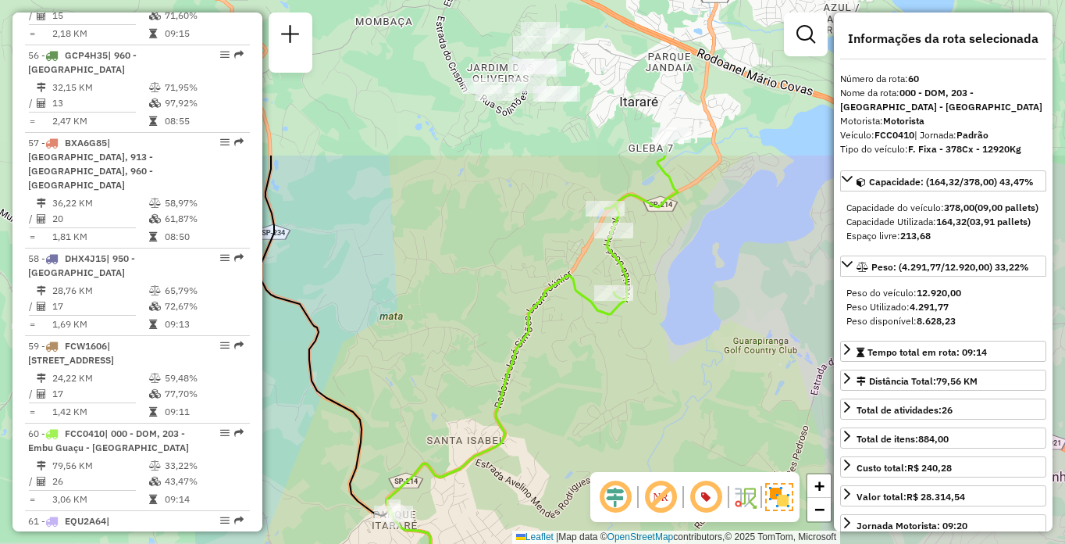
drag, startPoint x: 549, startPoint y: 241, endPoint x: 704, endPoint y: 376, distance: 205.4
click at [704, 376] on div "Janela de atendimento Grade de atendimento Capacidade Transportadoras Veículos …" at bounding box center [532, 272] width 1065 height 544
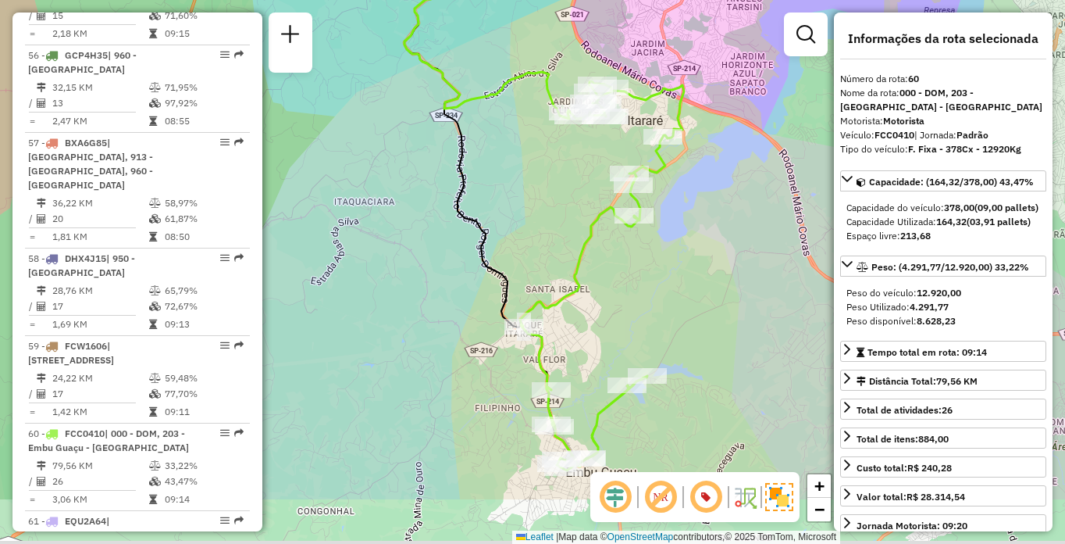
drag, startPoint x: 681, startPoint y: 336, endPoint x: 667, endPoint y: 232, distance: 104.8
click at [667, 232] on div "Janela de atendimento Grade de atendimento Capacidade Transportadoras Veículos …" at bounding box center [532, 272] width 1065 height 544
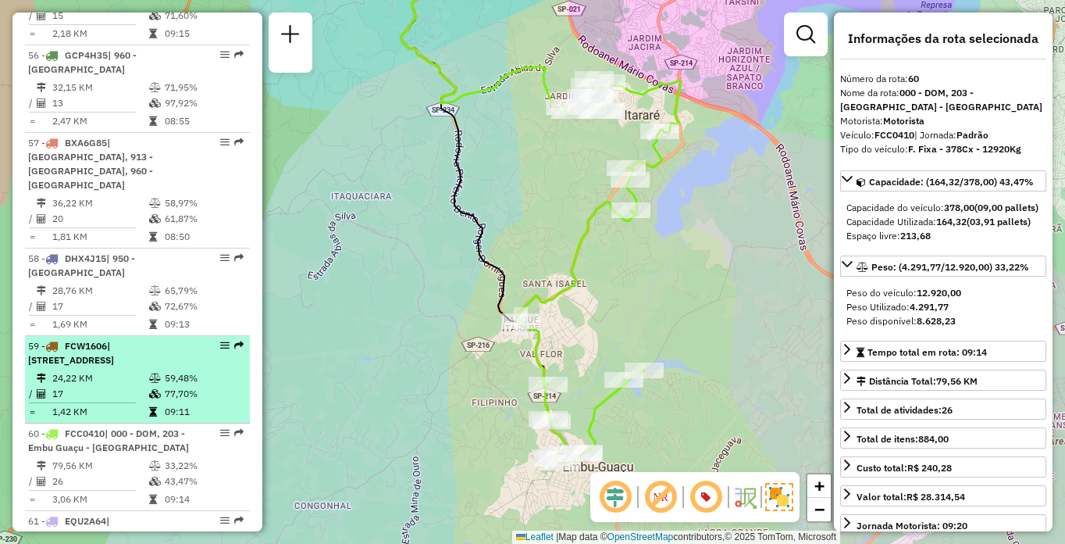
click at [114, 366] on span "| [STREET_ADDRESS]" at bounding box center [71, 353] width 86 height 26
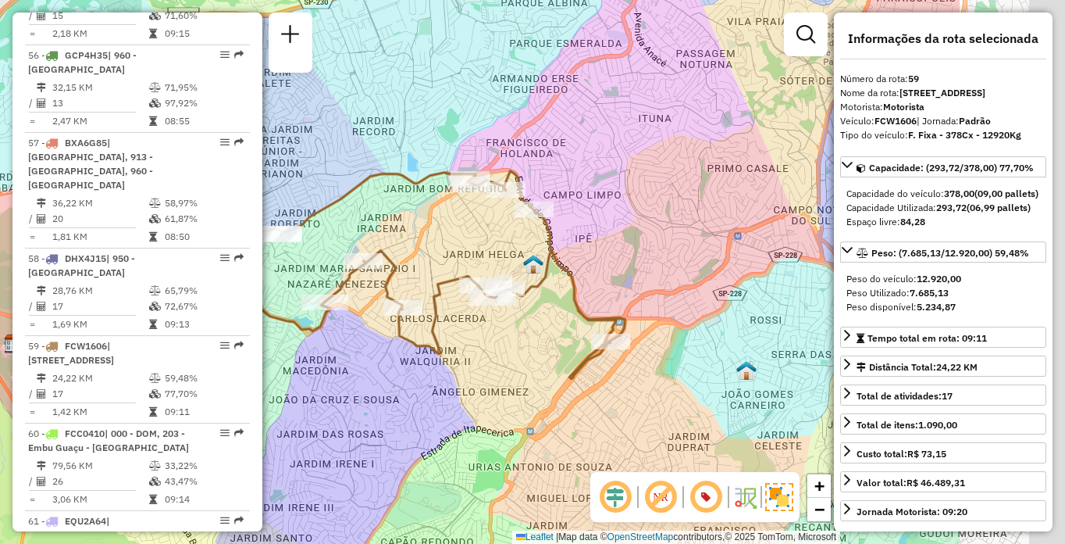
drag, startPoint x: 626, startPoint y: 375, endPoint x: 535, endPoint y: 375, distance: 91.4
click at [535, 375] on div "Janela de atendimento Grade de atendimento Capacidade Transportadoras Veículos …" at bounding box center [532, 272] width 1065 height 544
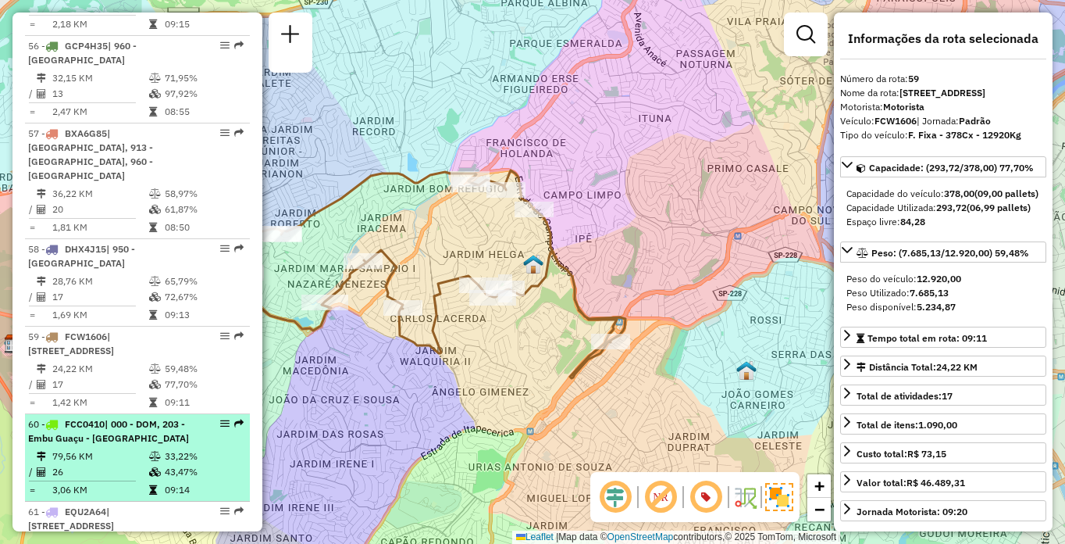
scroll to position [5661, 0]
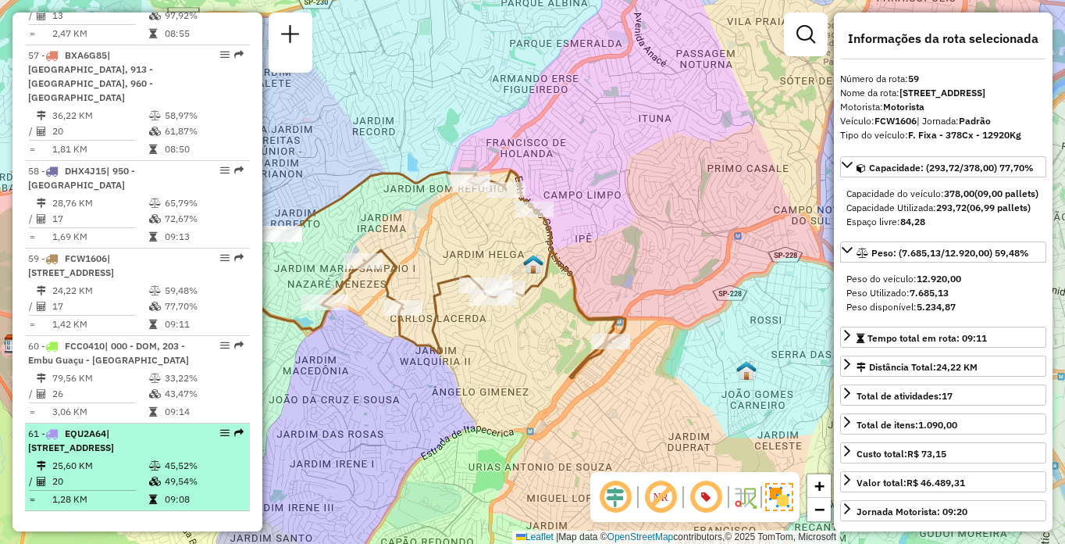
click at [114, 453] on span "| [STREET_ADDRESS]" at bounding box center [71, 440] width 86 height 26
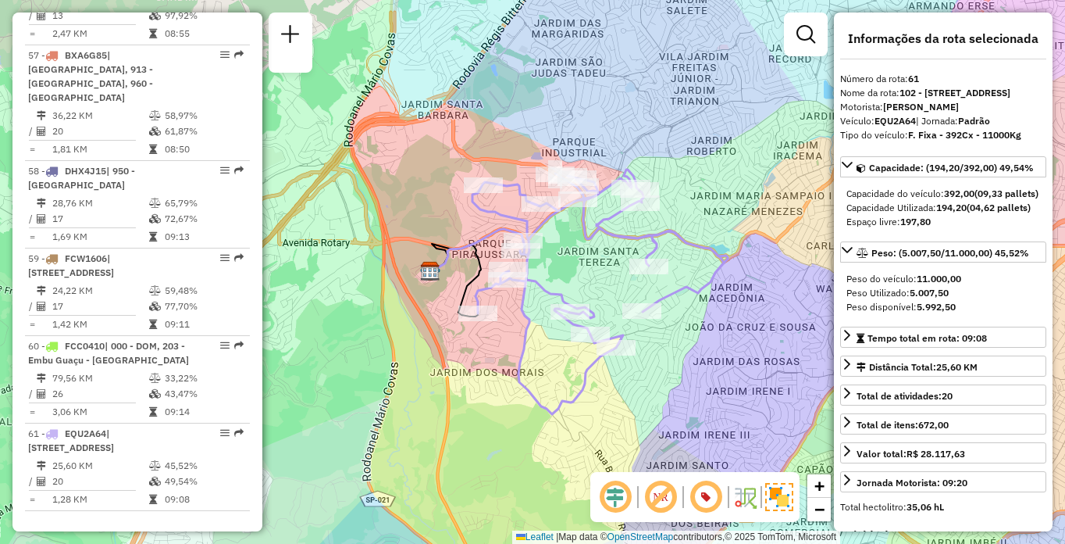
scroll to position [828, 0]
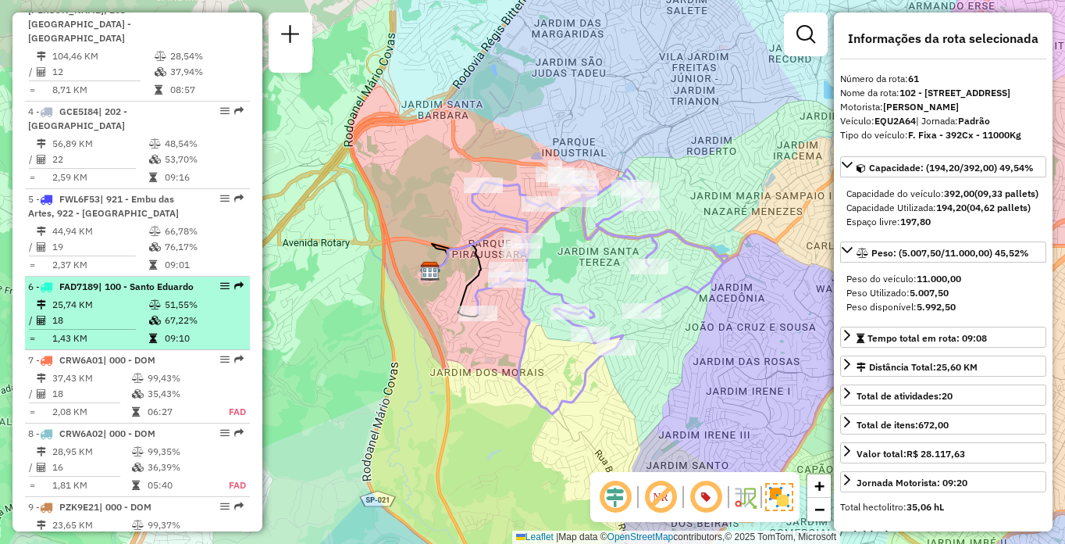
click at [169, 303] on td "51,55%" at bounding box center [203, 305] width 79 height 16
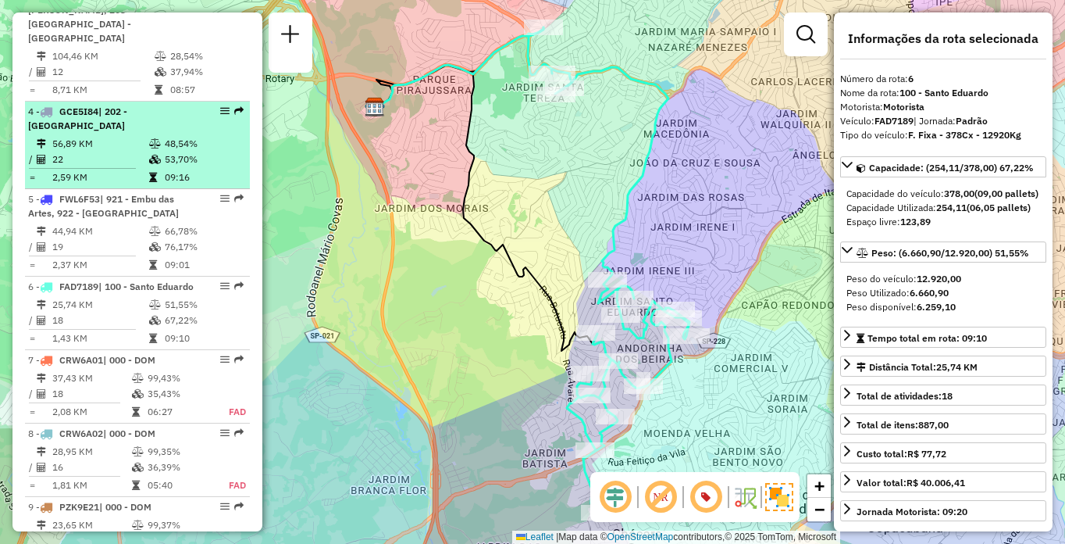
click at [120, 152] on td "22" at bounding box center [100, 160] width 97 height 16
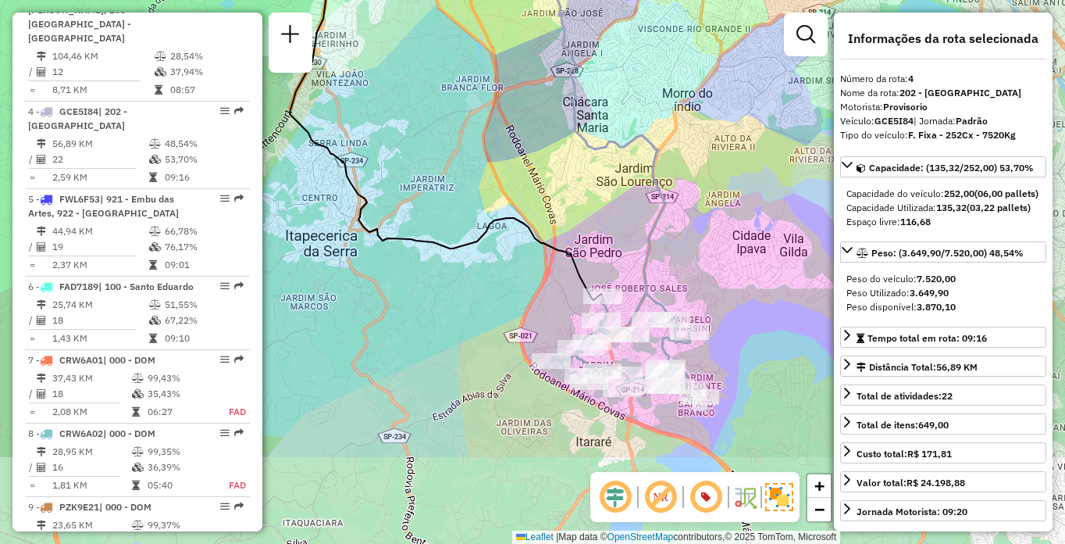
drag, startPoint x: 687, startPoint y: 344, endPoint x: 661, endPoint y: 241, distance: 106.5
click at [661, 241] on div "Janela de atendimento Grade de atendimento Capacidade Transportadoras Veículos …" at bounding box center [532, 272] width 1065 height 544
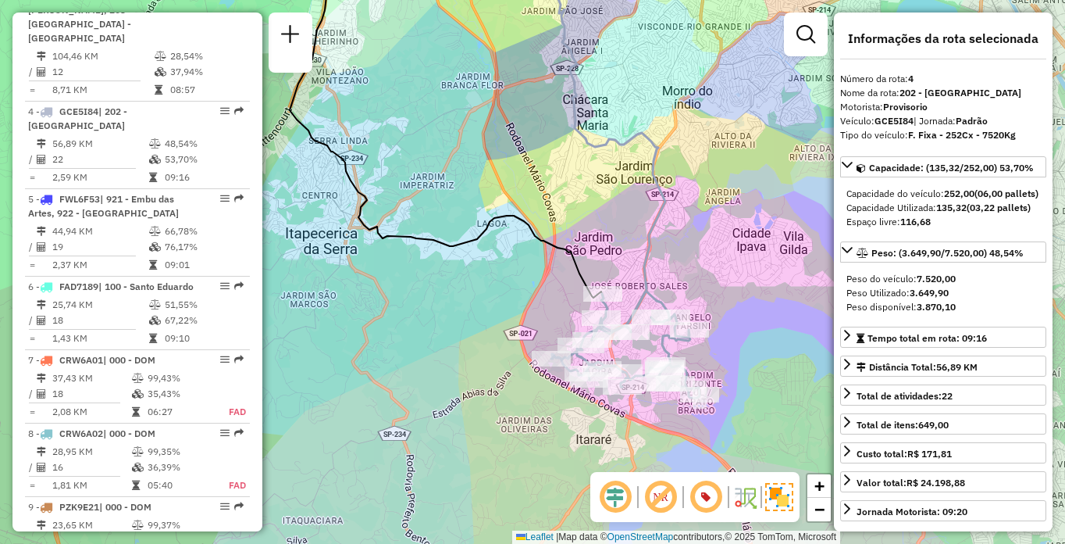
scroll to position [478, 0]
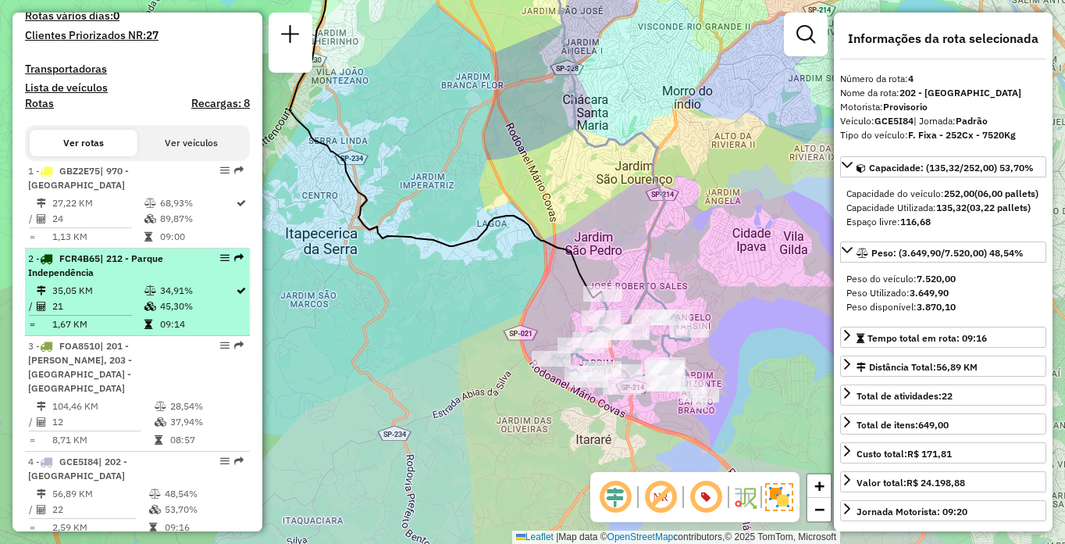
click at [124, 298] on td "35,05 KM" at bounding box center [98, 291] width 92 height 16
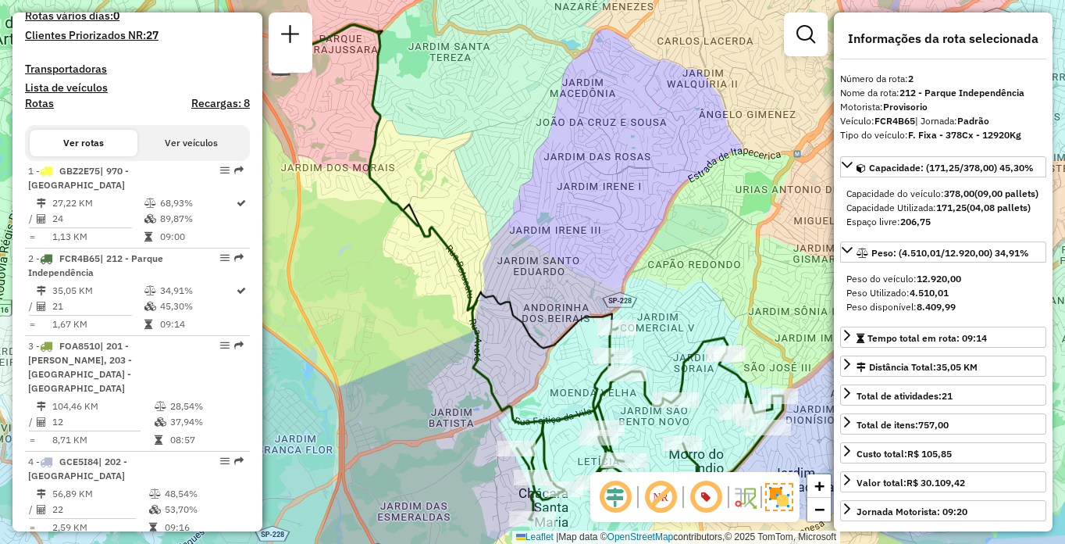
scroll to position [5573, 0]
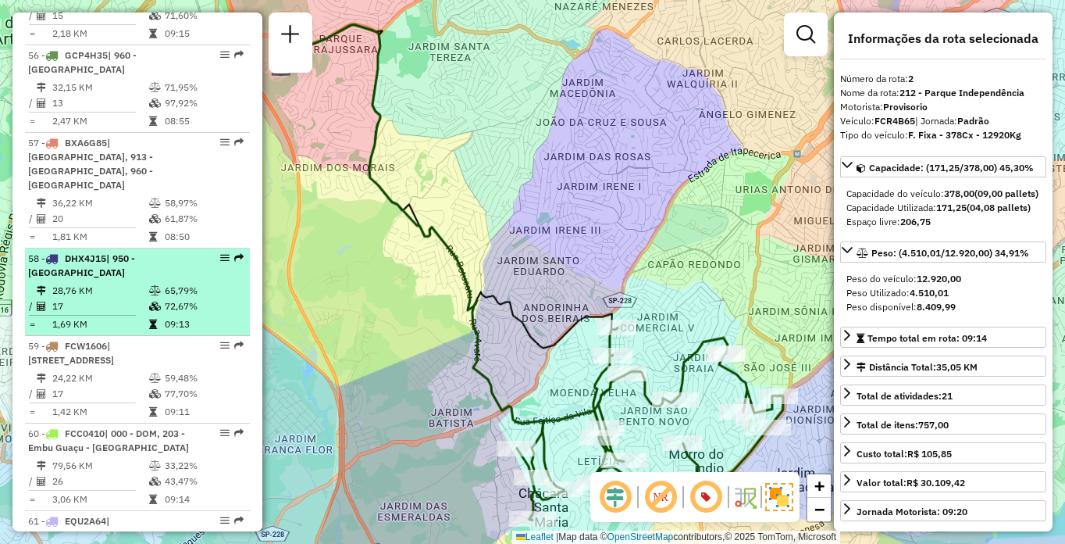
click at [134, 280] on div "58 - DHX4J15 | 950 - [GEOGRAPHIC_DATA]" at bounding box center [111, 265] width 166 height 28
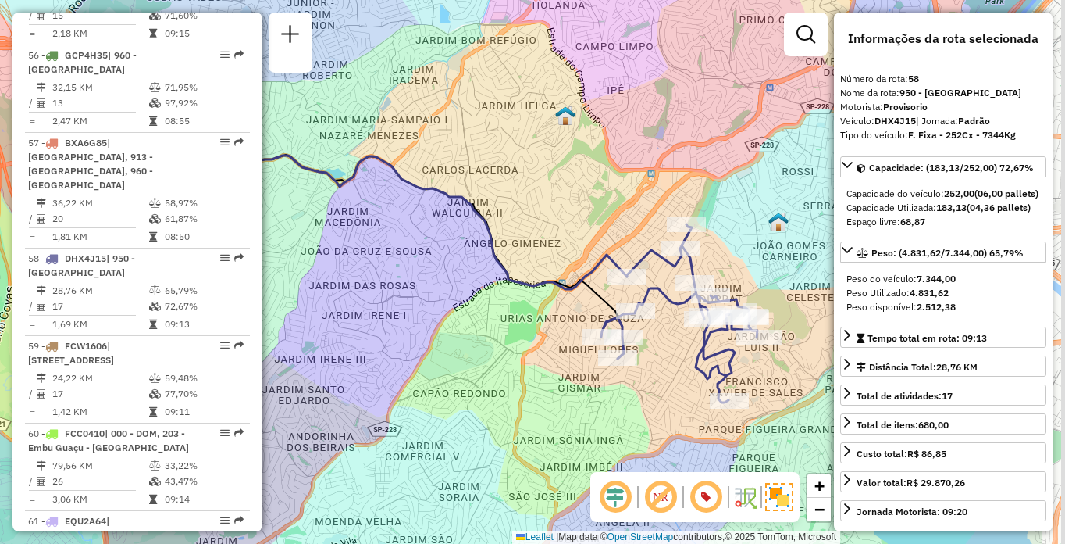
drag, startPoint x: 776, startPoint y: 384, endPoint x: 640, endPoint y: 374, distance: 136.3
click at [640, 374] on div "Janela de atendimento Grade de atendimento Capacidade Transportadoras Veículos …" at bounding box center [532, 272] width 1065 height 544
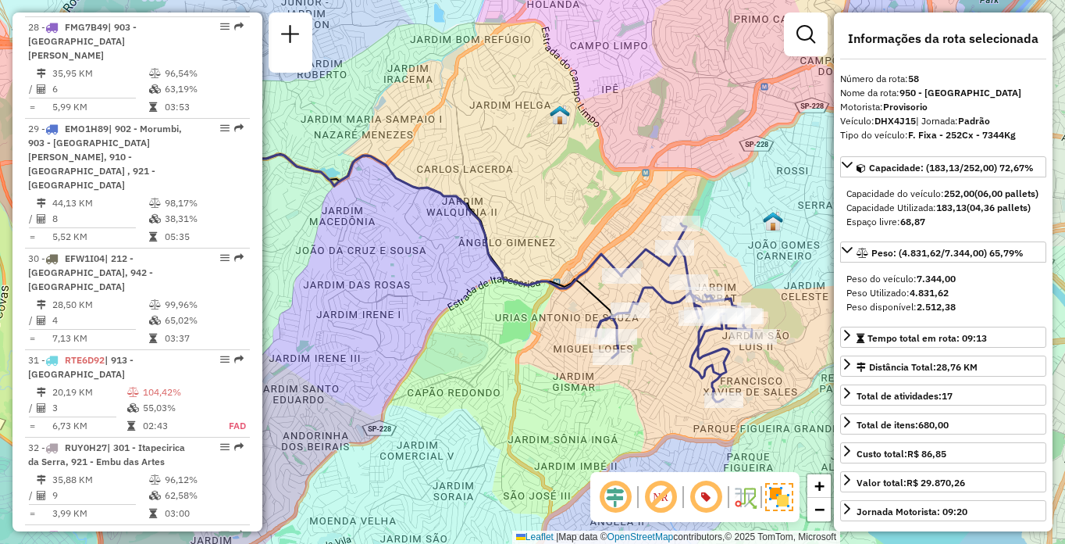
scroll to position [5748, 0]
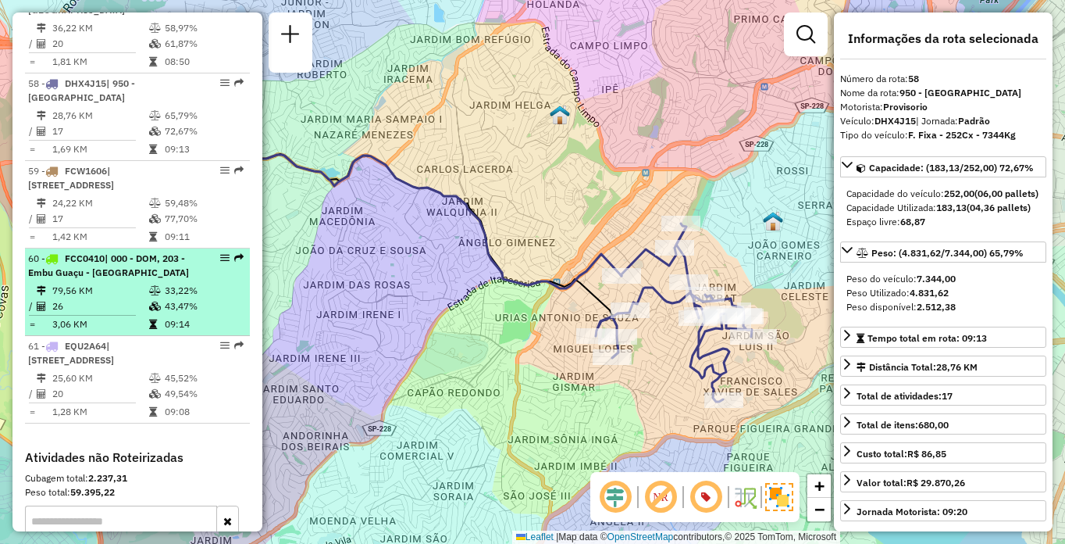
click at [152, 295] on li "60 - FCC0410 | 000 - DOM, 203 - [GEOGRAPHIC_DATA] - [GEOGRAPHIC_DATA] 79,56 KM …" at bounding box center [137, 291] width 225 height 87
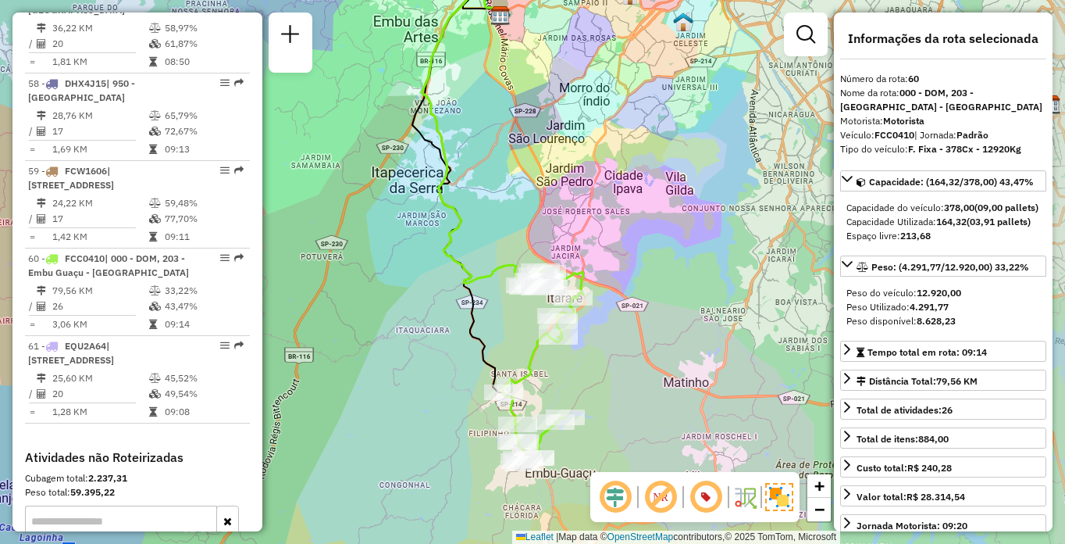
drag, startPoint x: 698, startPoint y: 403, endPoint x: 656, endPoint y: 347, distance: 70.3
click at [656, 347] on div "Janela de atendimento Grade de atendimento Capacidade Transportadoras Veículos …" at bounding box center [532, 272] width 1065 height 544
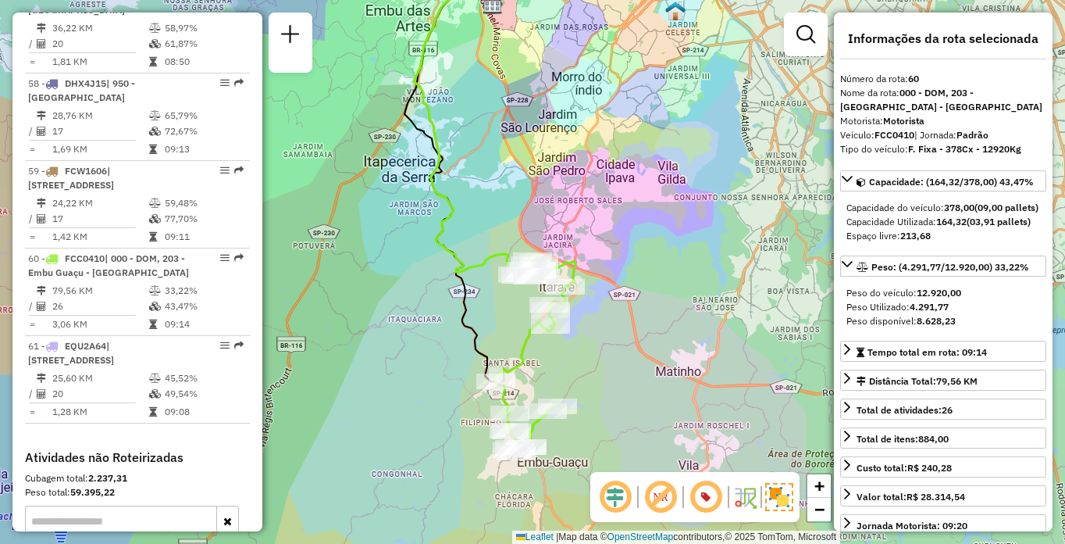
scroll to position [391, 0]
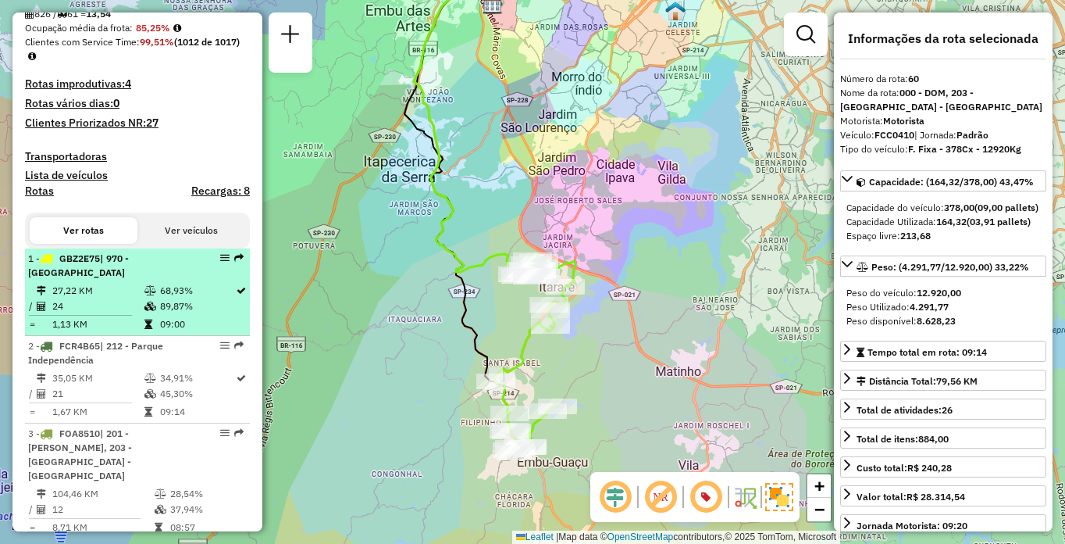
click at [144, 280] on div "1 - GBZ2E75 | 970 - [GEOGRAPHIC_DATA]" at bounding box center [111, 265] width 166 height 28
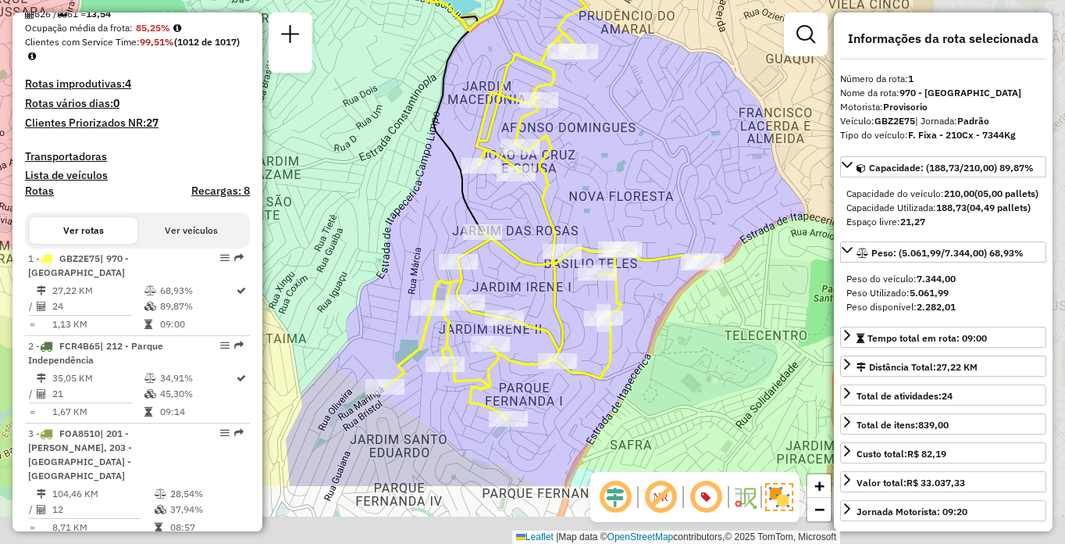
drag, startPoint x: 636, startPoint y: 335, endPoint x: 429, endPoint y: 221, distance: 236.3
click at [407, 230] on div "Janela de atendimento Grade de atendimento Capacidade Transportadoras Veículos …" at bounding box center [532, 272] width 1065 height 544
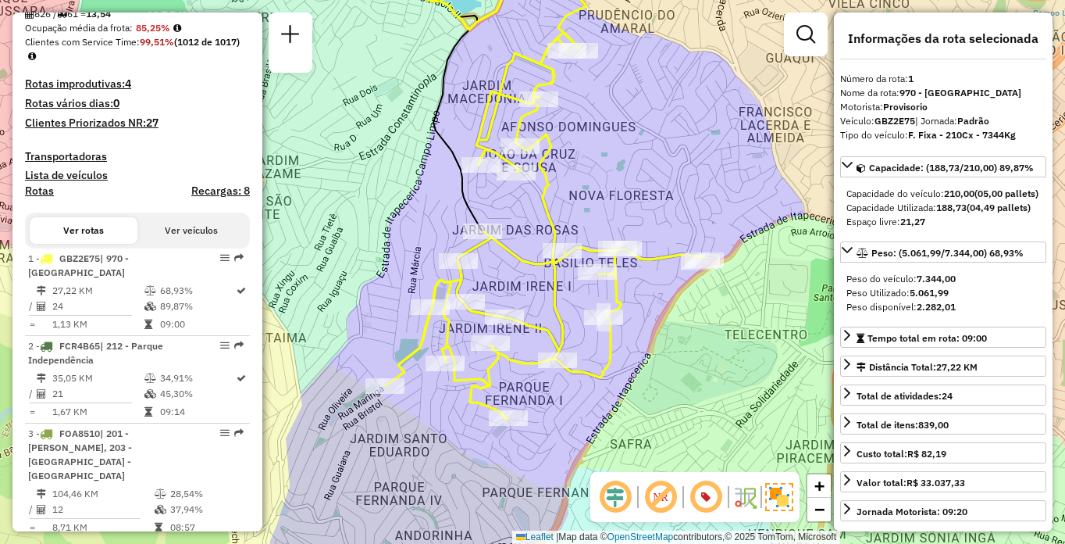
scroll to position [5836, 0]
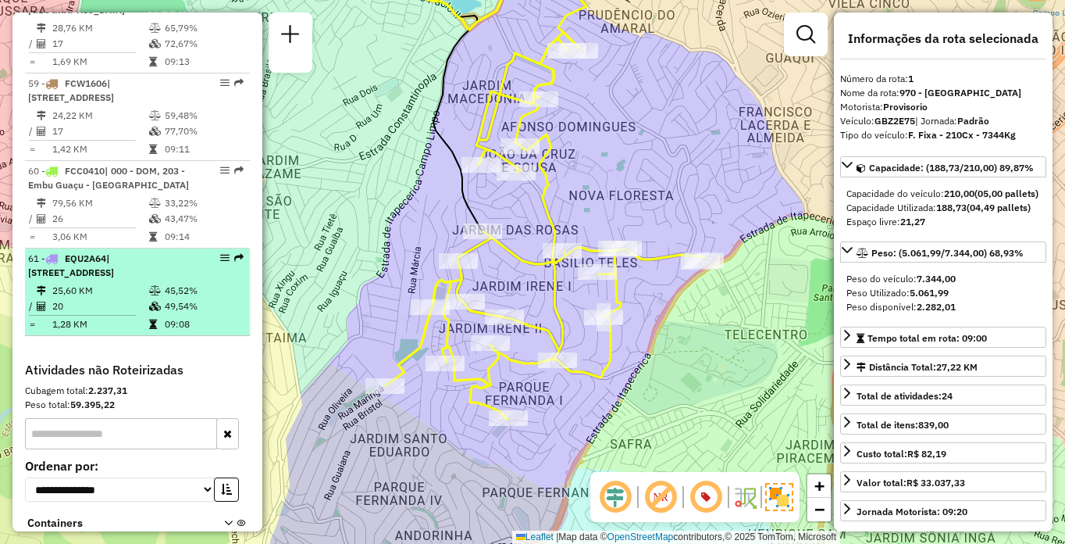
click at [114, 278] on span "| [STREET_ADDRESS]" at bounding box center [71, 265] width 86 height 26
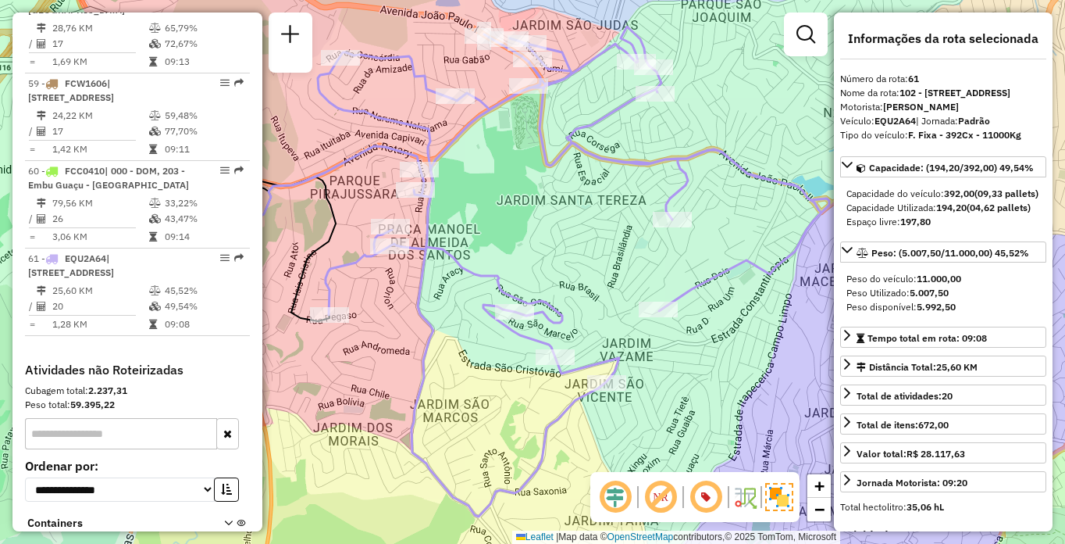
scroll to position [5472, 0]
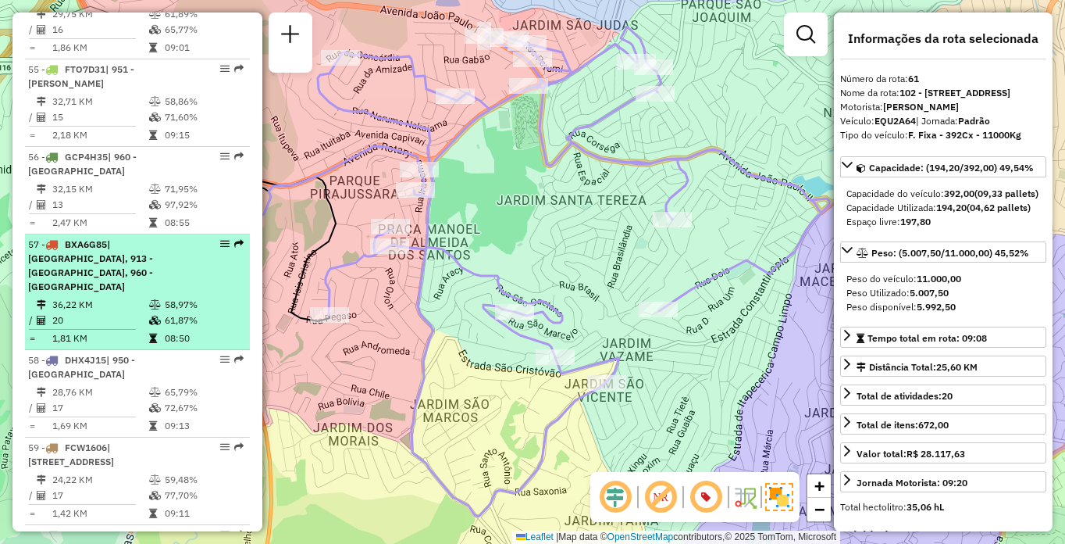
click at [62, 311] on td "36,22 KM" at bounding box center [100, 305] width 97 height 16
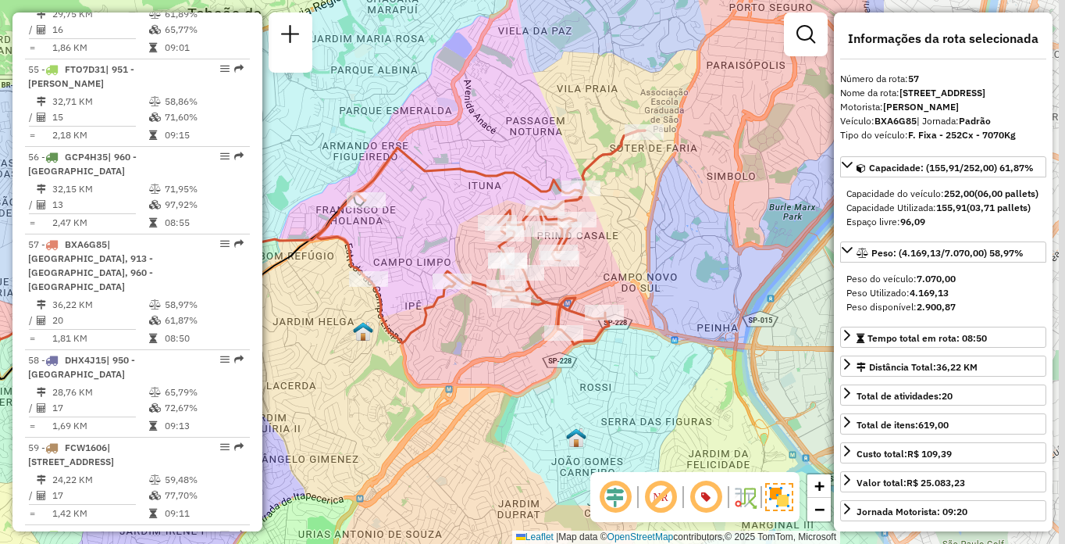
drag, startPoint x: 486, startPoint y: 387, endPoint x: 406, endPoint y: 387, distance: 79.7
click at [406, 387] on div "Janela de atendimento Grade de atendimento Capacidade Transportadoras Veículos …" at bounding box center [532, 272] width 1065 height 544
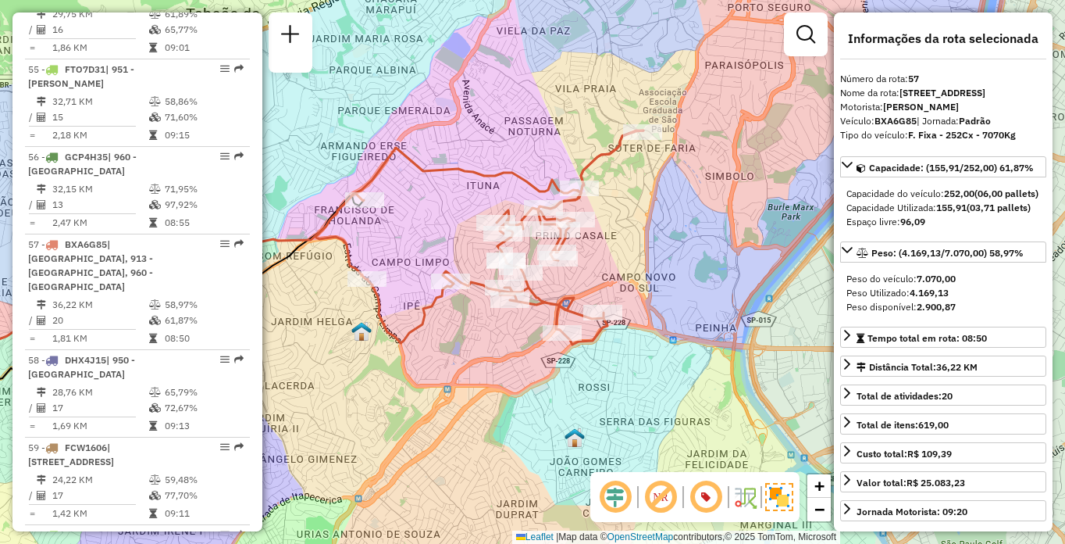
scroll to position [740, 0]
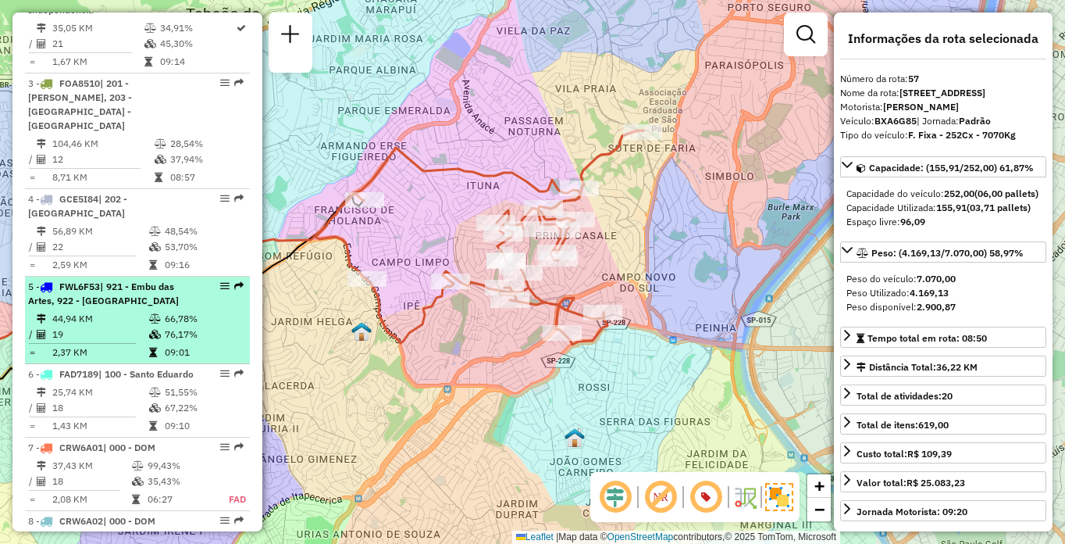
click at [33, 344] on td "=" at bounding box center [32, 352] width 8 height 16
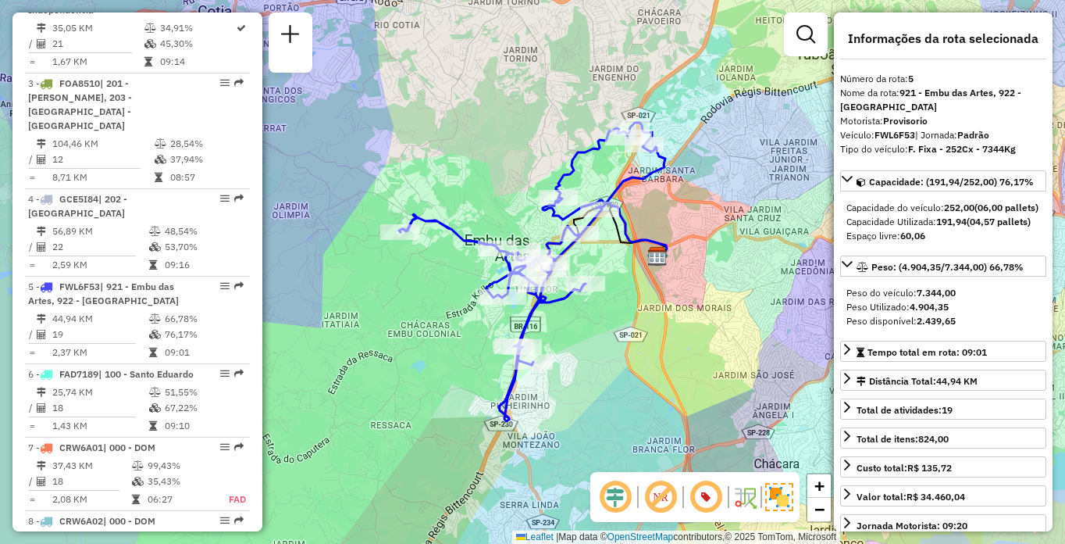
scroll to position [5035, 0]
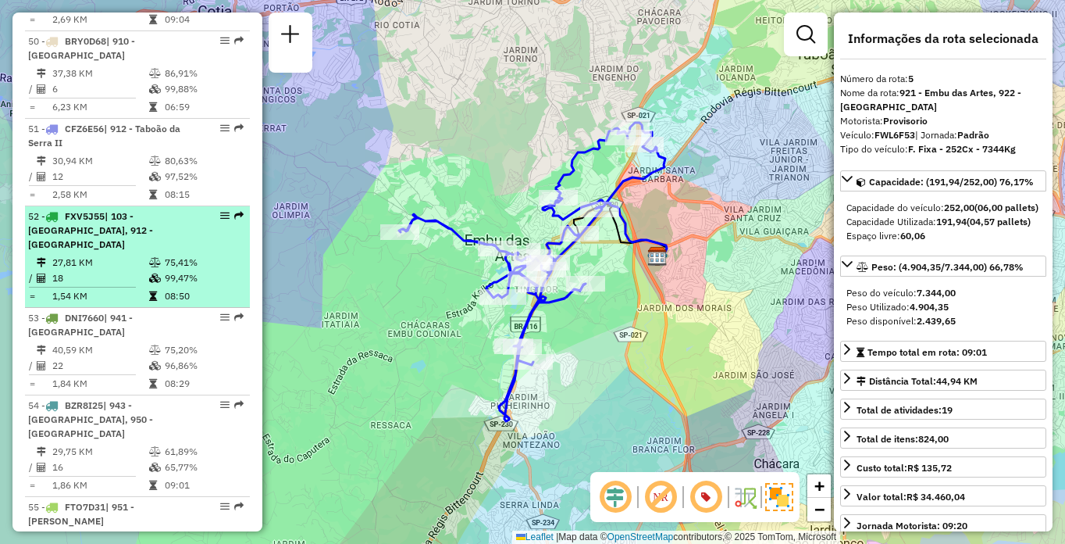
click at [121, 270] on td "27,81 KM" at bounding box center [100, 263] width 97 height 16
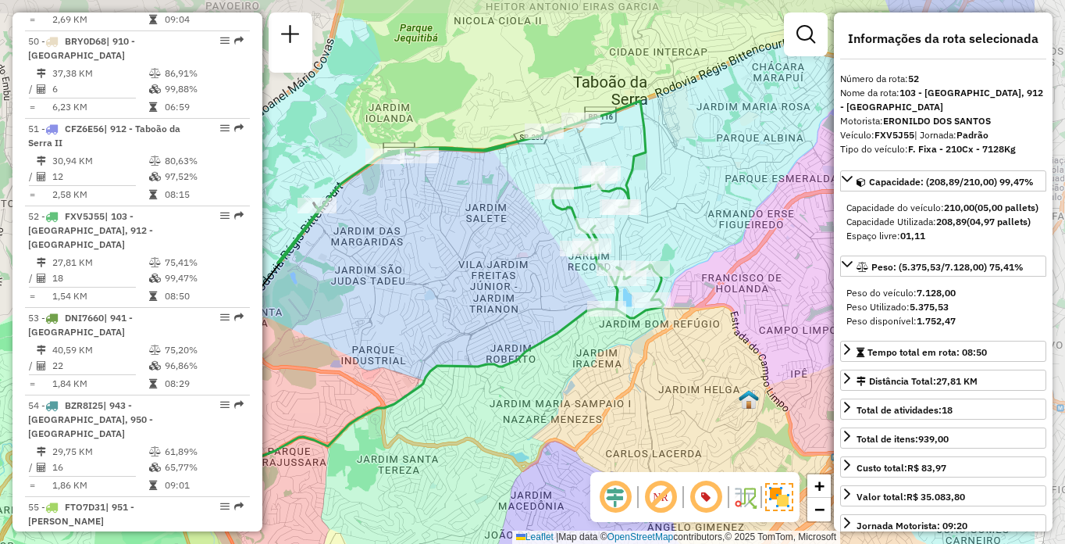
drag, startPoint x: 772, startPoint y: 353, endPoint x: 635, endPoint y: 373, distance: 138.8
click at [635, 373] on div "Janela de atendimento Grade de atendimento Capacidade Transportadoras Veículos …" at bounding box center [532, 272] width 1065 height 544
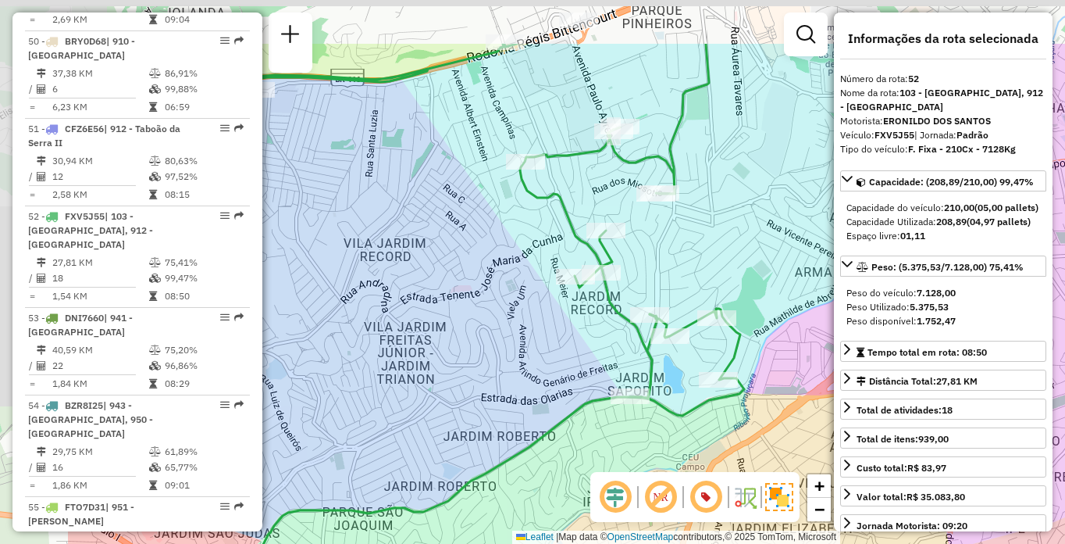
drag, startPoint x: 566, startPoint y: 159, endPoint x: 741, endPoint y: 258, distance: 201.1
click at [741, 258] on div "Janela de atendimento Grade de atendimento Capacidade Transportadoras Veículos …" at bounding box center [532, 272] width 1065 height 544
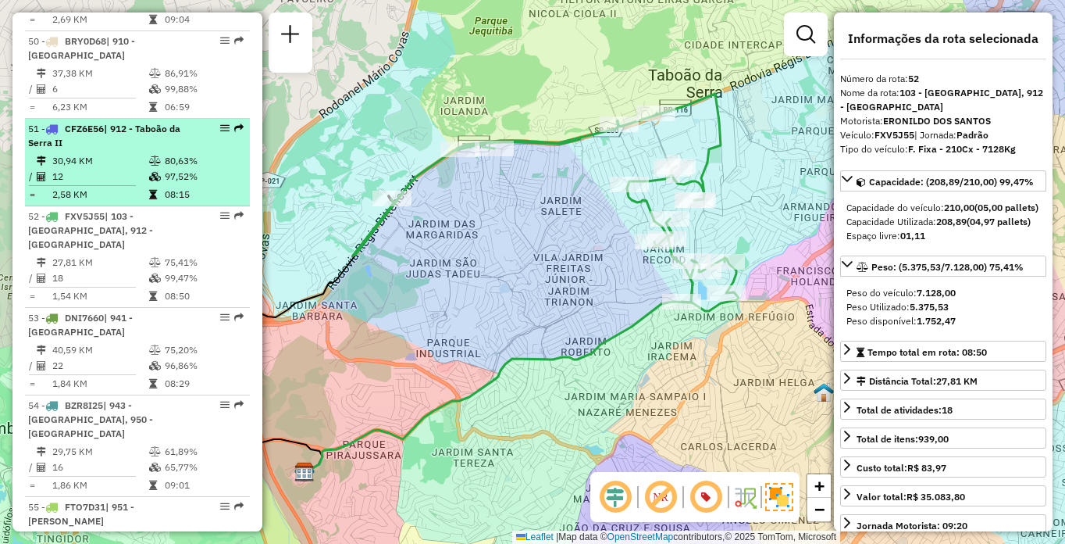
click at [116, 150] on div "51 - CFZ6E56 | 912 - Taboão da Serra II" at bounding box center [111, 136] width 166 height 28
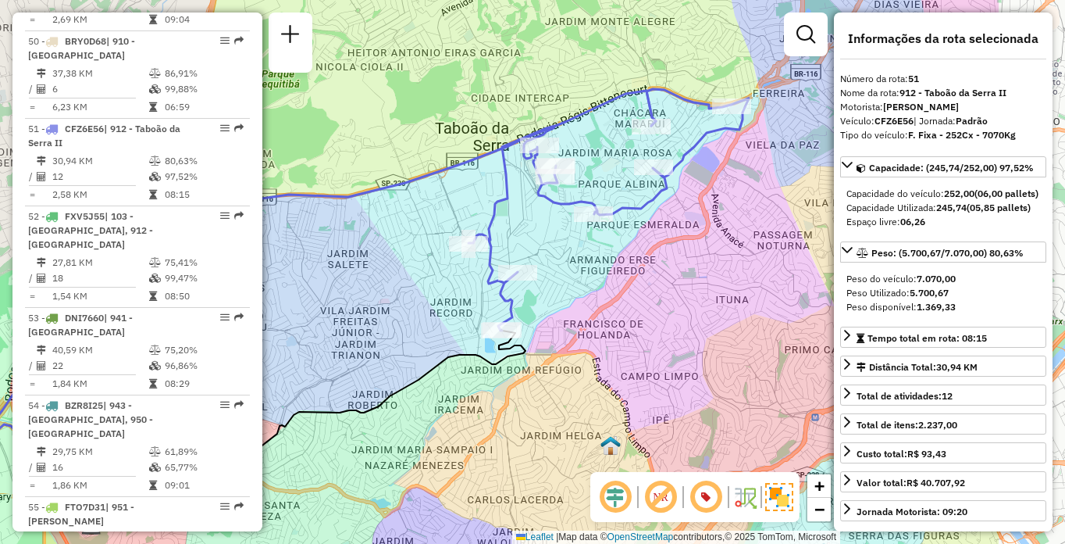
drag, startPoint x: 742, startPoint y: 348, endPoint x: 576, endPoint y: 383, distance: 170.0
click at [576, 383] on div "Janela de atendimento Grade de atendimento Capacidade Transportadoras Veículos …" at bounding box center [532, 272] width 1065 height 544
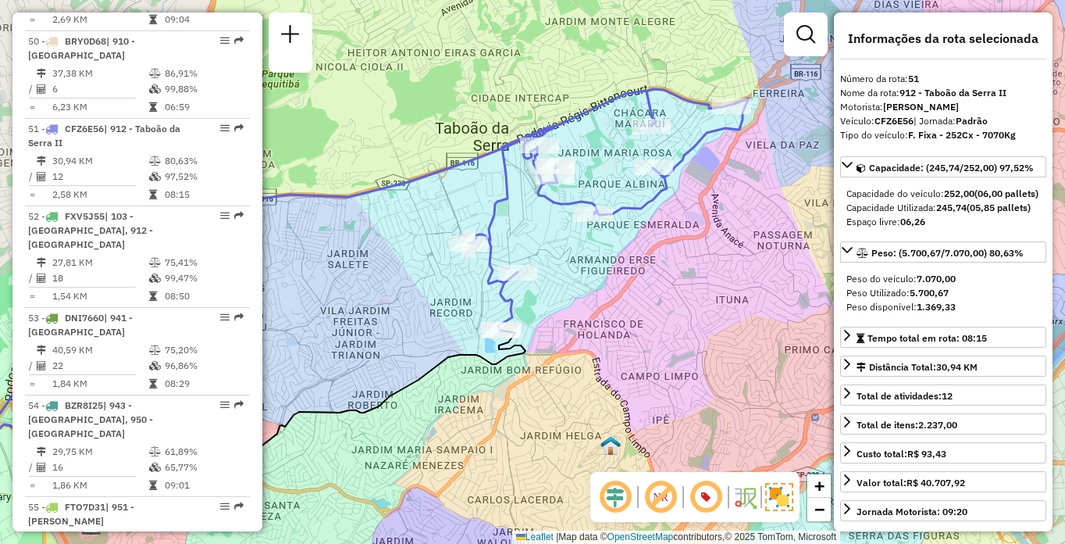
scroll to position [5661, 0]
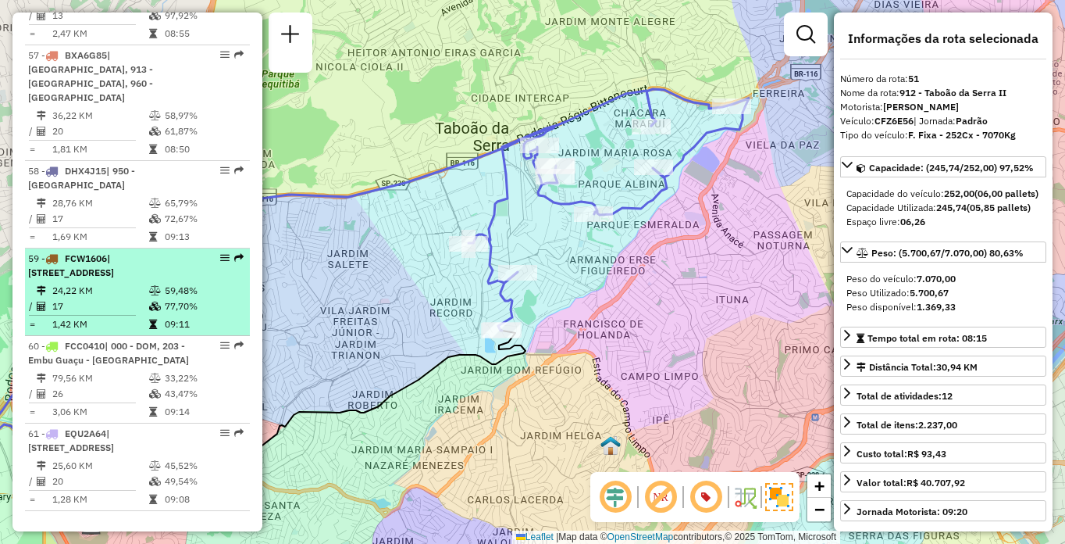
click at [175, 280] on div "59 - FCW1606 | [STREET_ADDRESS]" at bounding box center [111, 265] width 166 height 28
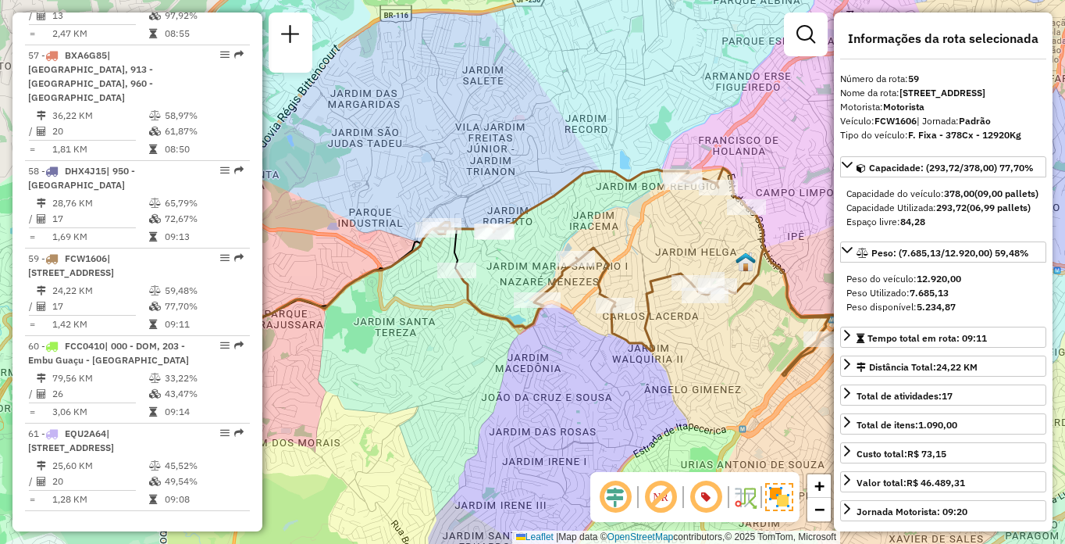
scroll to position [5209, 0]
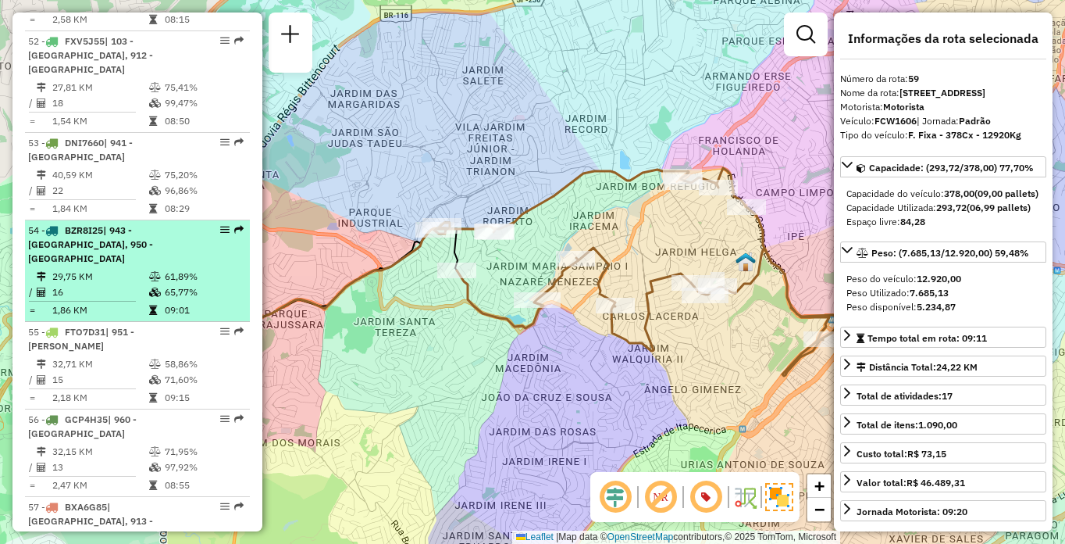
click at [202, 295] on li "54 - BZR8I25 | 943 - [GEOGRAPHIC_DATA], 950 - [GEOGRAPHIC_DATA] 29,75 KM 61,89%…" at bounding box center [137, 271] width 225 height 102
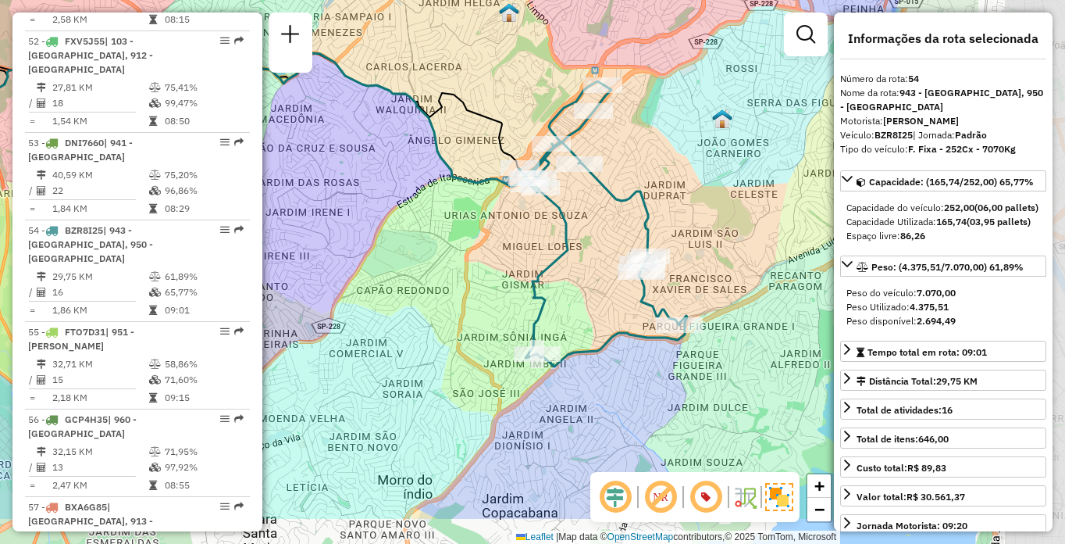
drag, startPoint x: 685, startPoint y: 364, endPoint x: 487, endPoint y: 284, distance: 214.1
click at [487, 284] on div "Janela de atendimento Grade de atendimento Capacidade Transportadoras Veículos …" at bounding box center [532, 272] width 1065 height 544
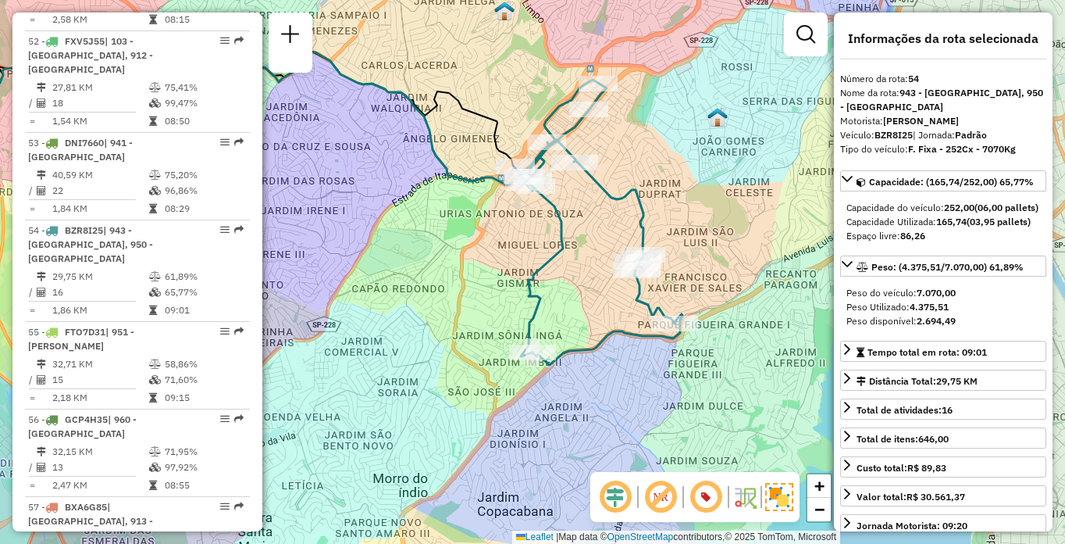
scroll to position [4597, 0]
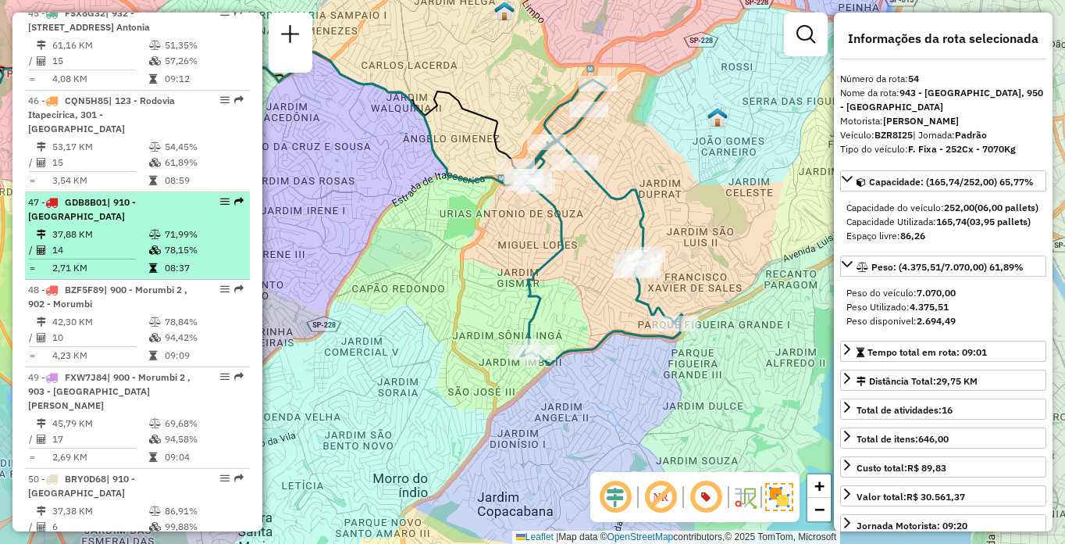
click at [123, 223] on div "47 - GDB8B01 | 910 - Parque Ipê" at bounding box center [111, 209] width 166 height 28
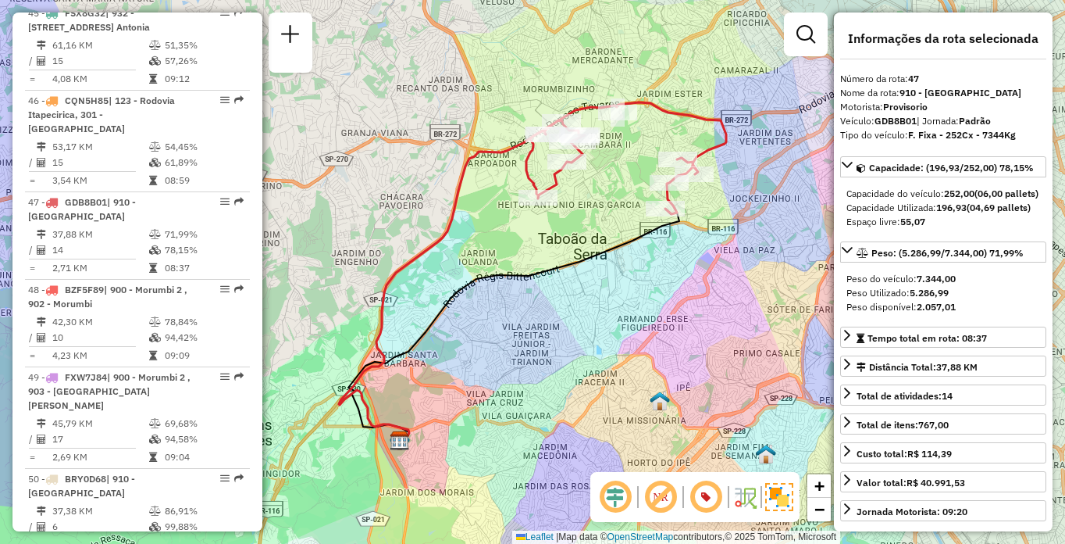
scroll to position [4947, 0]
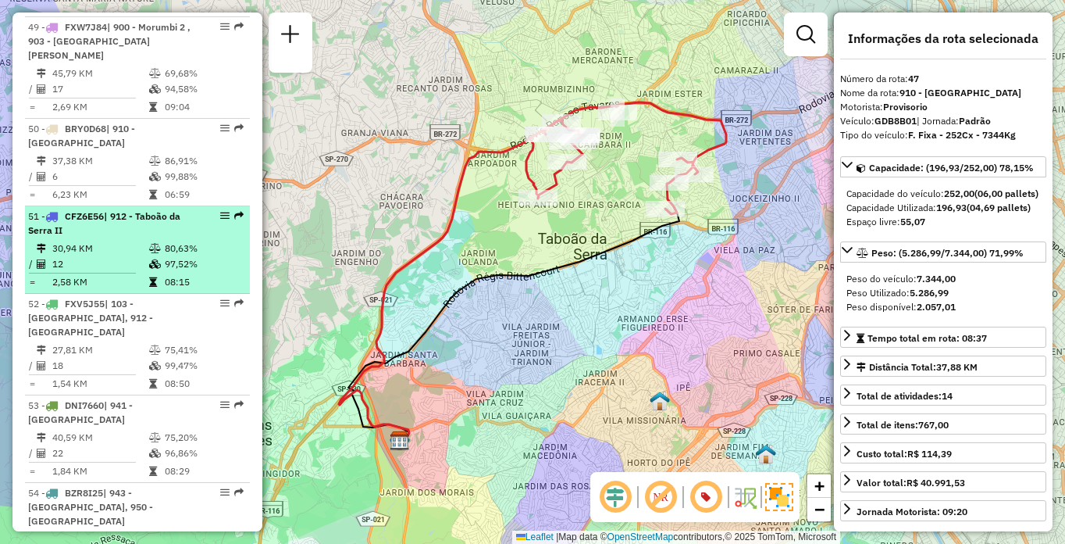
click at [144, 290] on td "2,58 KM" at bounding box center [100, 282] width 97 height 16
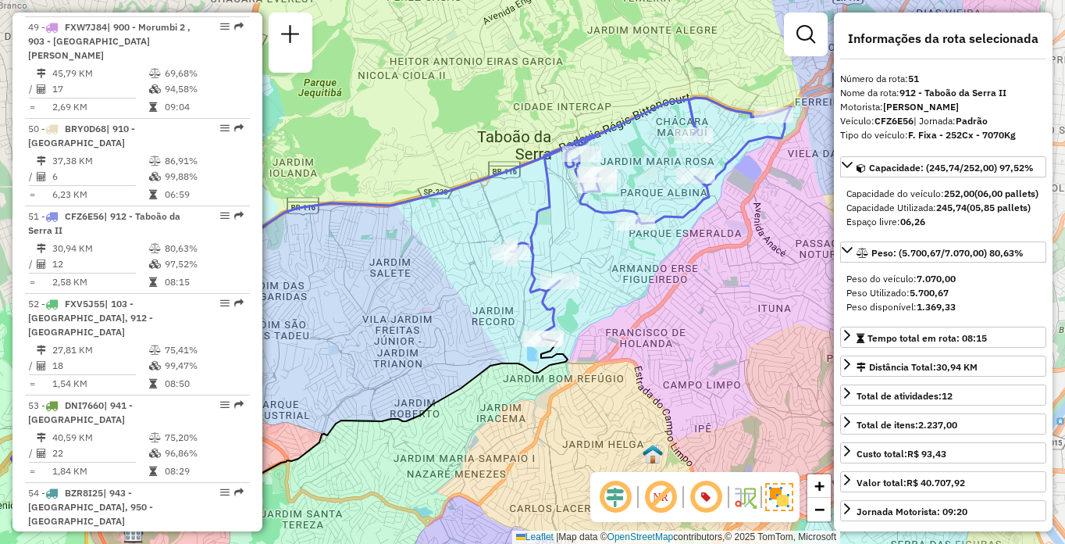
drag, startPoint x: 738, startPoint y: 259, endPoint x: 605, endPoint y: 305, distance: 140.5
click at [605, 305] on div "Janela de atendimento Grade de atendimento Capacidade Transportadoras Veículos …" at bounding box center [532, 272] width 1065 height 544
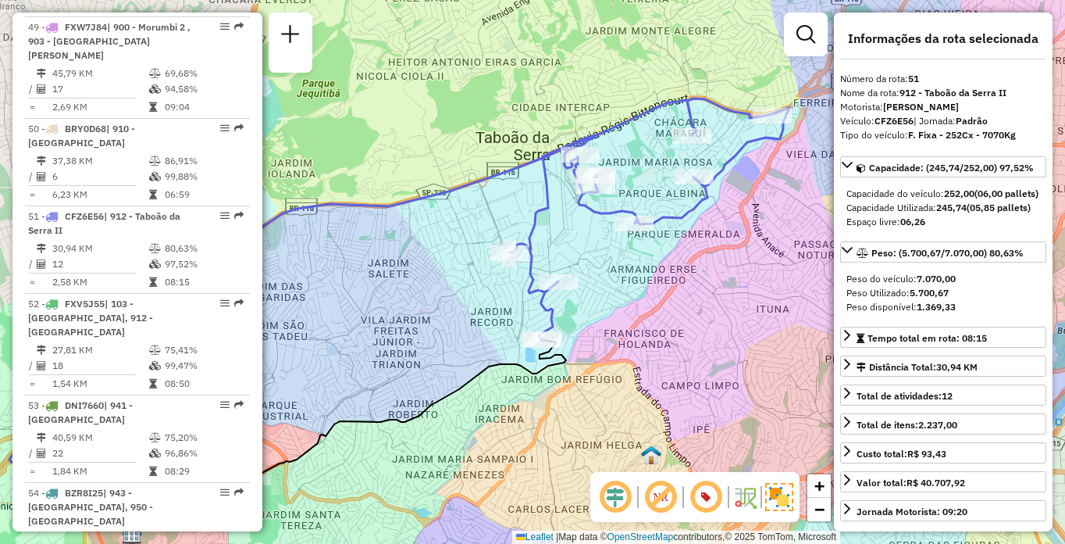
scroll to position [5384, 0]
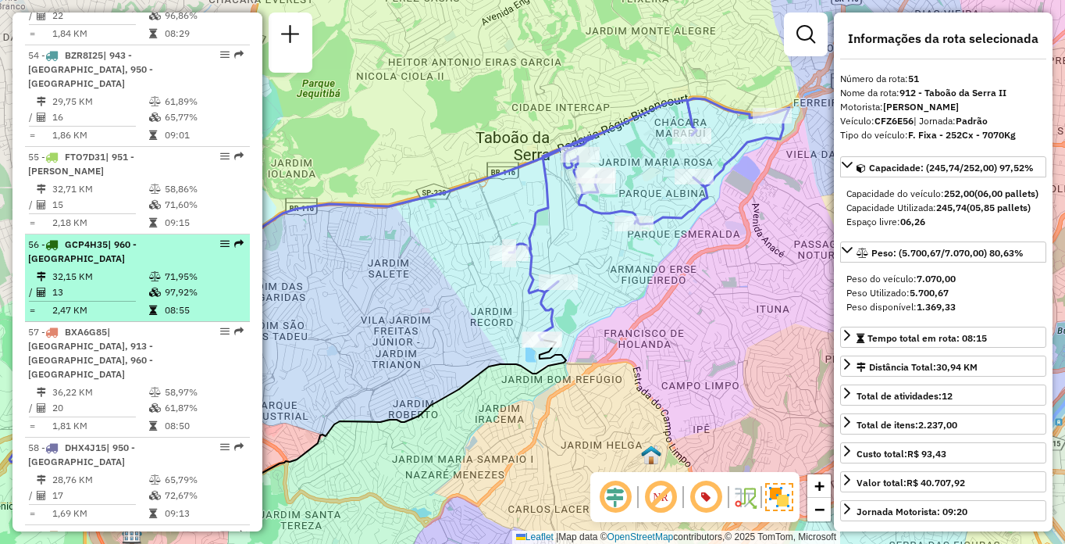
click at [187, 284] on td "71,95%" at bounding box center [203, 277] width 79 height 16
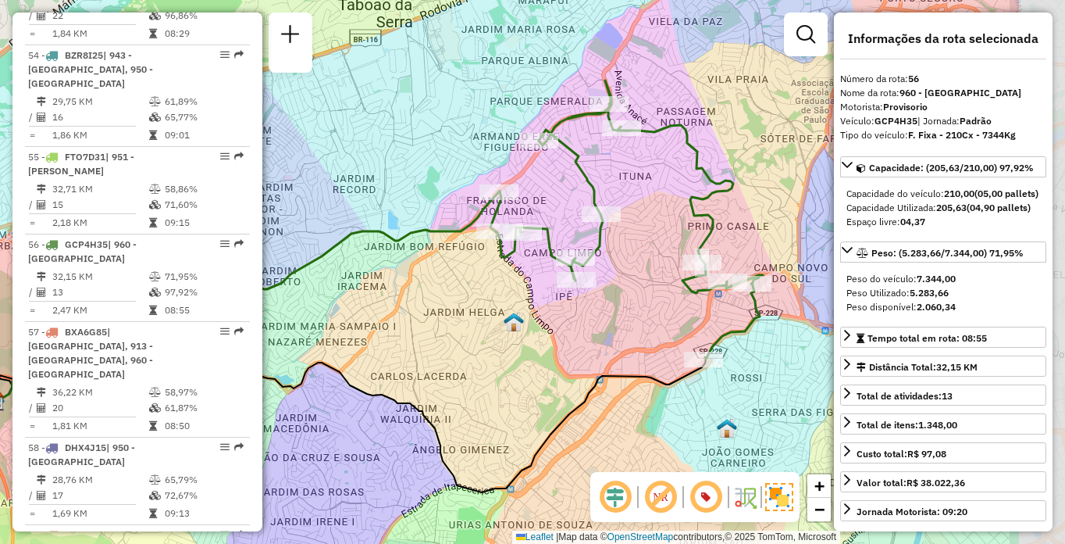
drag, startPoint x: 708, startPoint y: 340, endPoint x: 555, endPoint y: 354, distance: 154.5
click at [555, 354] on div "Janela de atendimento Grade de atendimento Capacidade Transportadoras Veículos …" at bounding box center [532, 272] width 1065 height 544
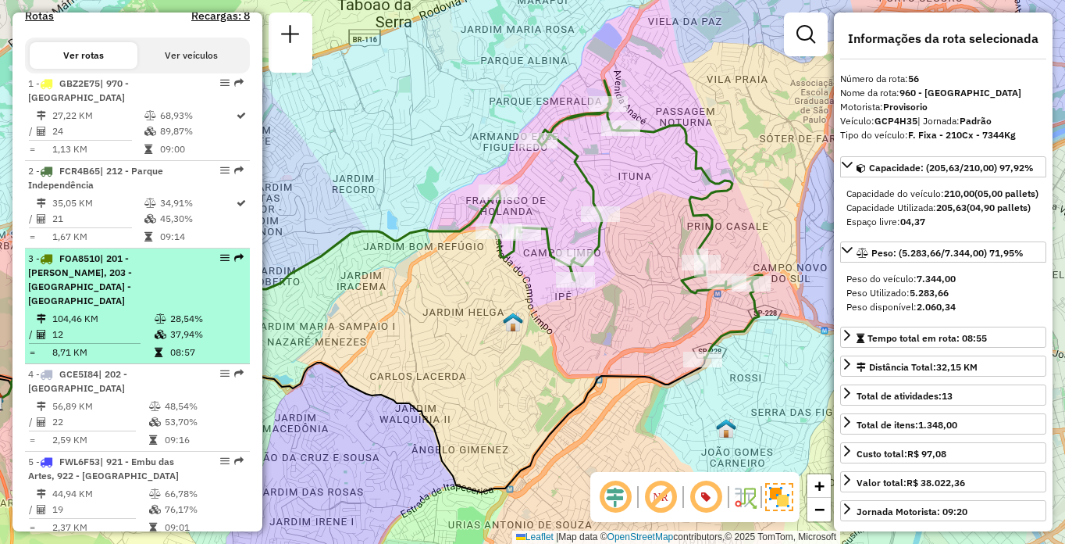
click at [132, 282] on span "| 201 - [PERSON_NAME], 203 - [GEOGRAPHIC_DATA] - [GEOGRAPHIC_DATA]" at bounding box center [80, 279] width 104 height 54
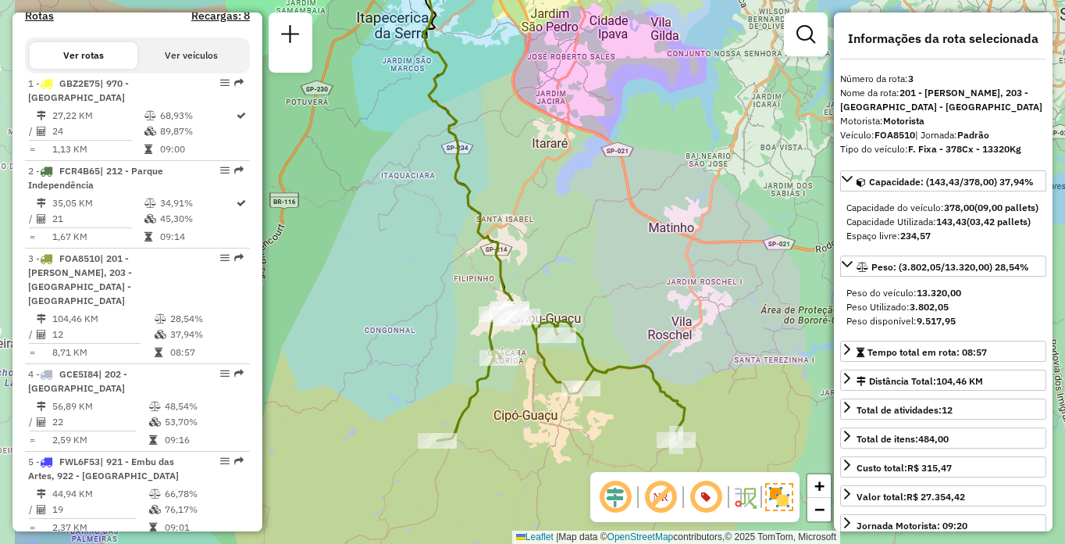
drag, startPoint x: 641, startPoint y: 341, endPoint x: 728, endPoint y: 326, distance: 88.0
click at [728, 326] on div "Janela de atendimento Grade de atendimento Capacidade Transportadoras Veículos …" at bounding box center [532, 272] width 1065 height 544
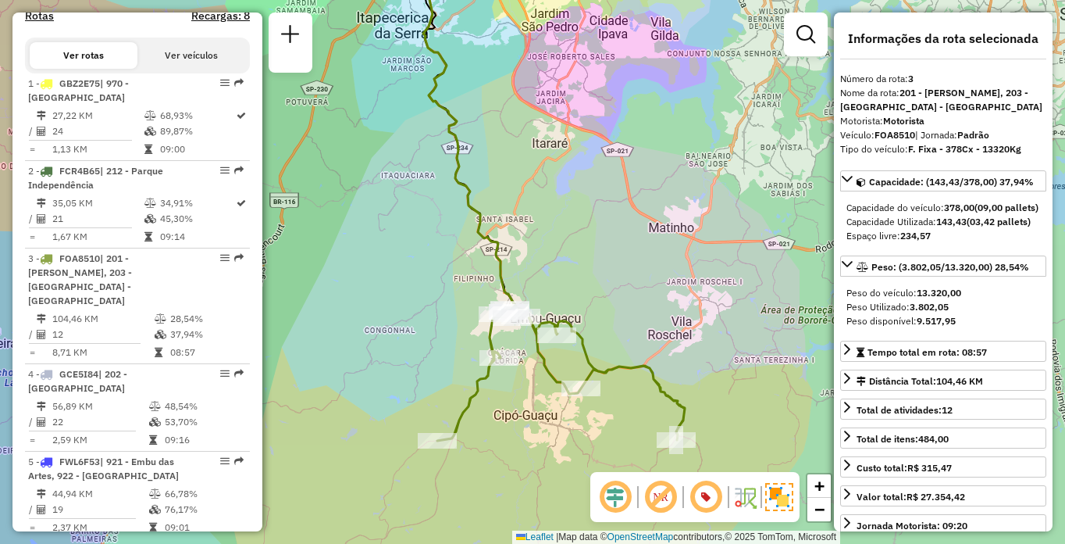
scroll to position [4058, 0]
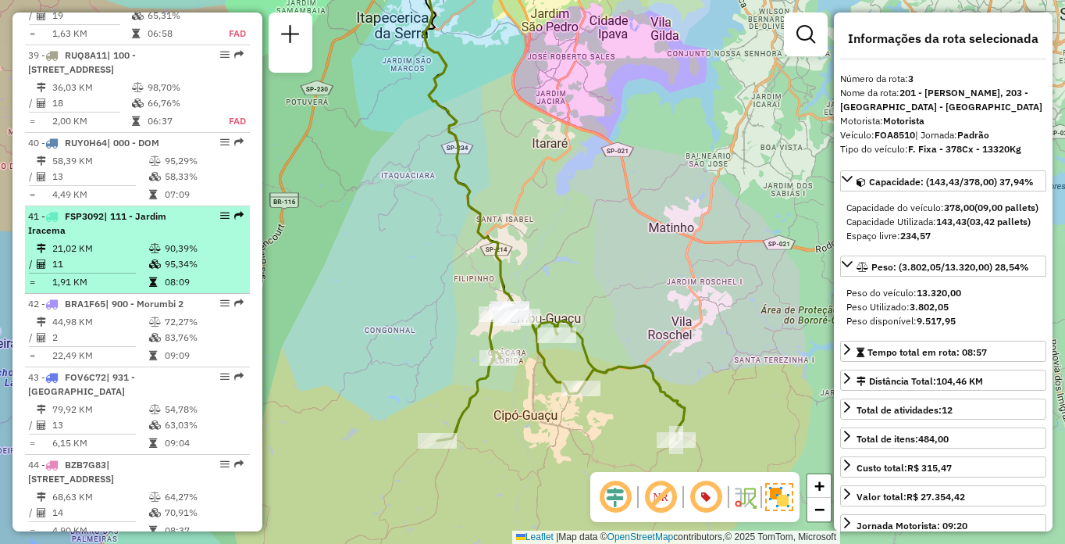
click at [169, 237] on div "41 - FSP3092 | 111 - [GEOGRAPHIC_DATA]" at bounding box center [111, 223] width 166 height 28
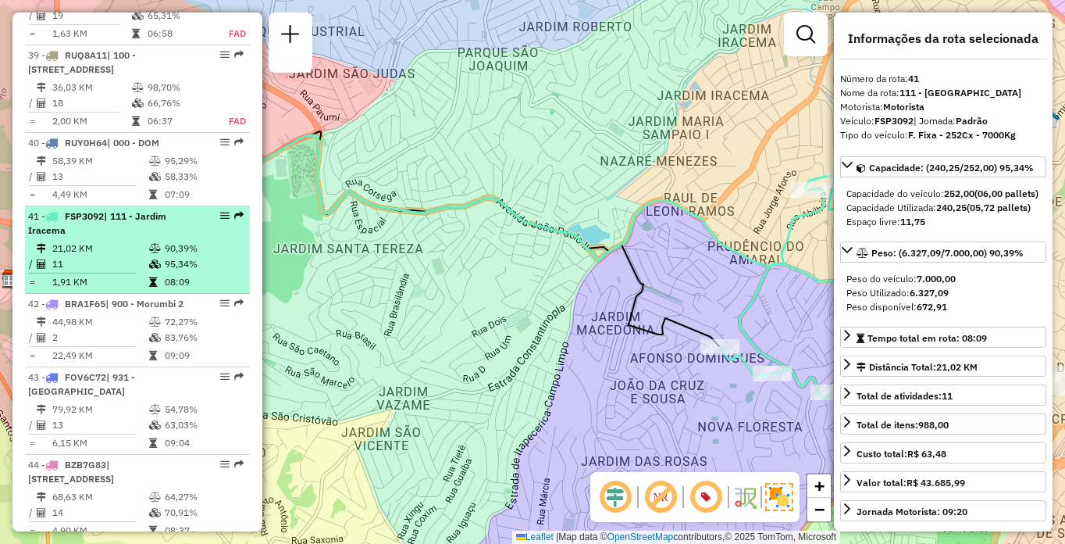
click at [180, 256] on td "90,39%" at bounding box center [203, 249] width 79 height 16
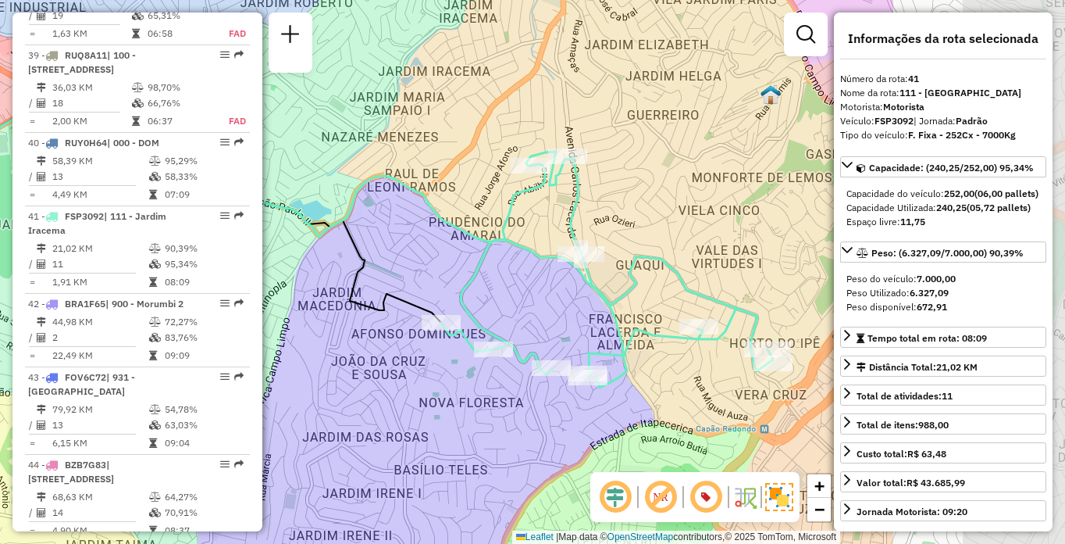
drag, startPoint x: 591, startPoint y: 372, endPoint x: 312, endPoint y: 348, distance: 279.9
click at [312, 348] on div "Janela de atendimento Grade de atendimento Capacidade Transportadoras Veículos …" at bounding box center [532, 272] width 1065 height 544
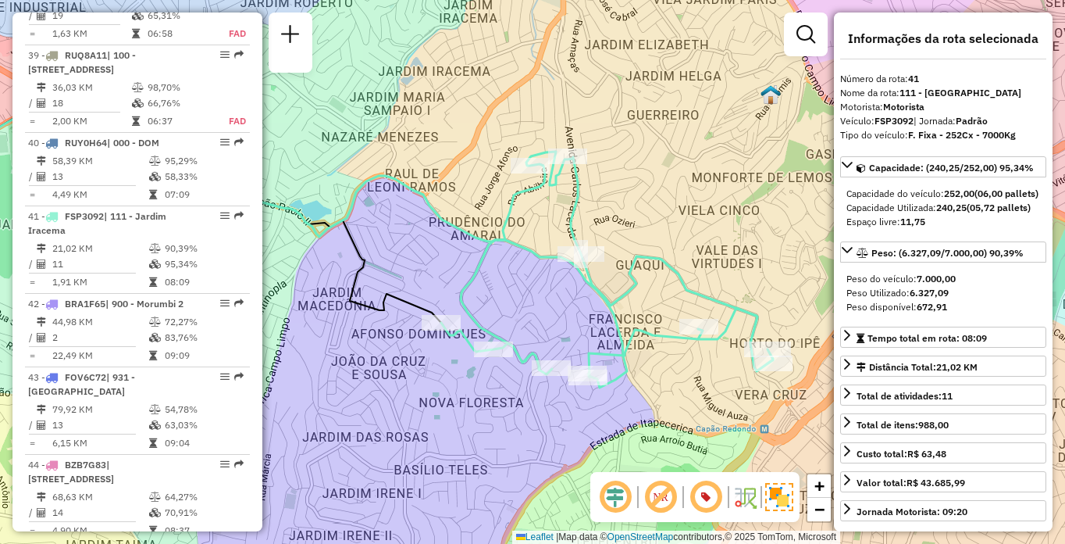
scroll to position [4685, 0]
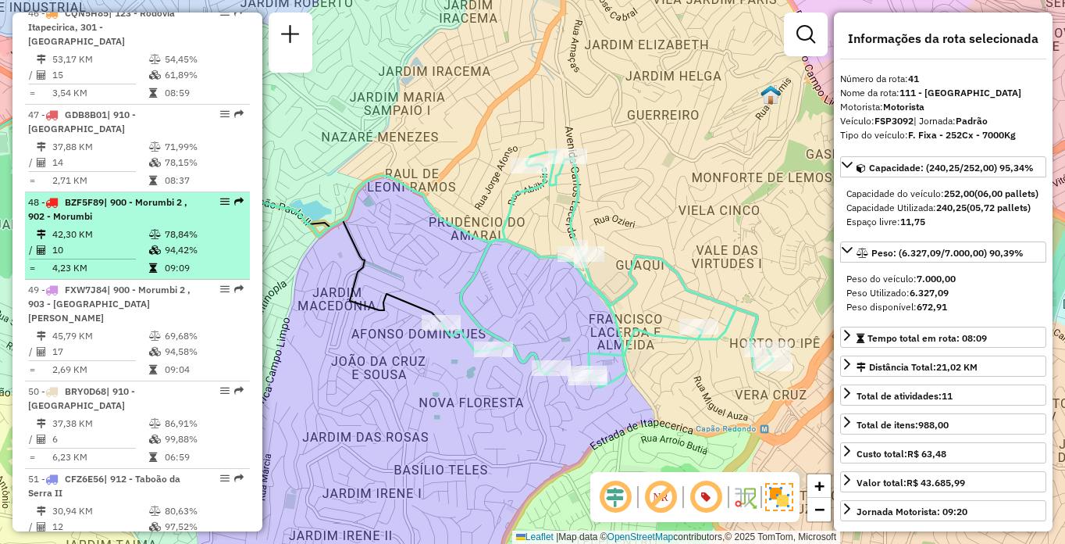
click at [64, 242] on td "42,30 KM" at bounding box center [100, 234] width 97 height 16
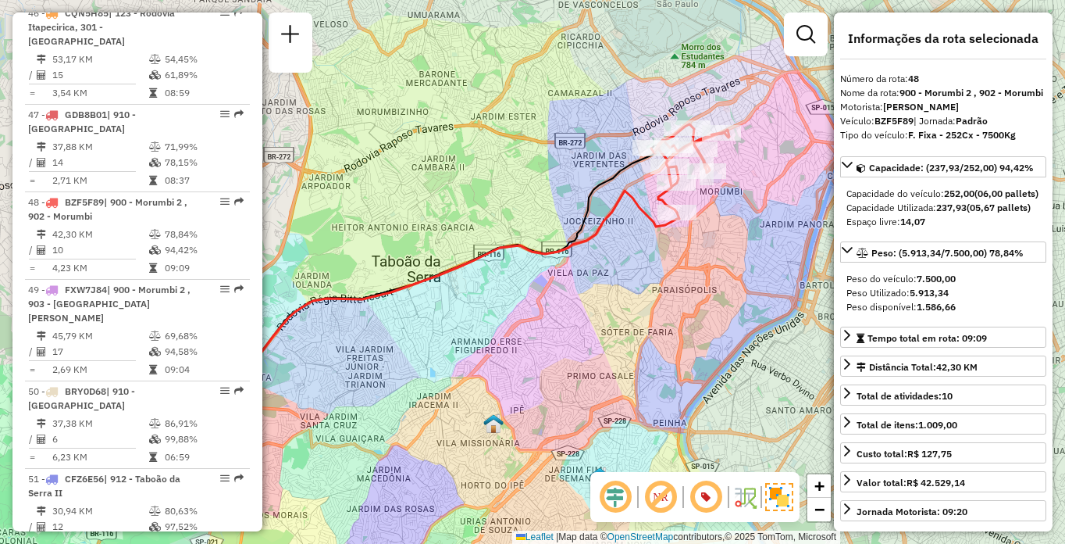
drag, startPoint x: 701, startPoint y: 281, endPoint x: 556, endPoint y: 320, distance: 149.7
click at [556, 320] on div "Janela de atendimento Grade de atendimento Capacidade Transportadoras Veículos …" at bounding box center [532, 272] width 1065 height 544
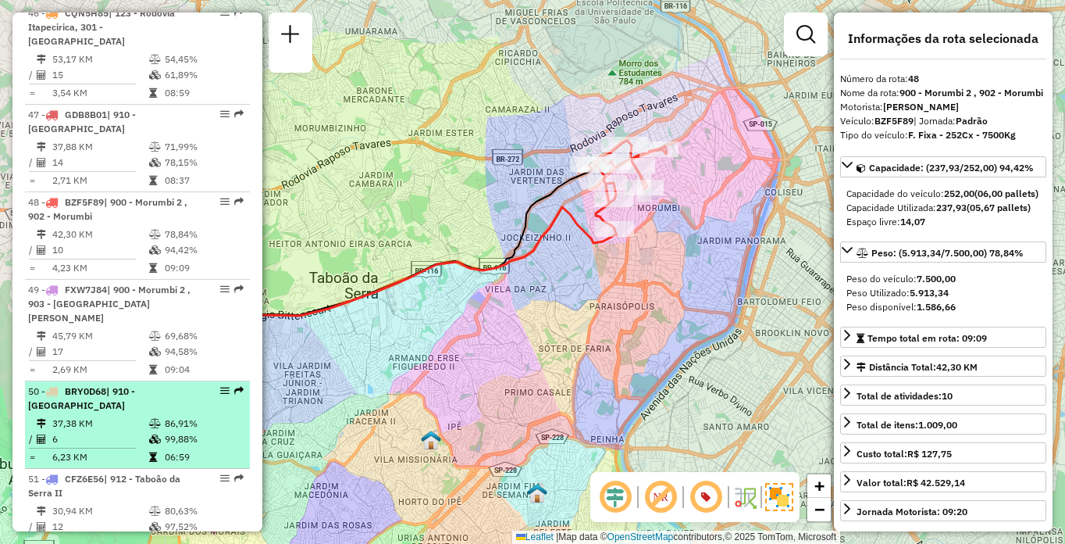
click at [135, 411] on span "| 910 - [GEOGRAPHIC_DATA]" at bounding box center [81, 398] width 107 height 26
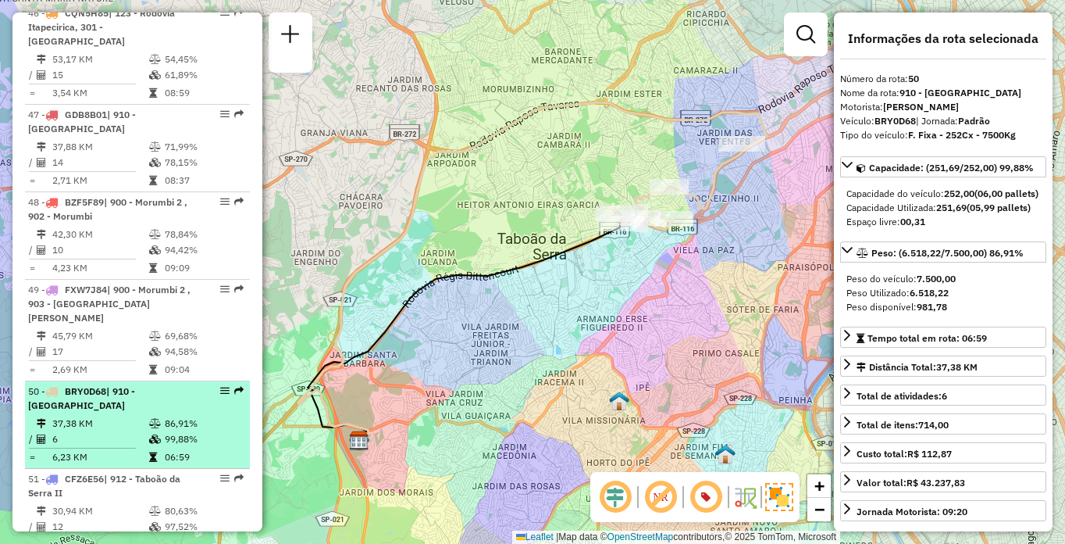
click at [179, 447] on td "99,88%" at bounding box center [203, 439] width 79 height 16
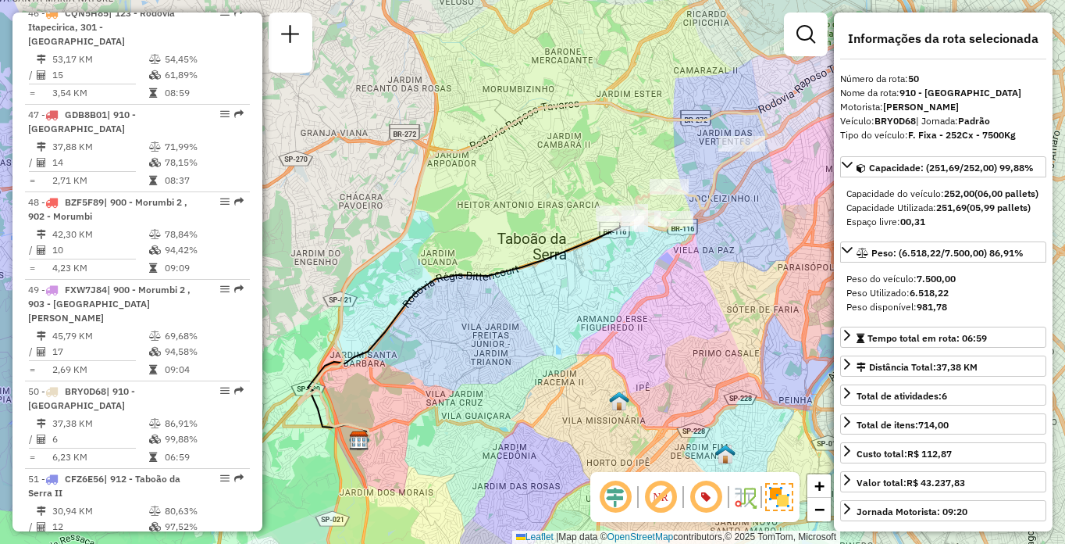
scroll to position [4058, 0]
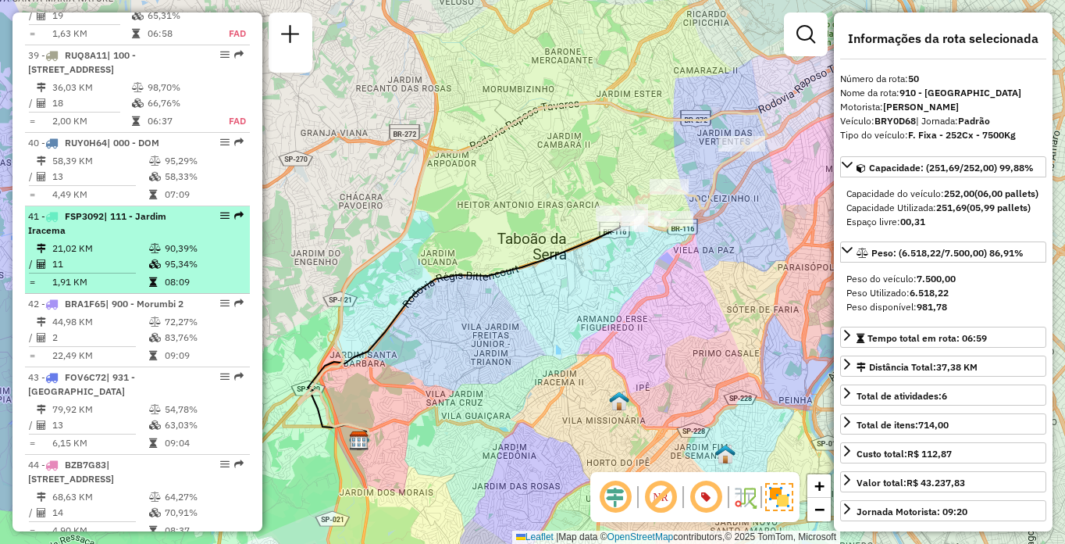
click at [153, 269] on icon at bounding box center [155, 263] width 12 height 9
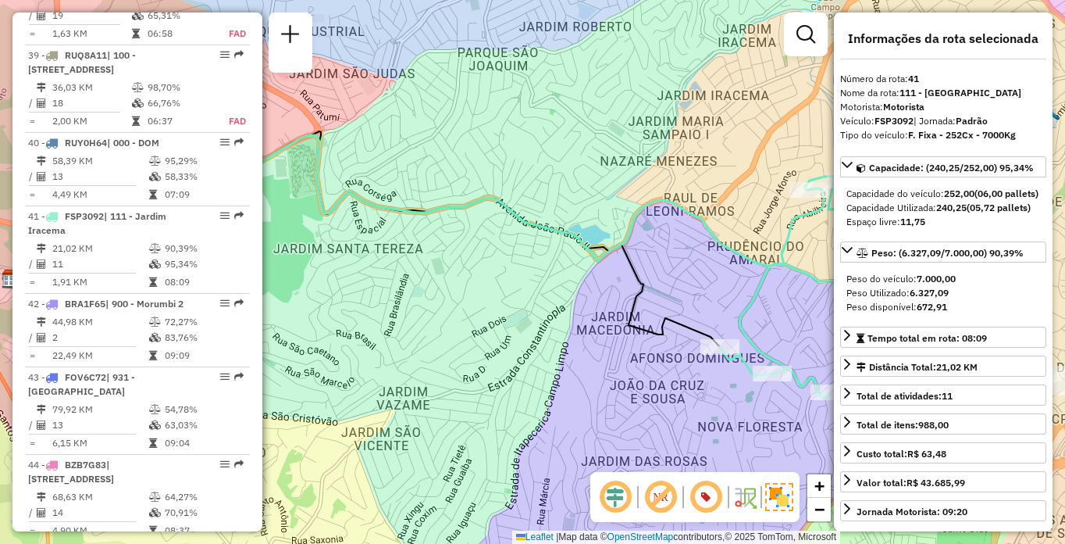
scroll to position [4947, 0]
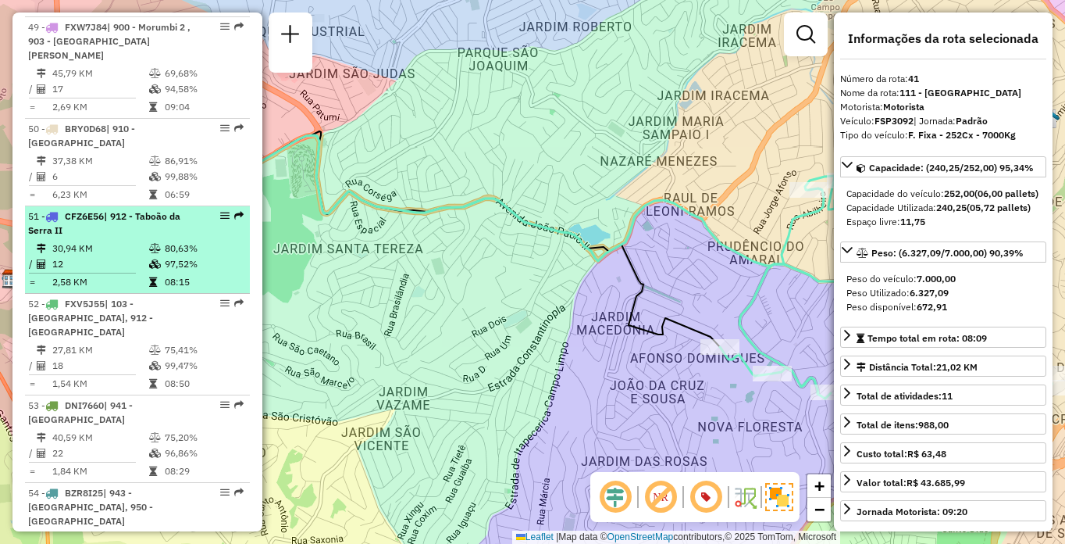
click at [141, 272] on td "12" at bounding box center [100, 264] width 97 height 16
